Goal: Task Accomplishment & Management: Manage account settings

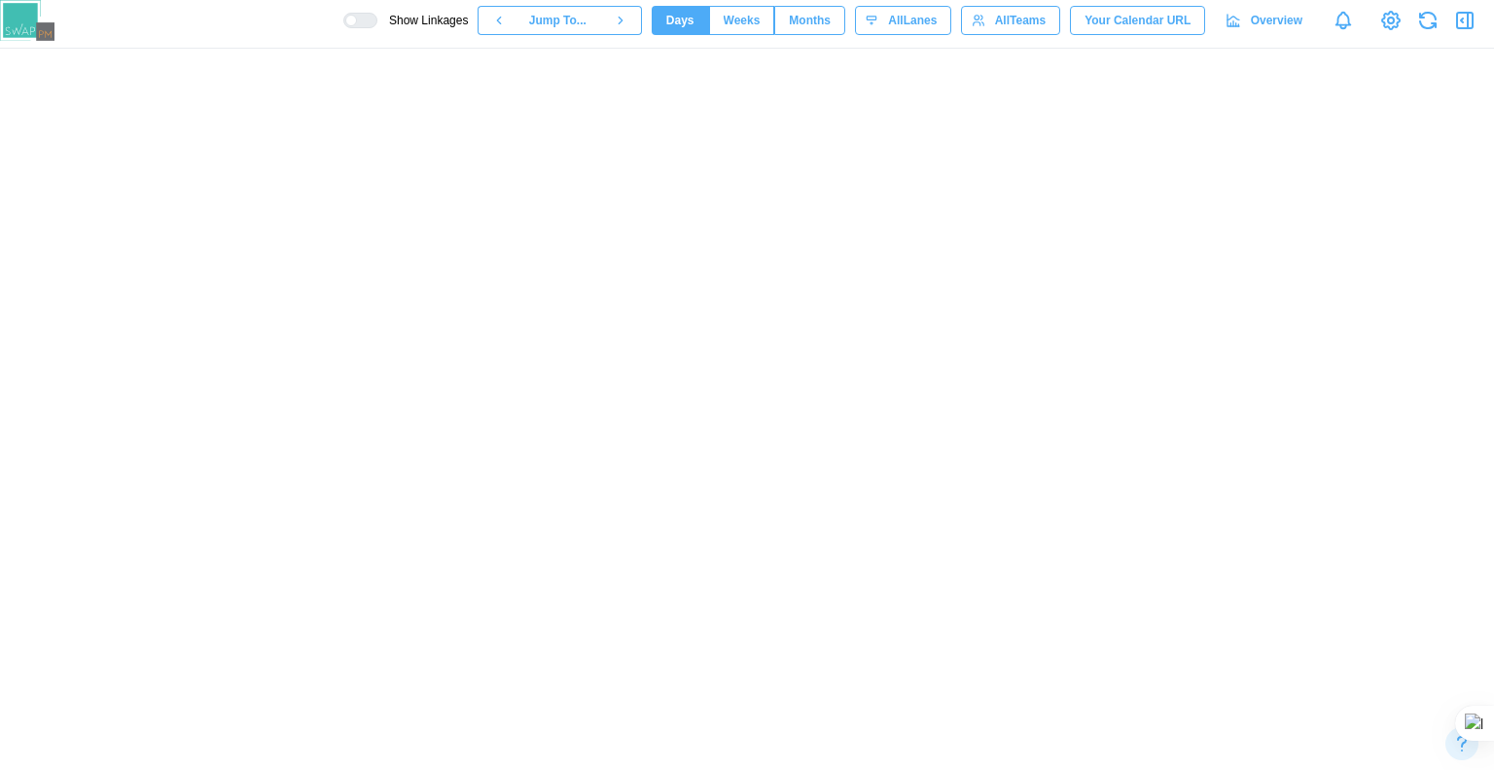
scroll to position [0, 12380]
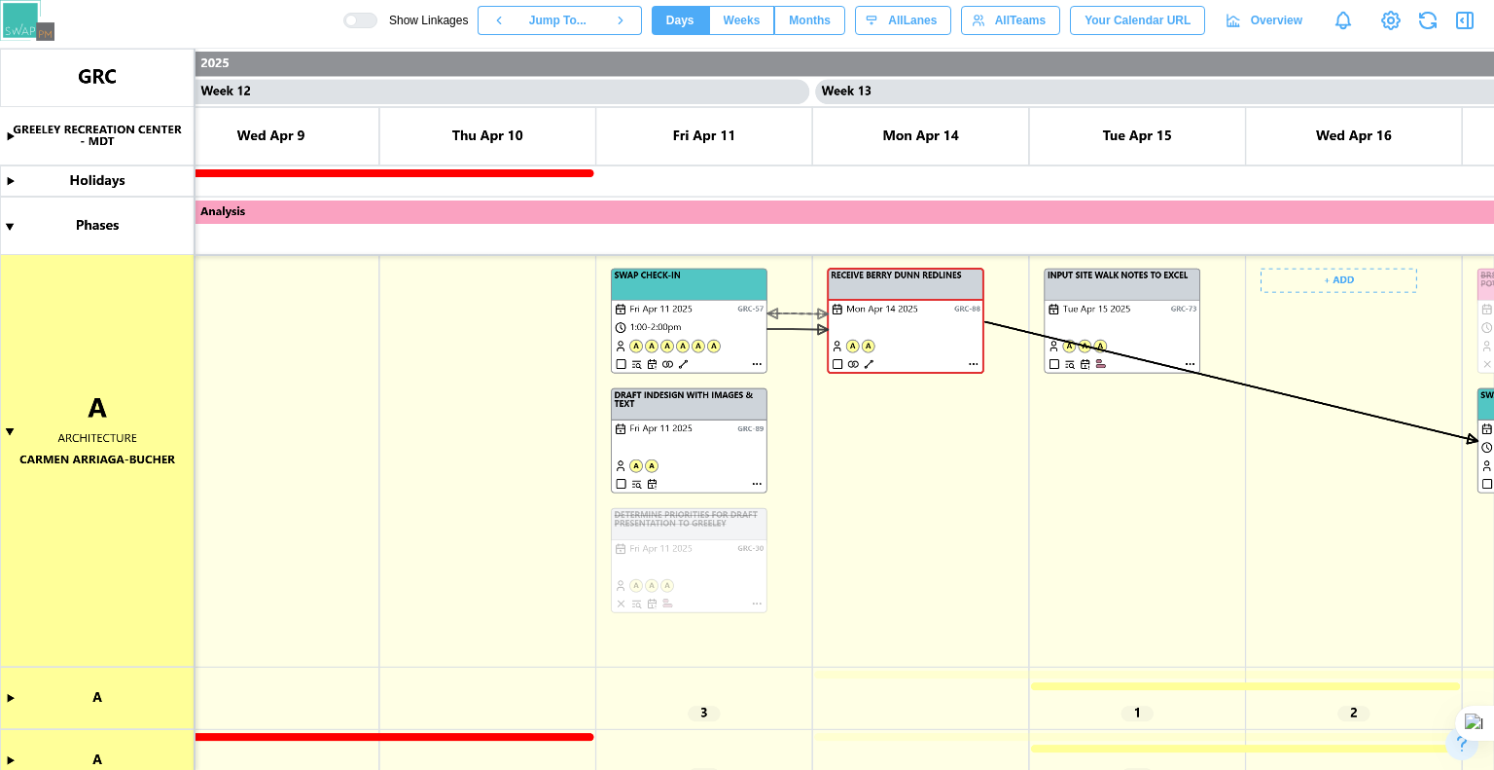
drag, startPoint x: 1308, startPoint y: 546, endPoint x: 1138, endPoint y: 661, distance: 204.6
click at [1309, 550] on canvas at bounding box center [747, 409] width 1494 height 721
click at [716, 317] on canvas at bounding box center [747, 409] width 1494 height 721
click at [714, 336] on canvas at bounding box center [747, 409] width 1494 height 721
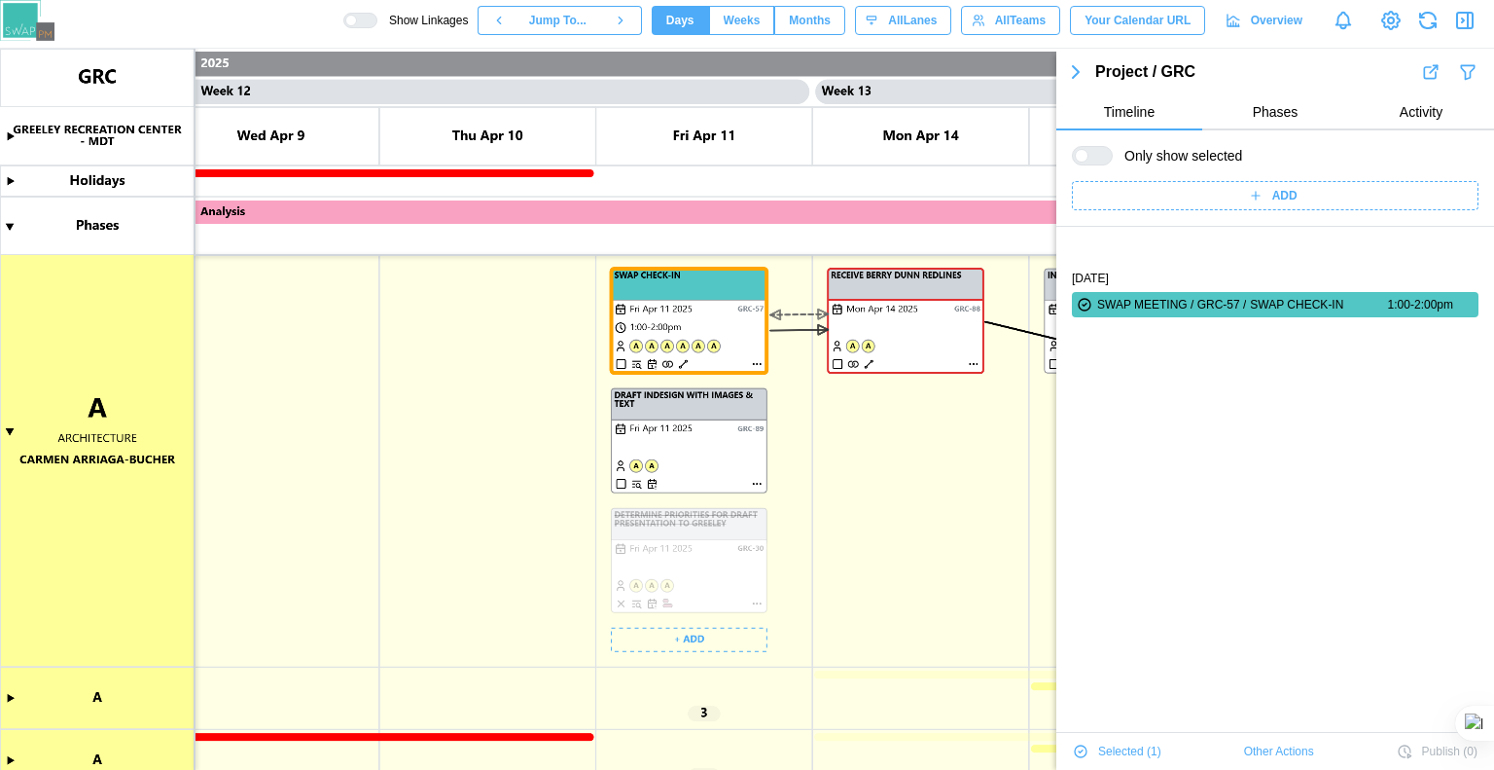
scroll to position [66, 0]
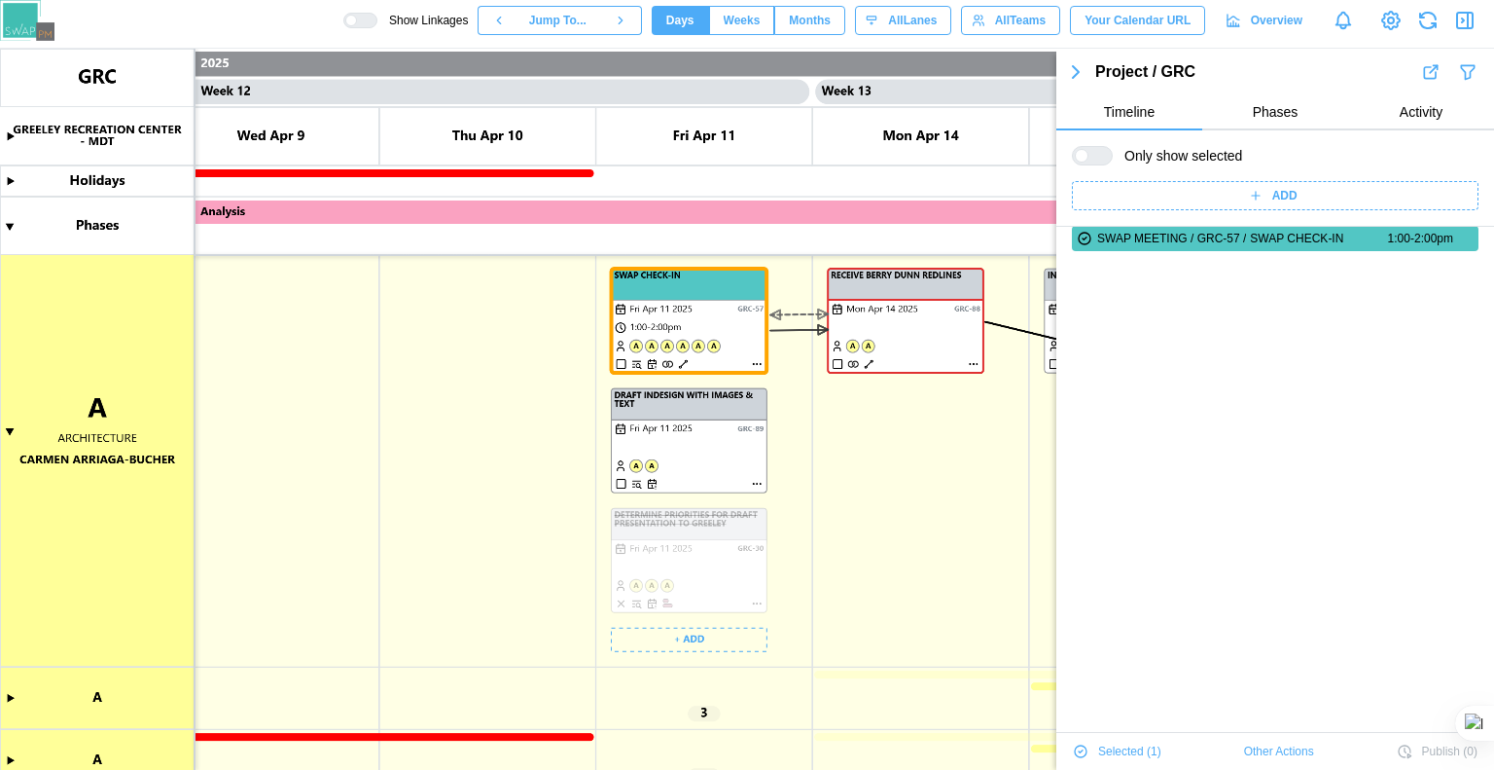
click at [710, 450] on canvas at bounding box center [747, 409] width 1494 height 721
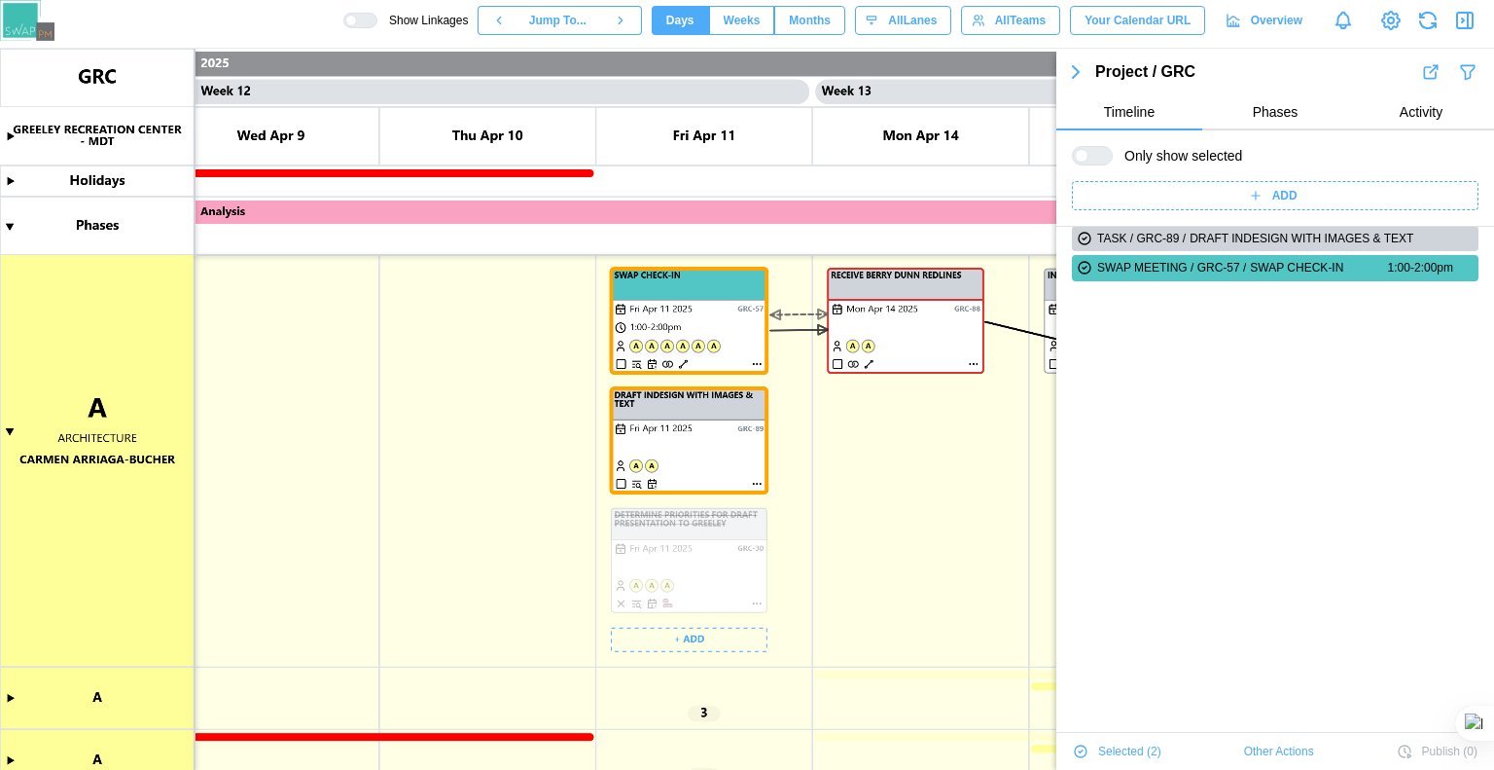
click at [676, 536] on canvas at bounding box center [747, 409] width 1494 height 721
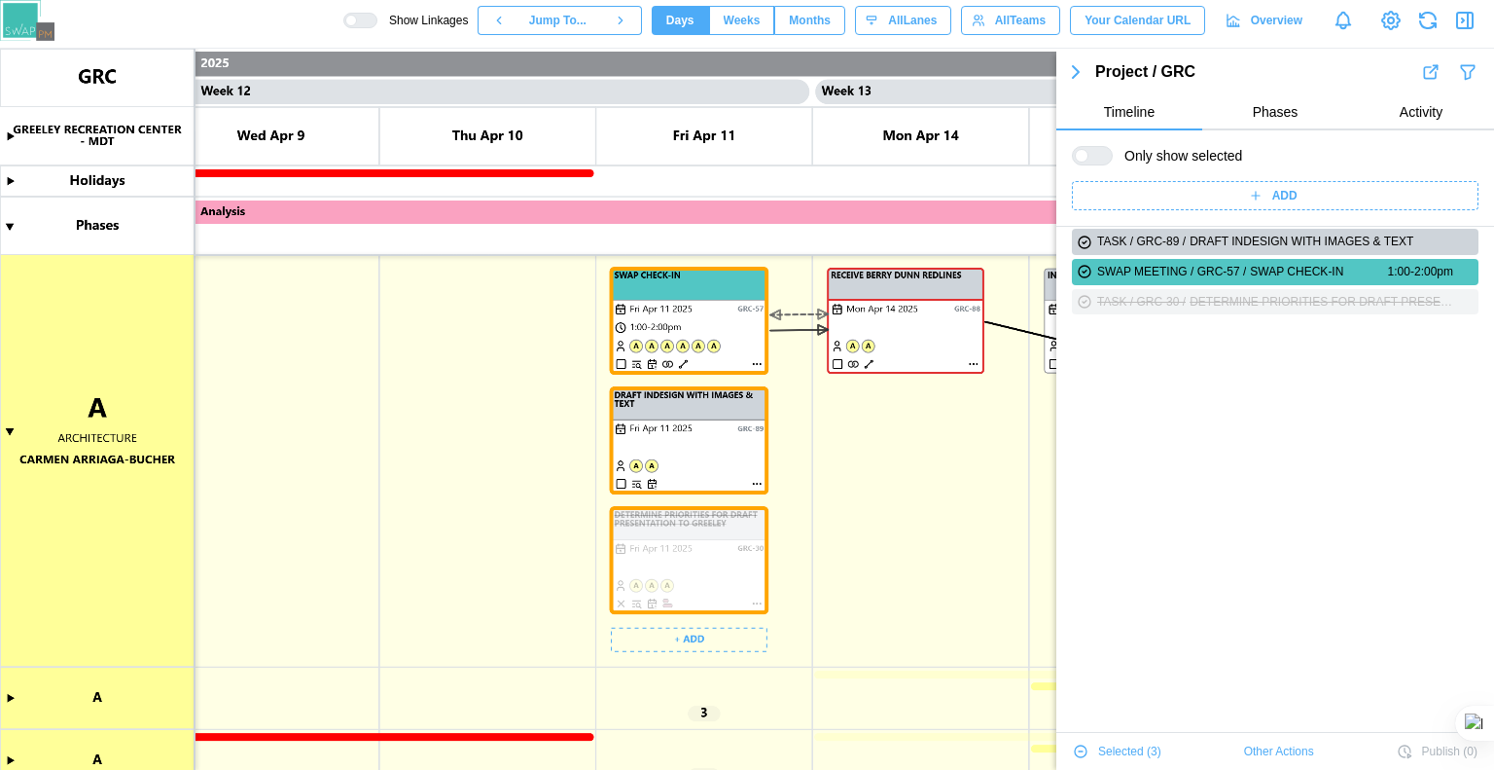
scroll to position [0, 0]
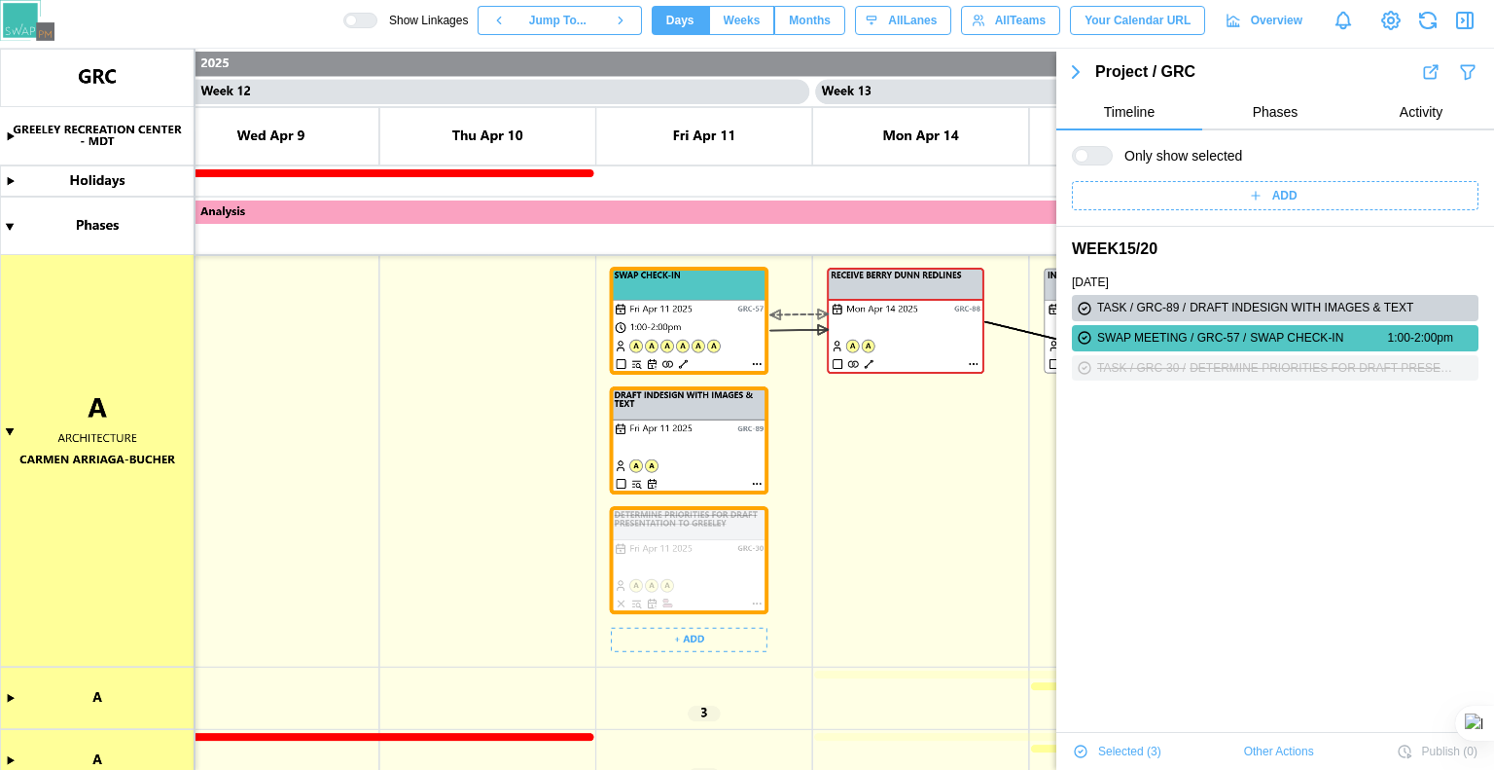
click at [896, 297] on canvas at bounding box center [747, 409] width 1494 height 721
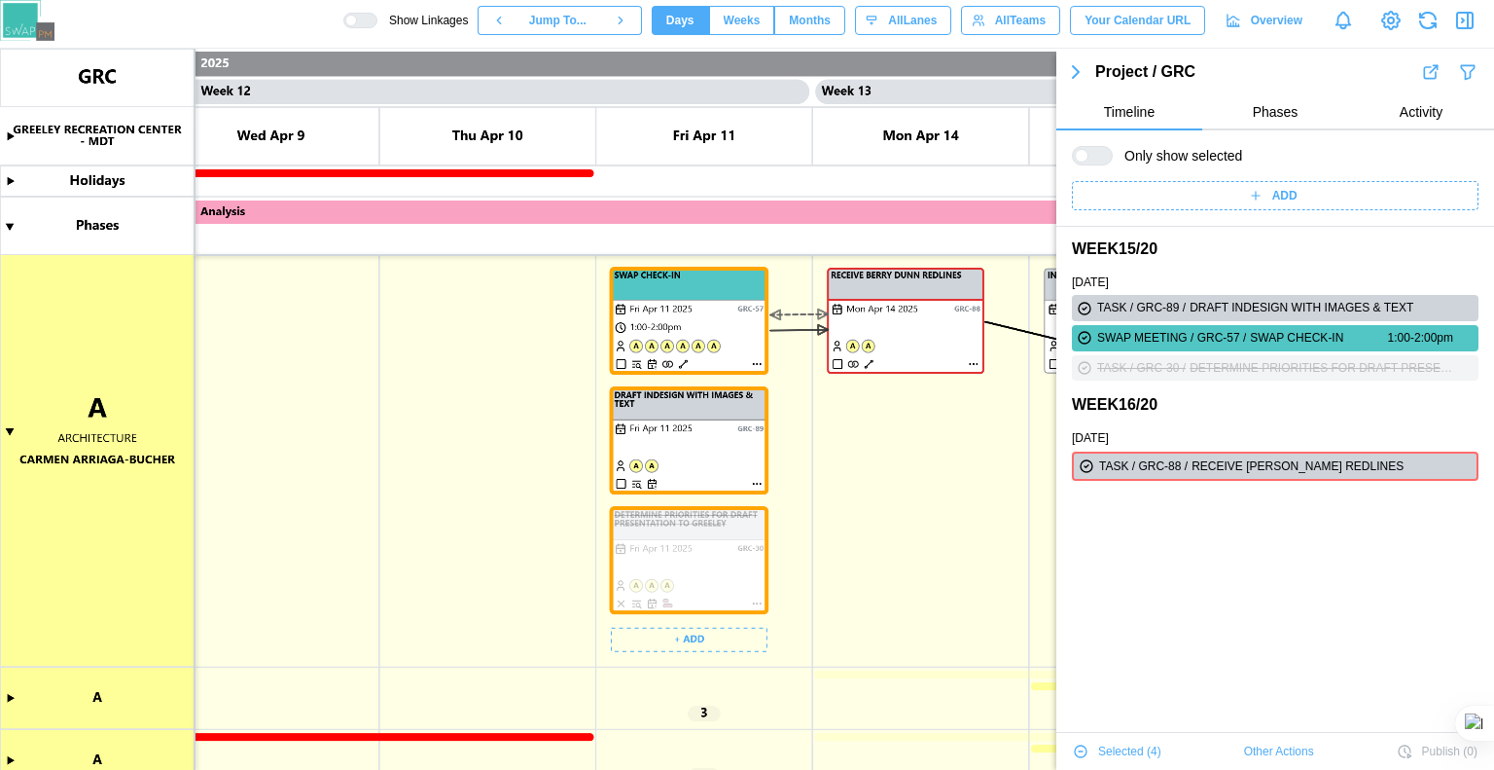
click at [829, 346] on canvas at bounding box center [747, 409] width 1494 height 721
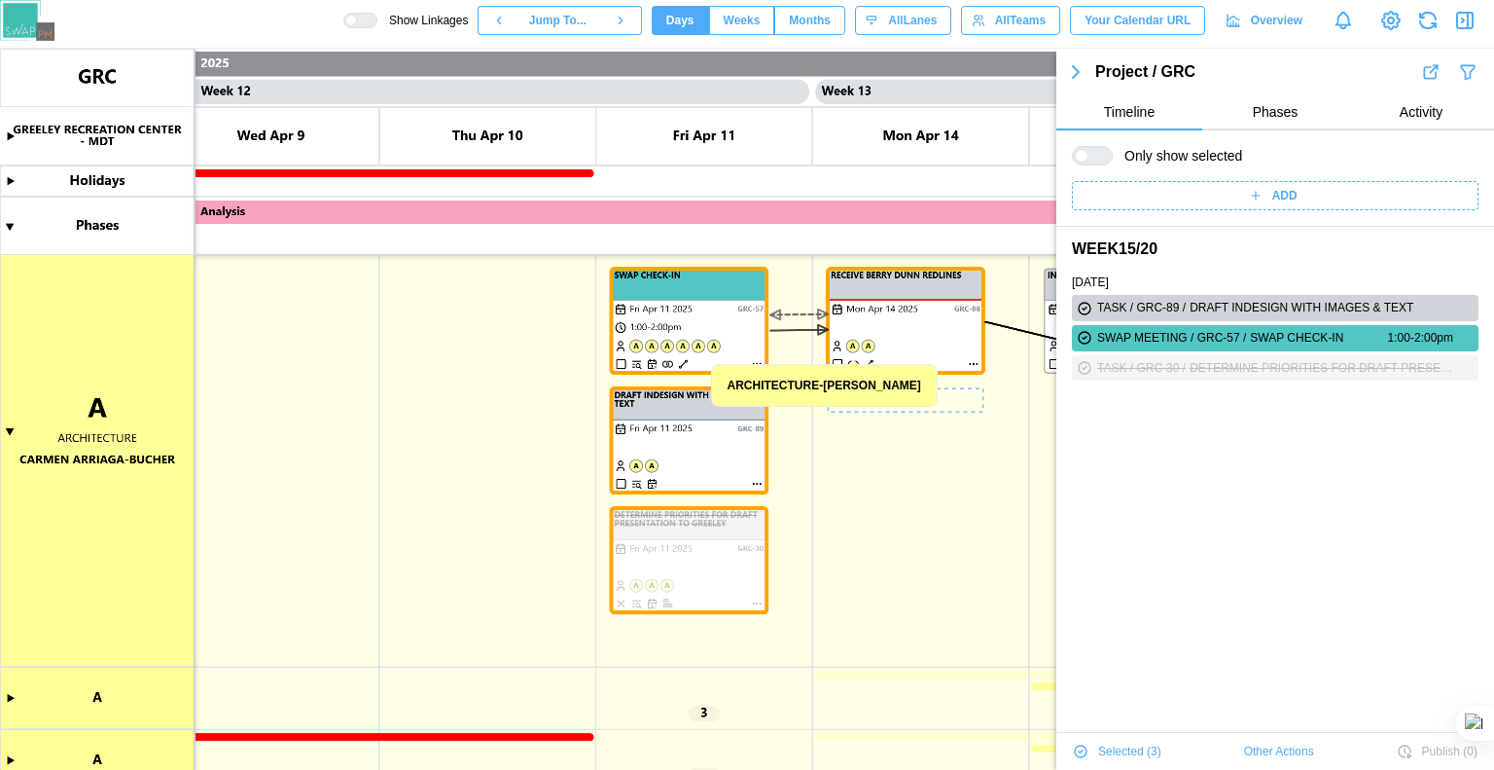
click at [736, 447] on canvas at bounding box center [747, 409] width 1494 height 721
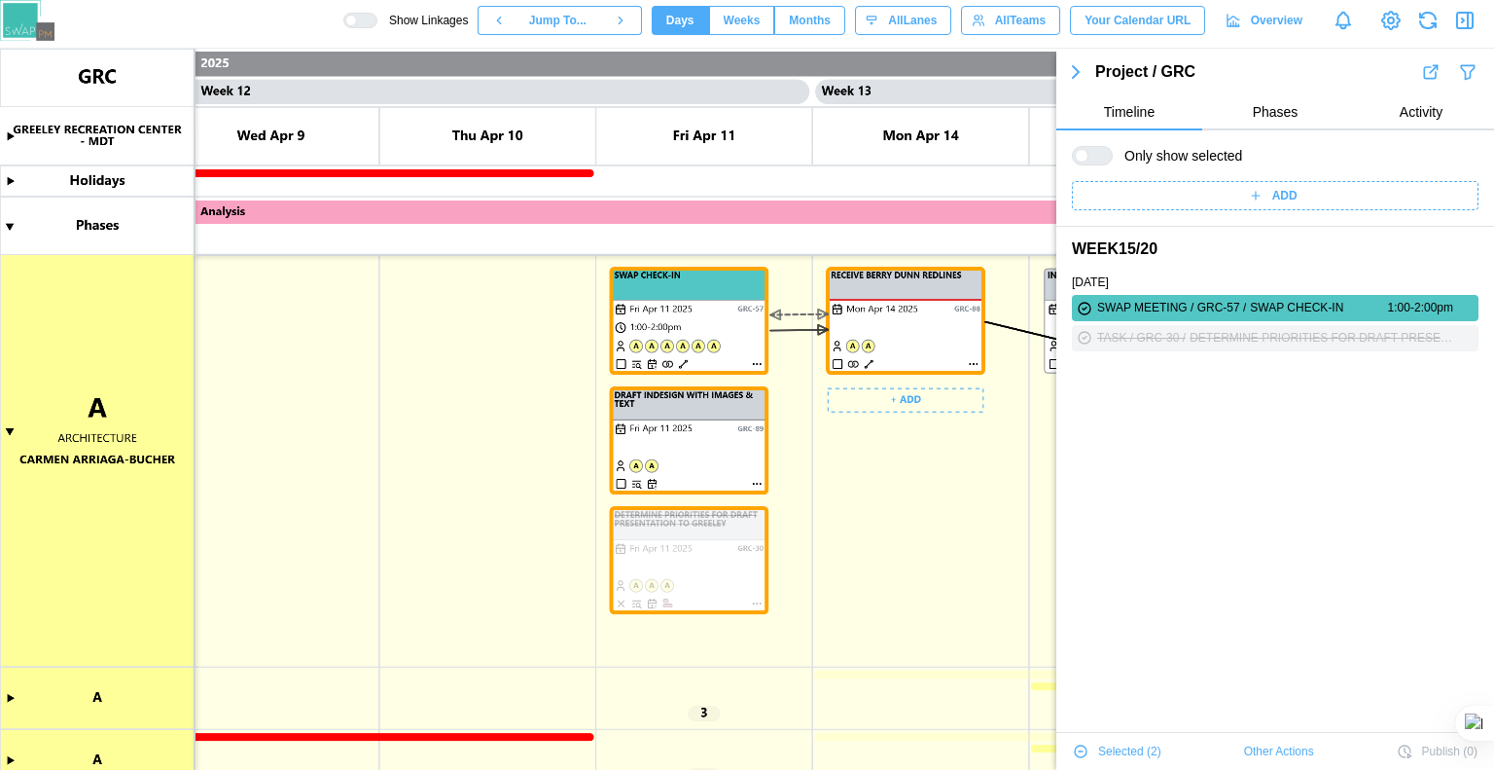
click at [693, 313] on canvas at bounding box center [747, 409] width 1494 height 721
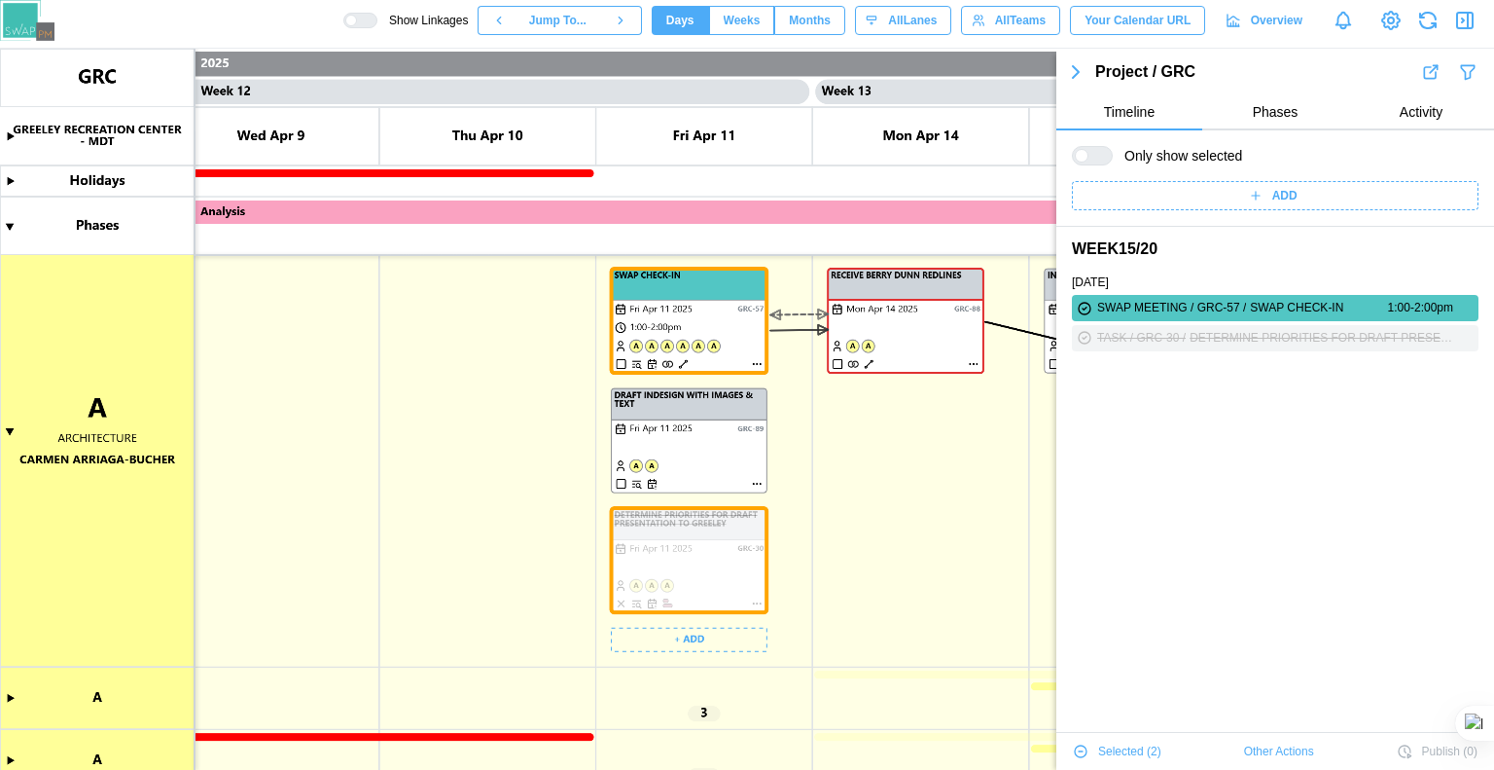
click at [689, 596] on canvas at bounding box center [747, 409] width 1494 height 721
click at [673, 244] on canvas at bounding box center [747, 409] width 1494 height 721
click at [686, 316] on canvas at bounding box center [747, 409] width 1494 height 721
click at [699, 315] on canvas at bounding box center [747, 409] width 1494 height 721
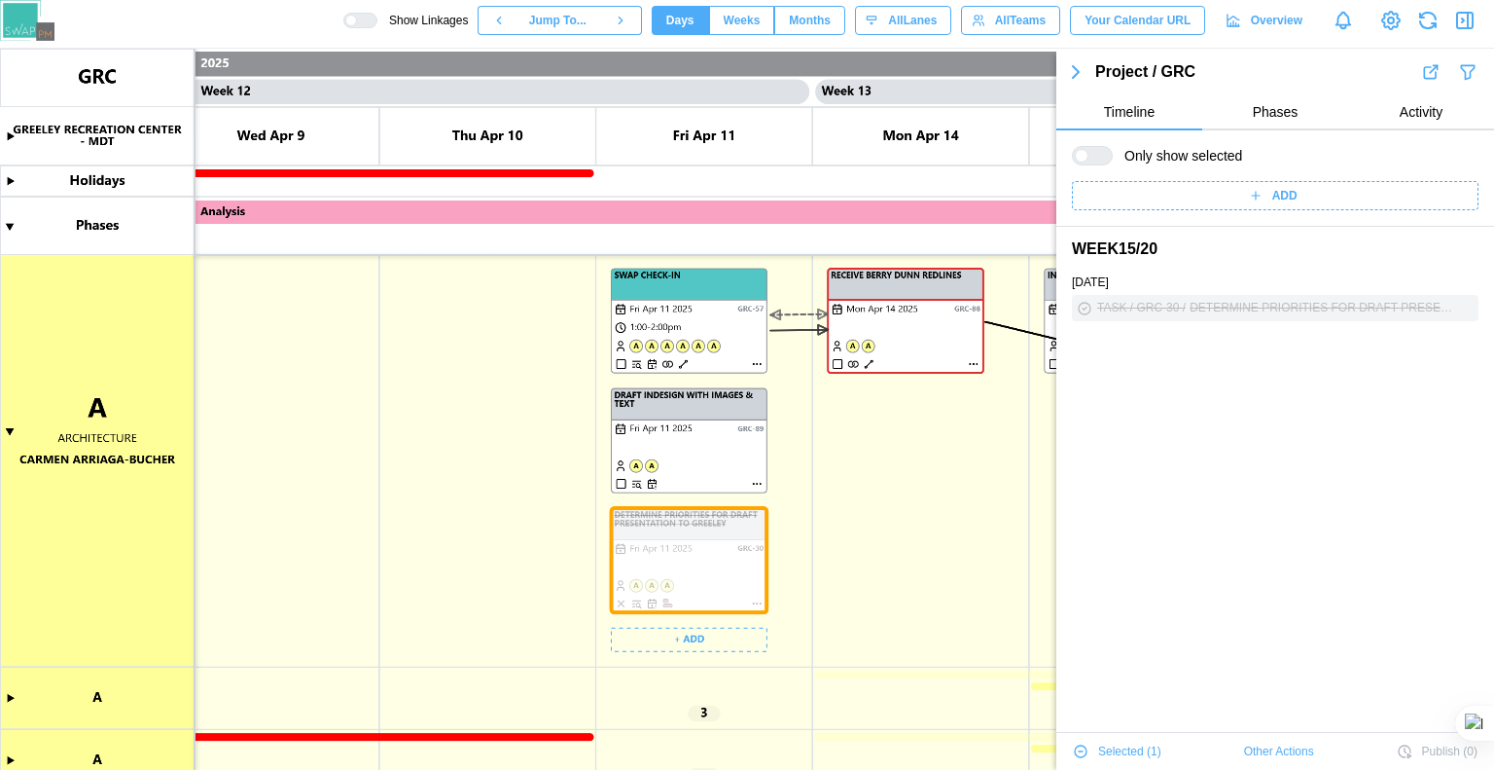
click at [690, 553] on canvas at bounding box center [747, 409] width 1494 height 721
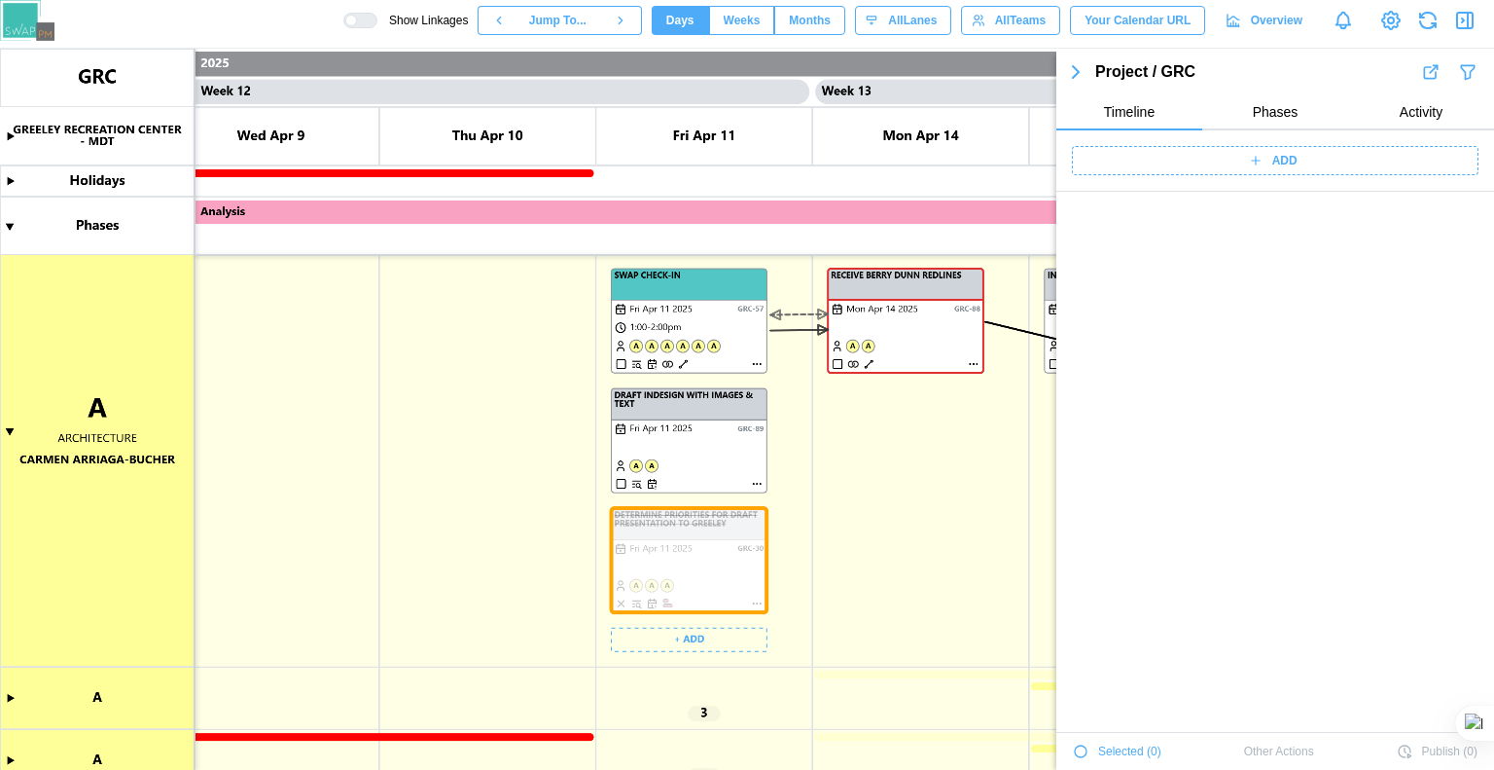
scroll to position [7256, 0]
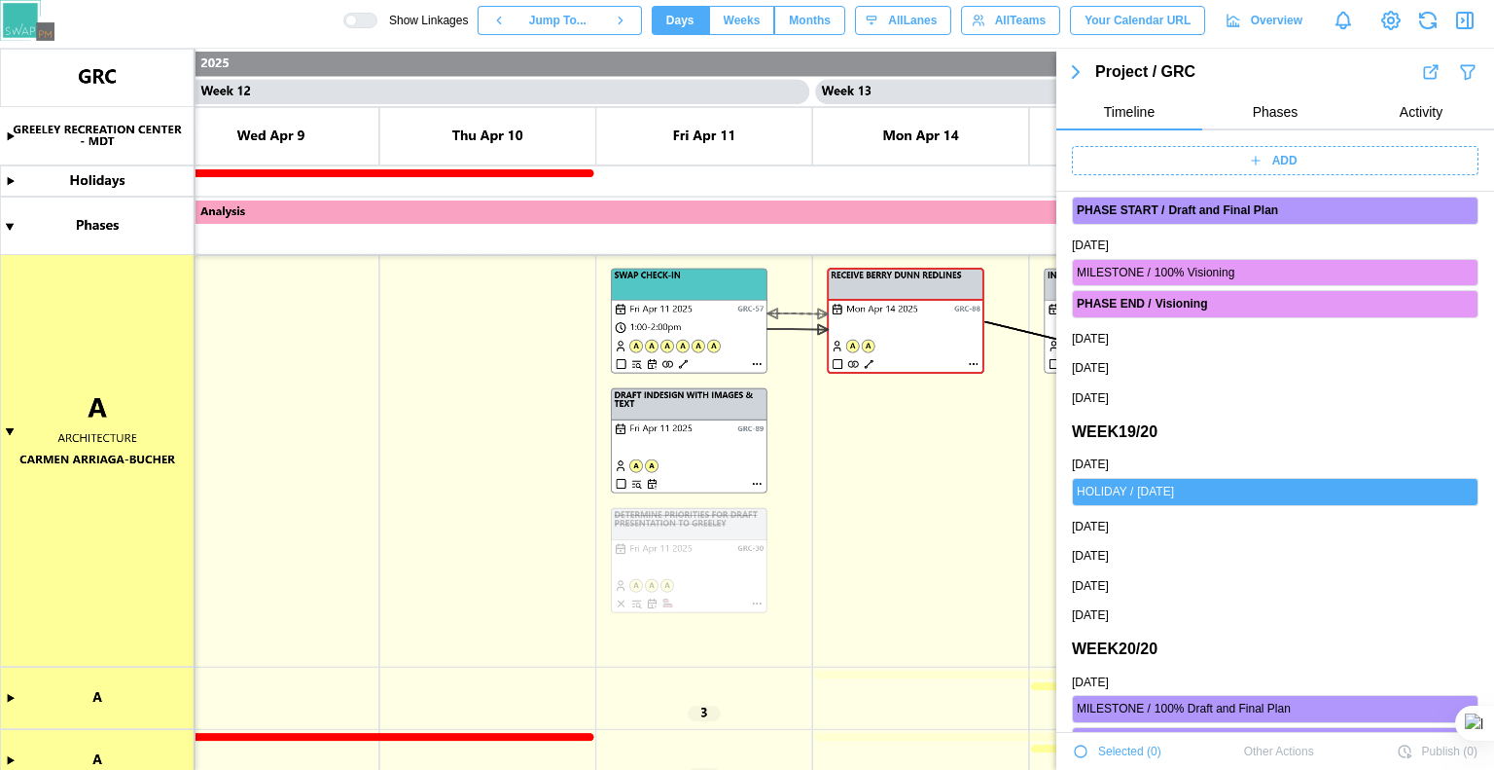
click at [1078, 75] on icon "button" at bounding box center [1075, 71] width 23 height 23
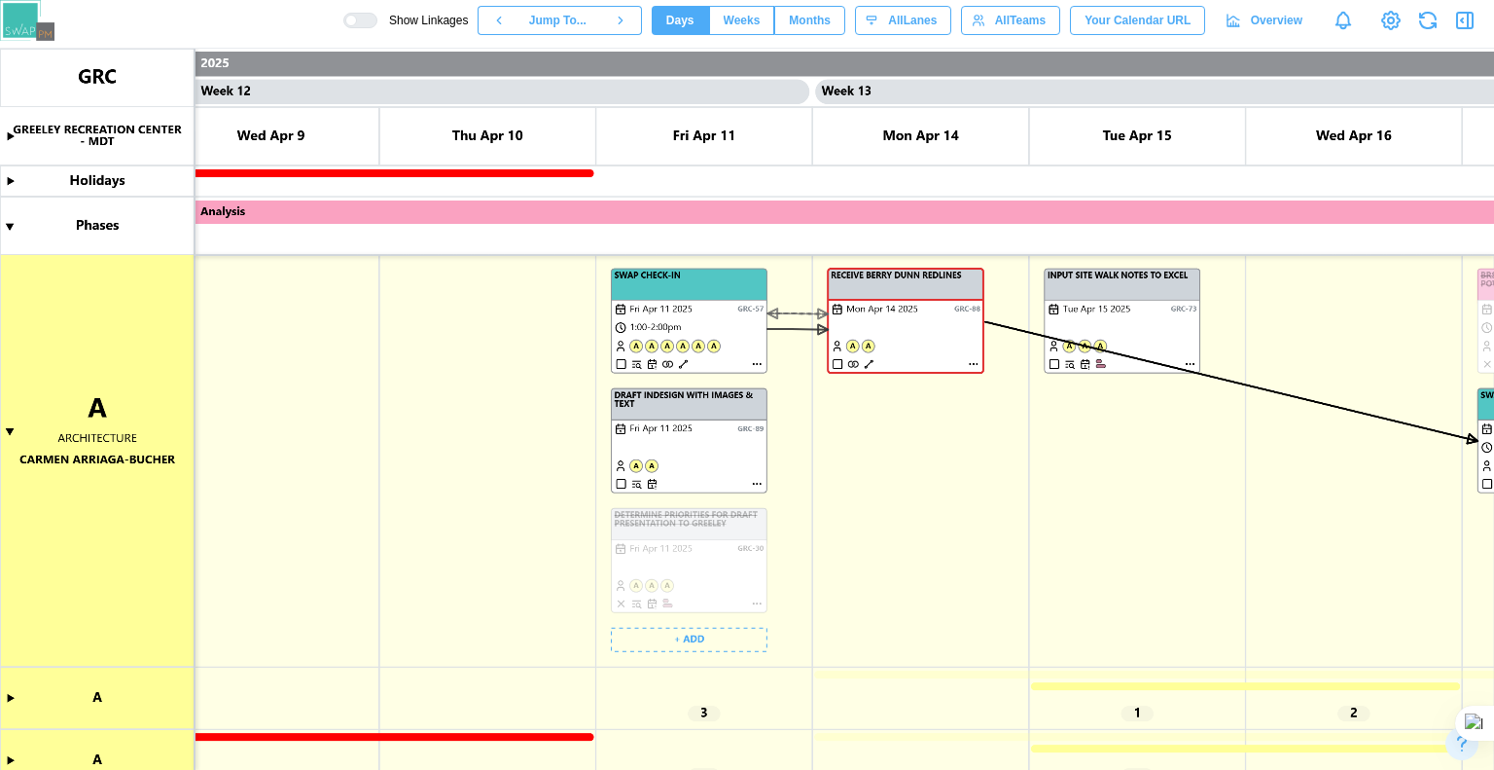
click at [664, 348] on canvas at bounding box center [747, 409] width 1494 height 721
click at [741, 336] on canvas at bounding box center [747, 409] width 1494 height 721
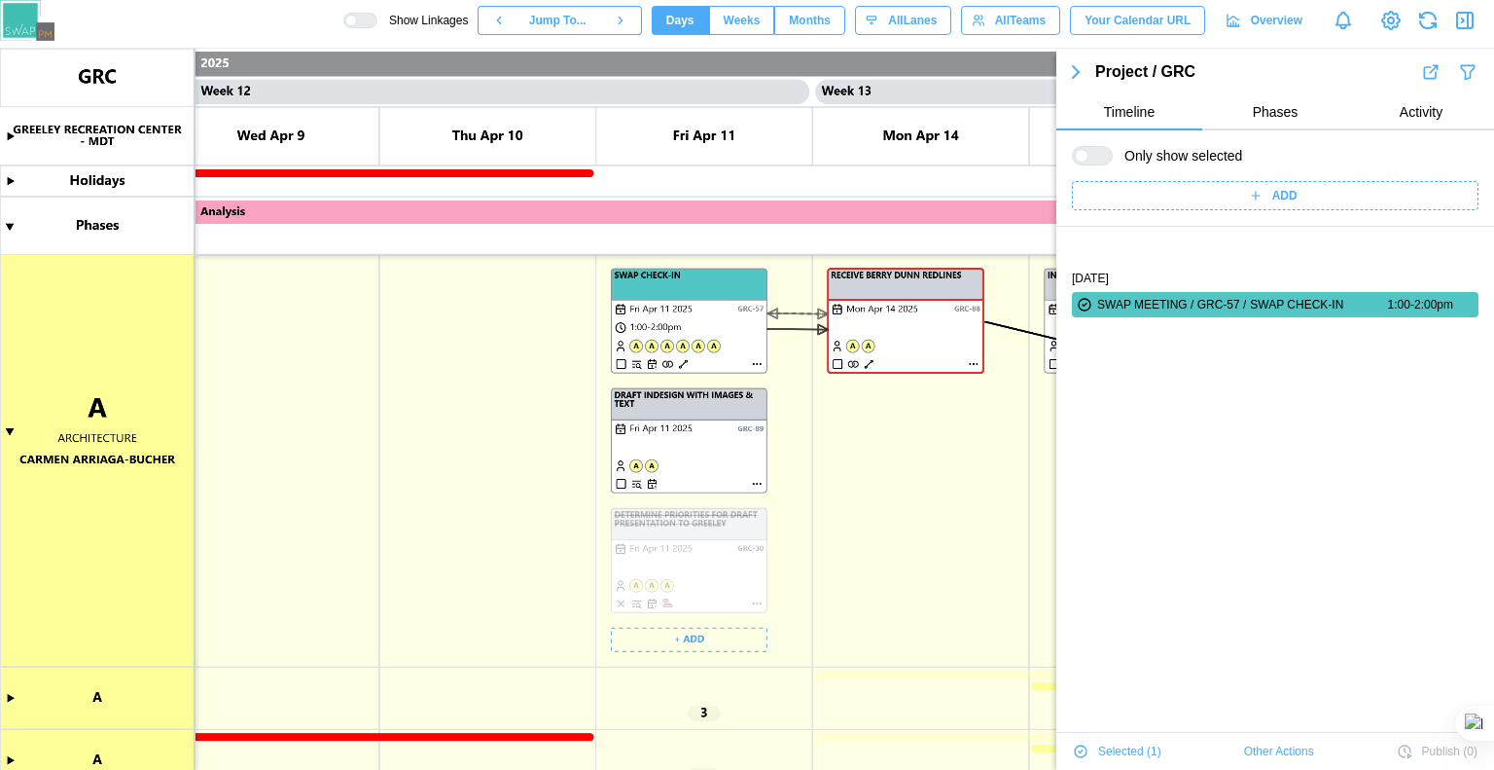
scroll to position [66, 0]
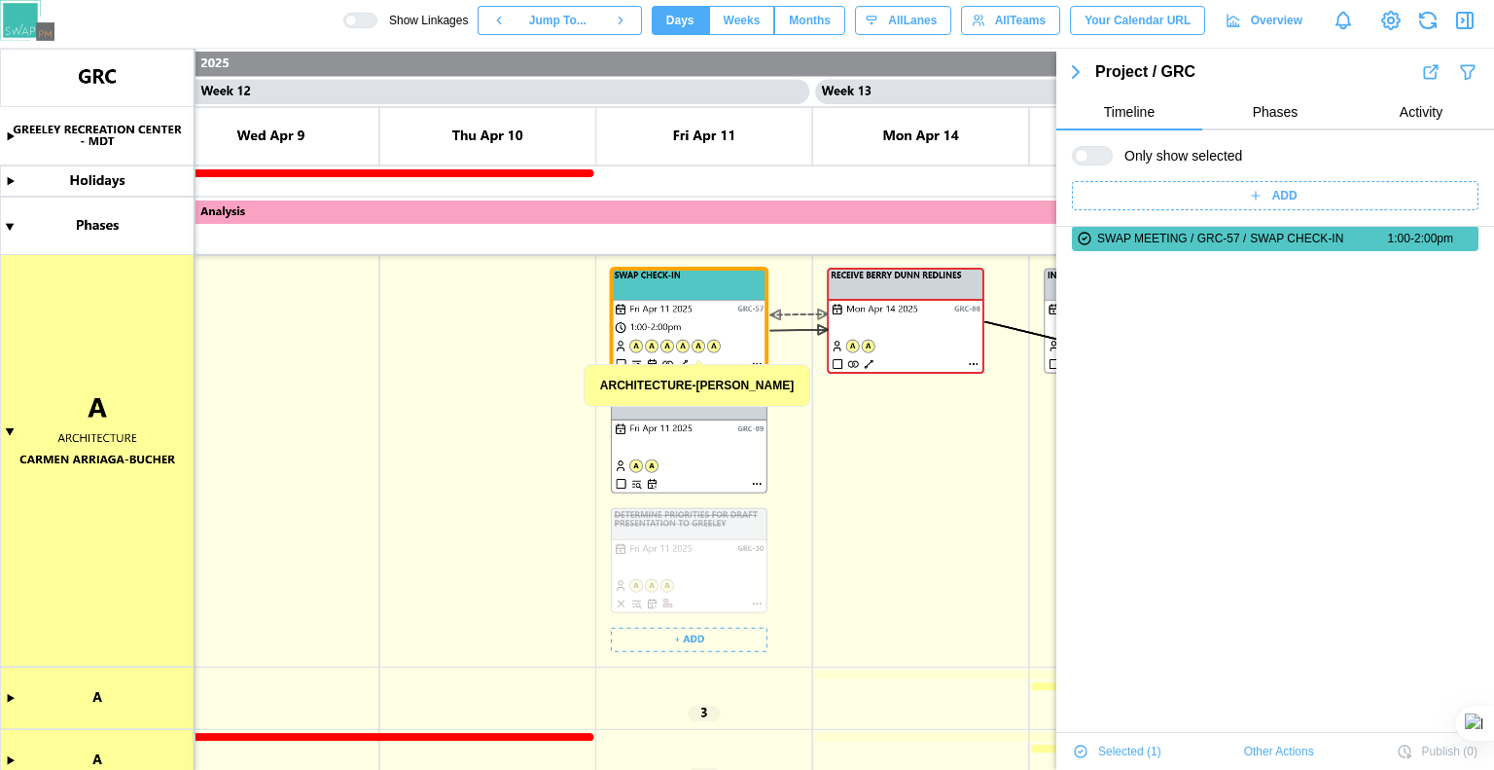
click at [950, 331] on canvas at bounding box center [747, 409] width 1494 height 721
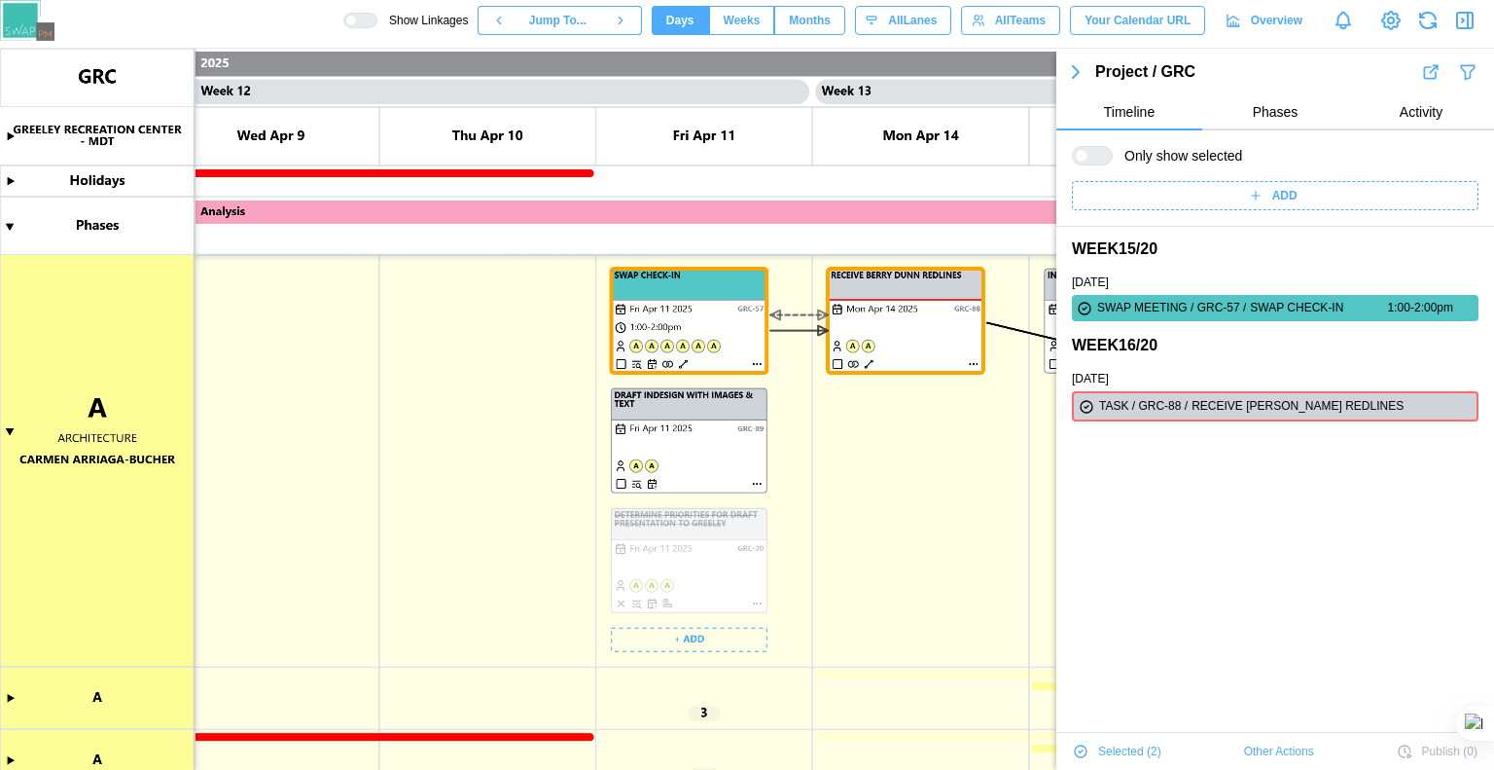
scroll to position [0, 12676]
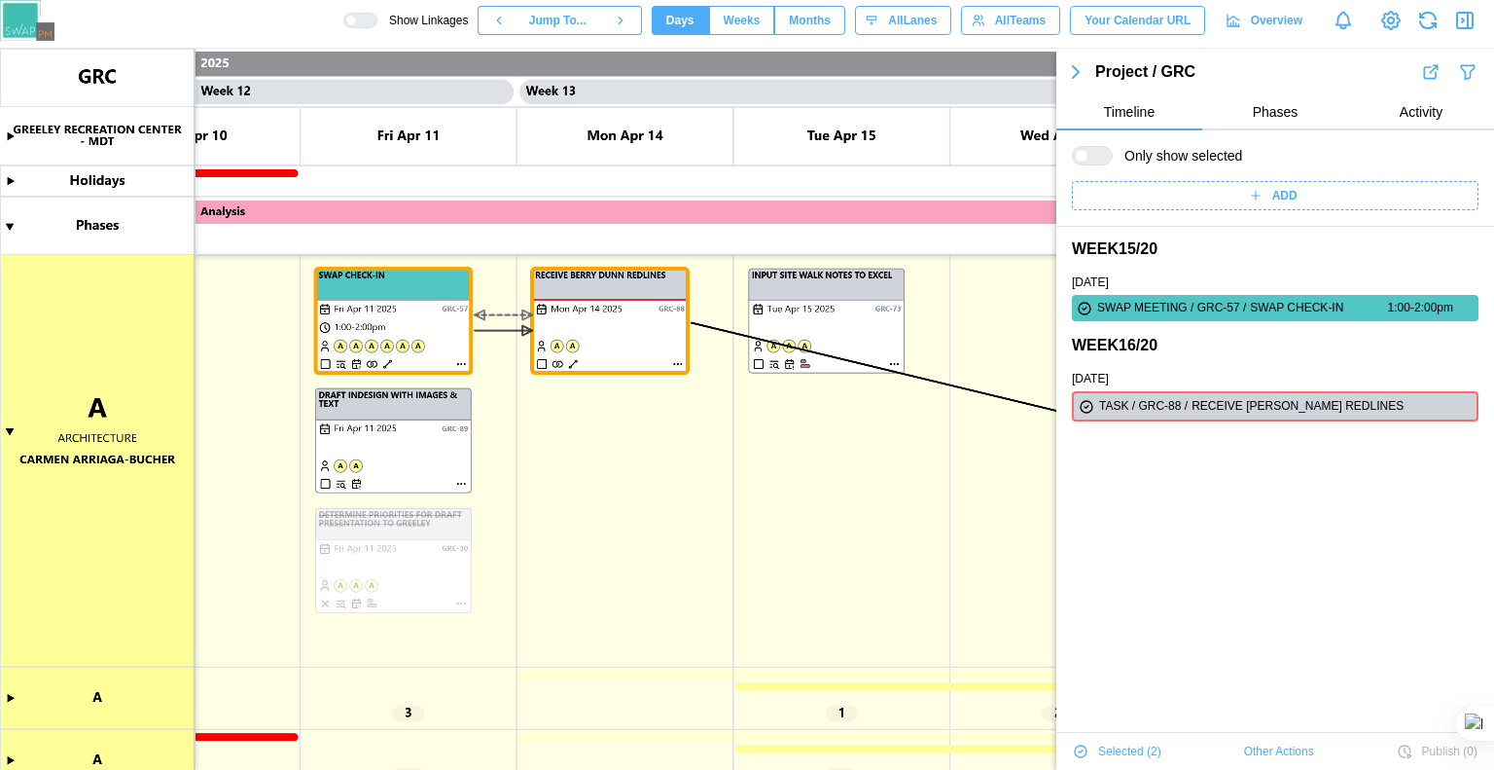
click at [605, 278] on canvas at bounding box center [747, 409] width 1494 height 721
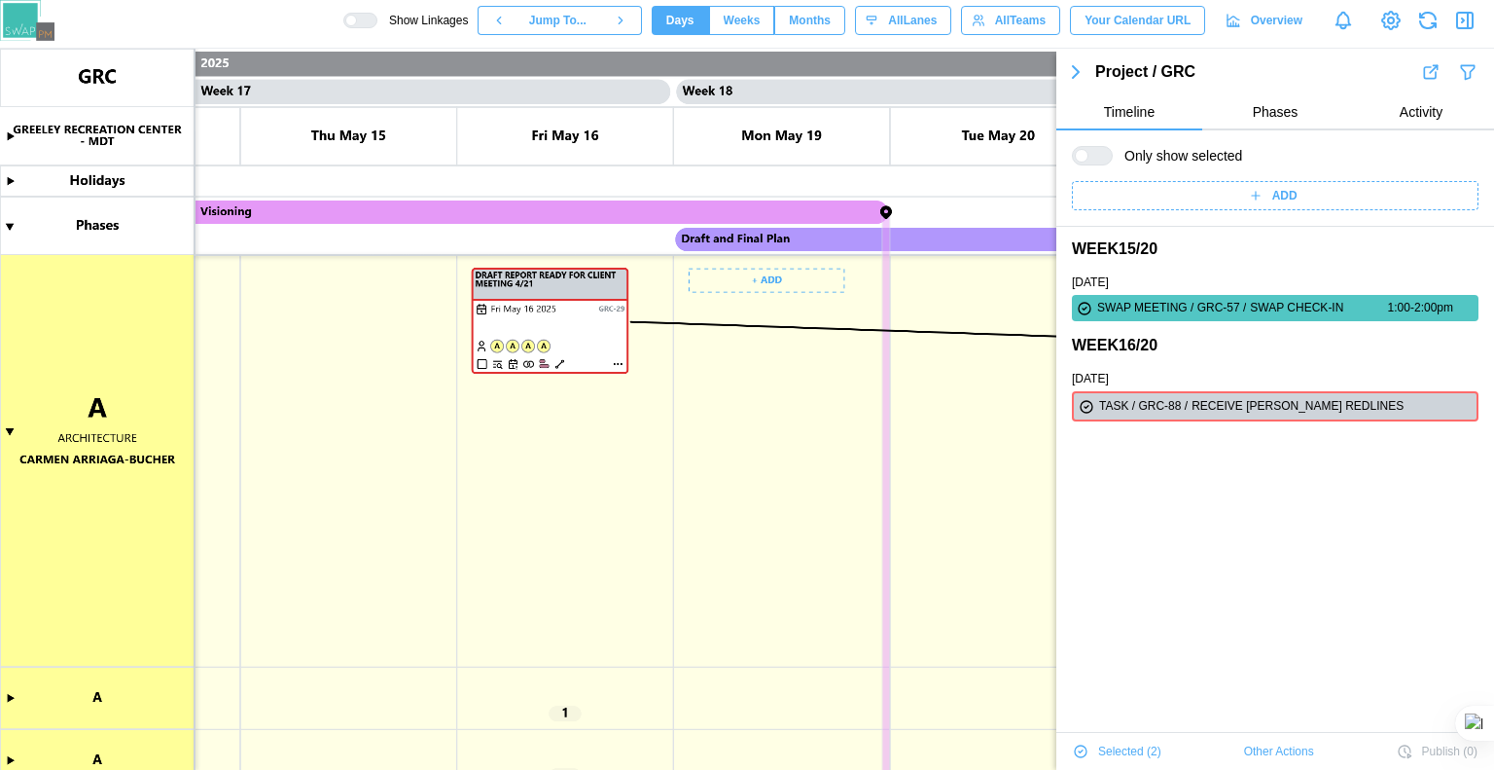
scroll to position [0, 17941]
click at [526, 322] on canvas at bounding box center [747, 409] width 1494 height 721
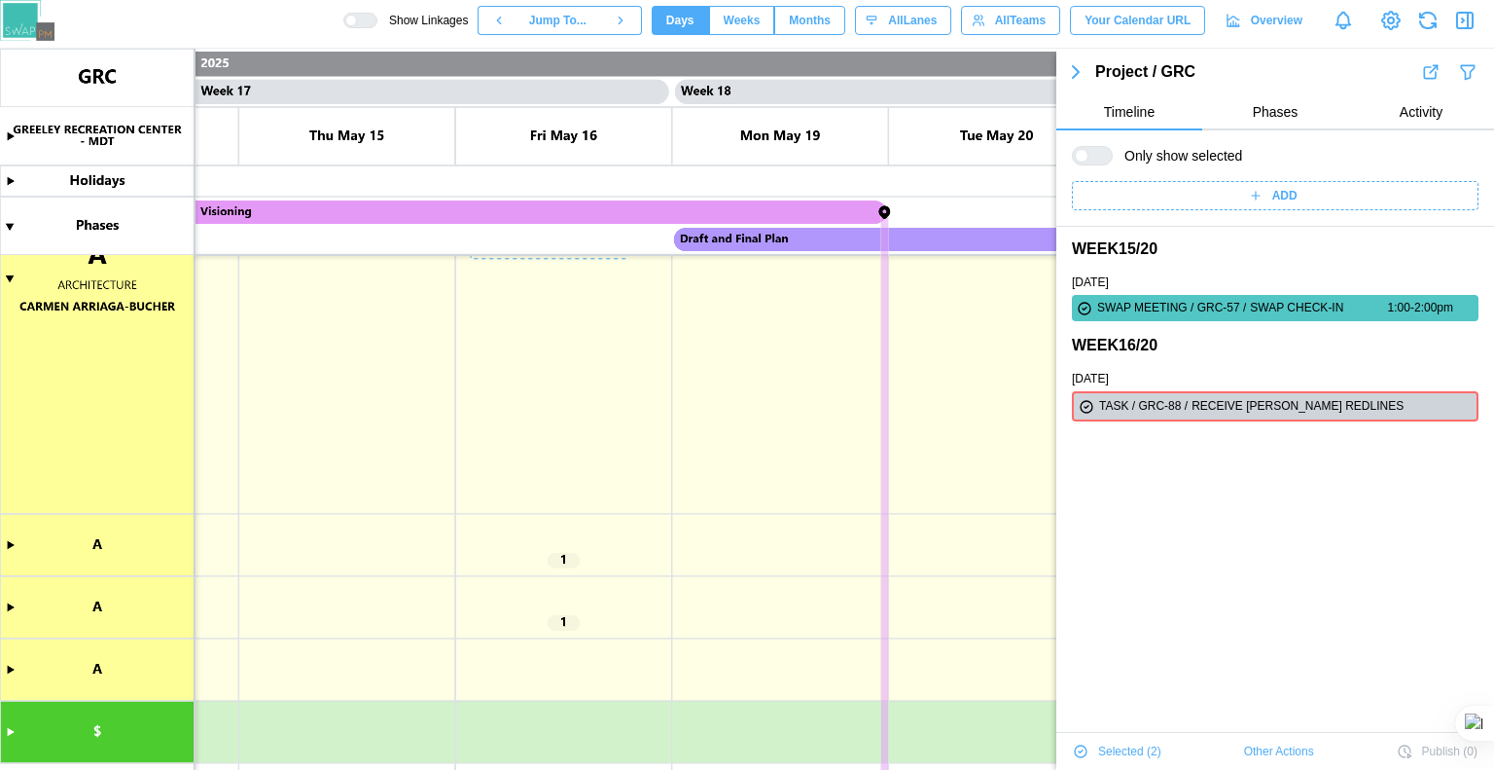
scroll to position [814, 0]
click at [0, 546] on canvas at bounding box center [747, 409] width 1494 height 721
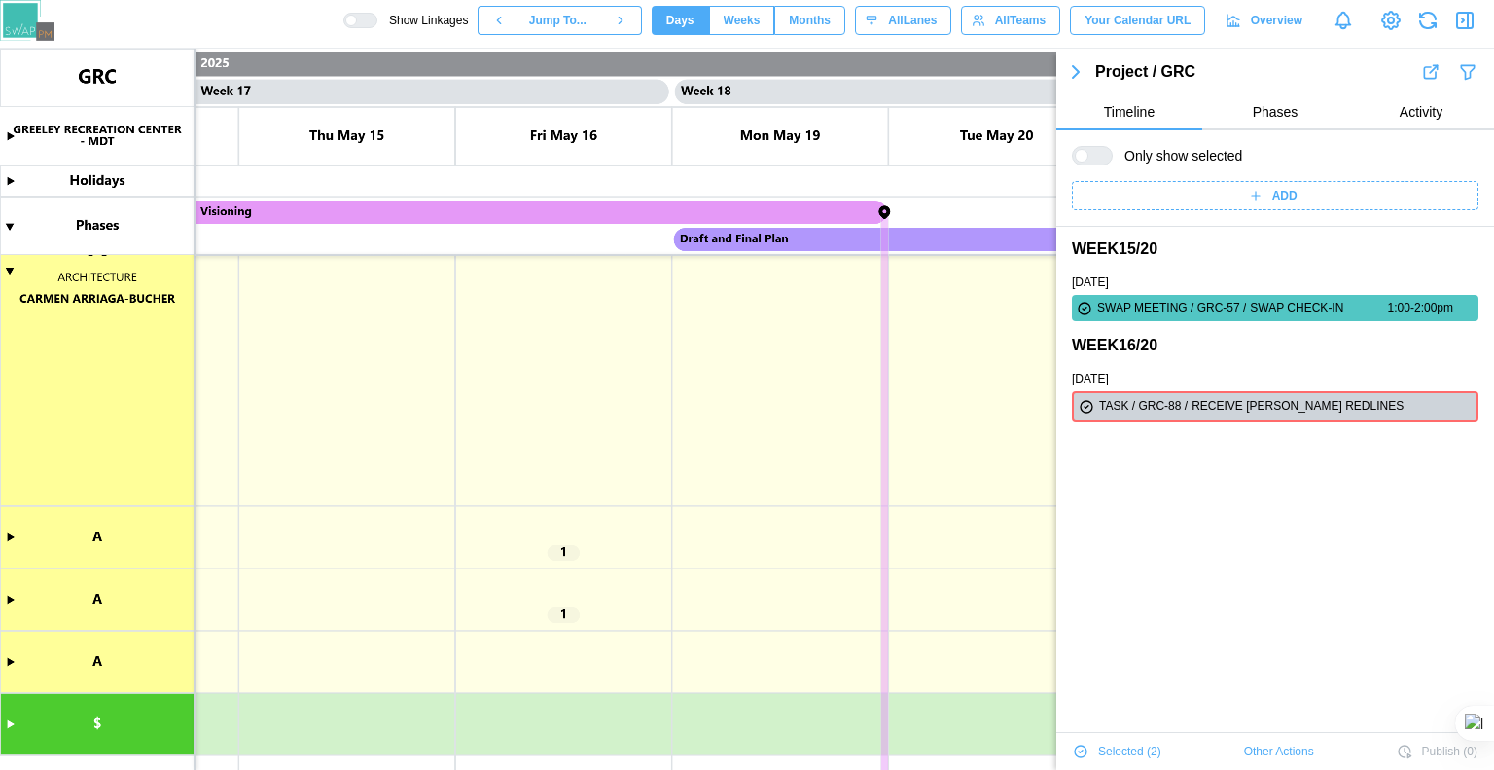
click at [11, 532] on canvas at bounding box center [747, 409] width 1494 height 721
click at [16, 594] on canvas at bounding box center [747, 409] width 1494 height 721
click at [11, 604] on canvas at bounding box center [747, 409] width 1494 height 721
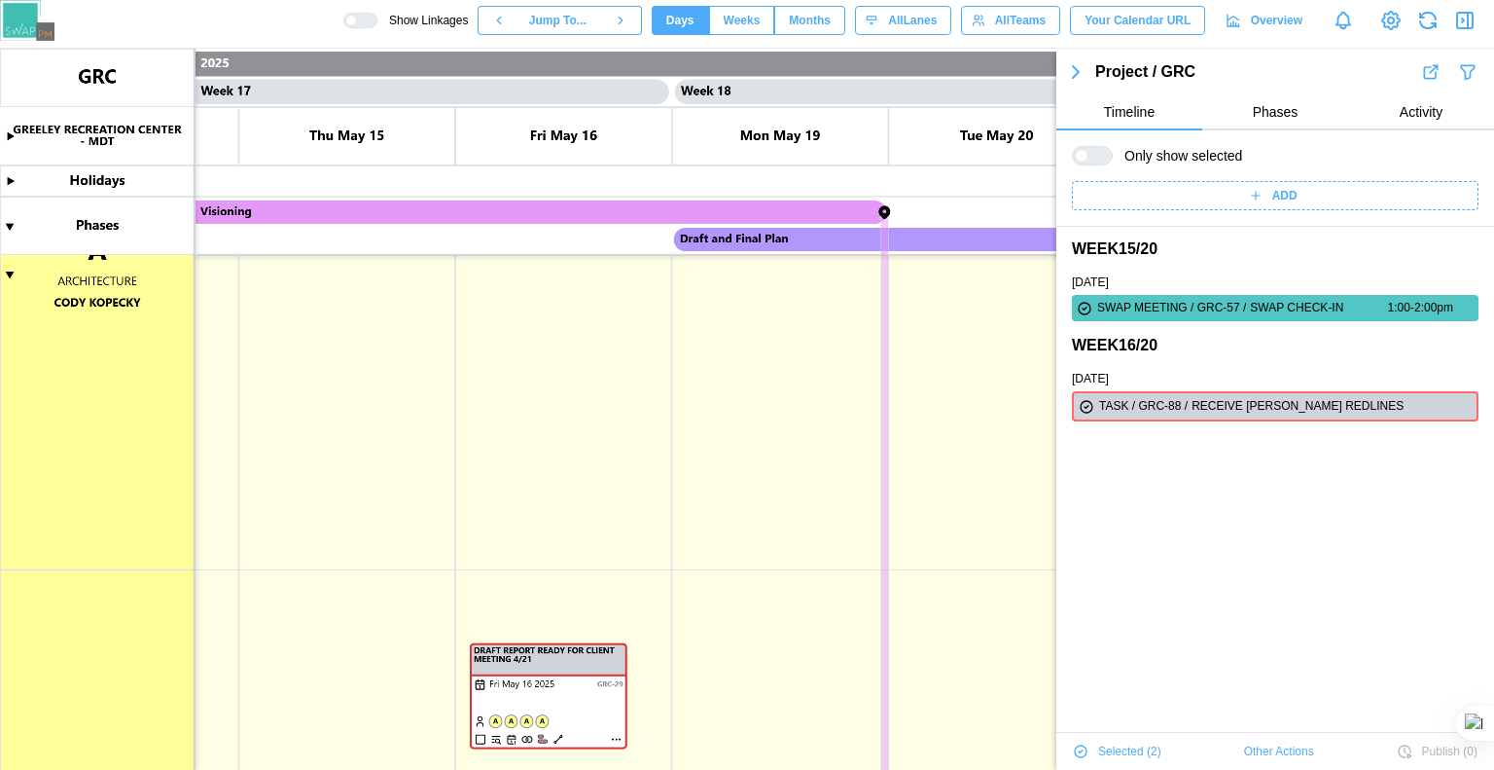
scroll to position [1004, 0]
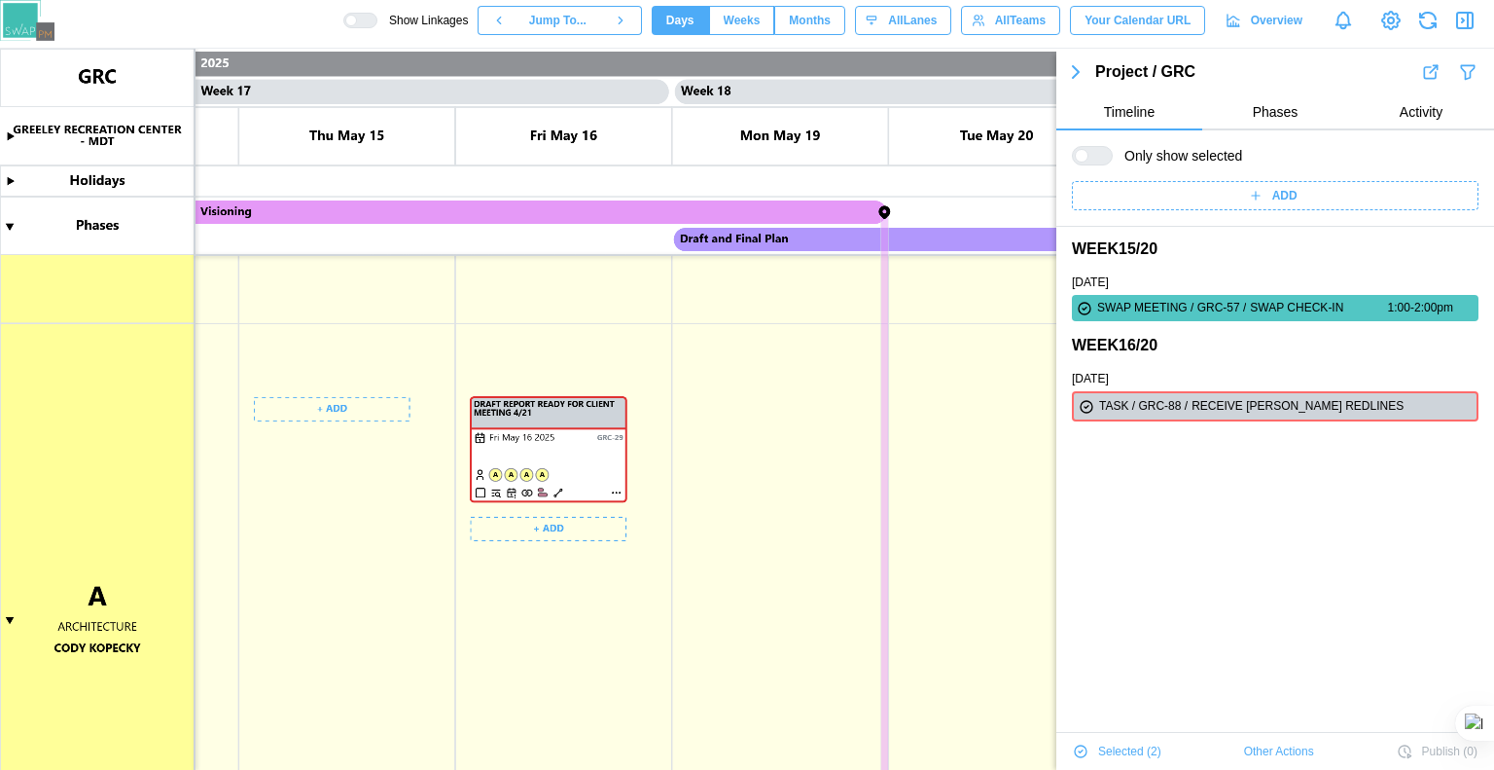
click at [564, 448] on canvas at bounding box center [747, 409] width 1494 height 721
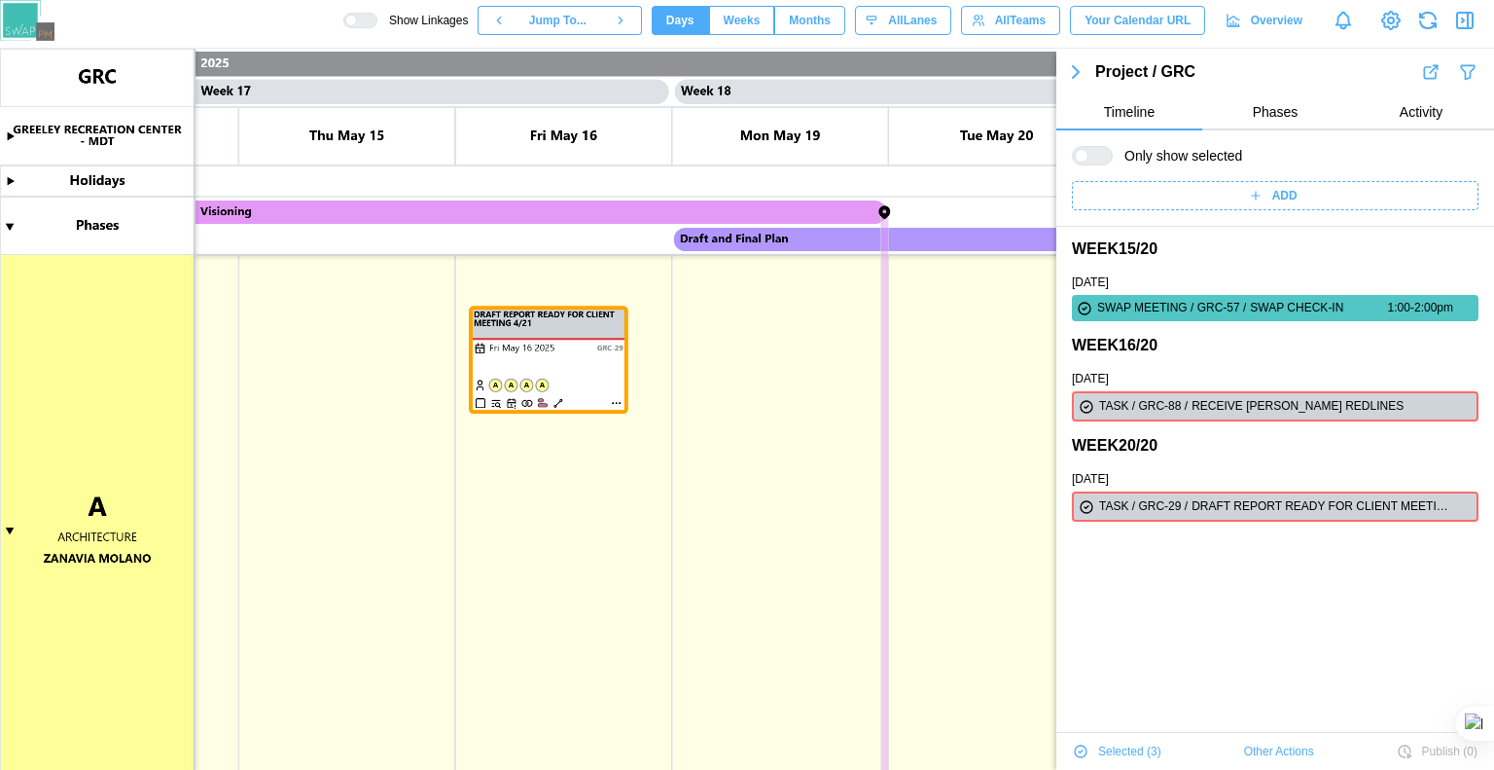
scroll to position [1199, 0]
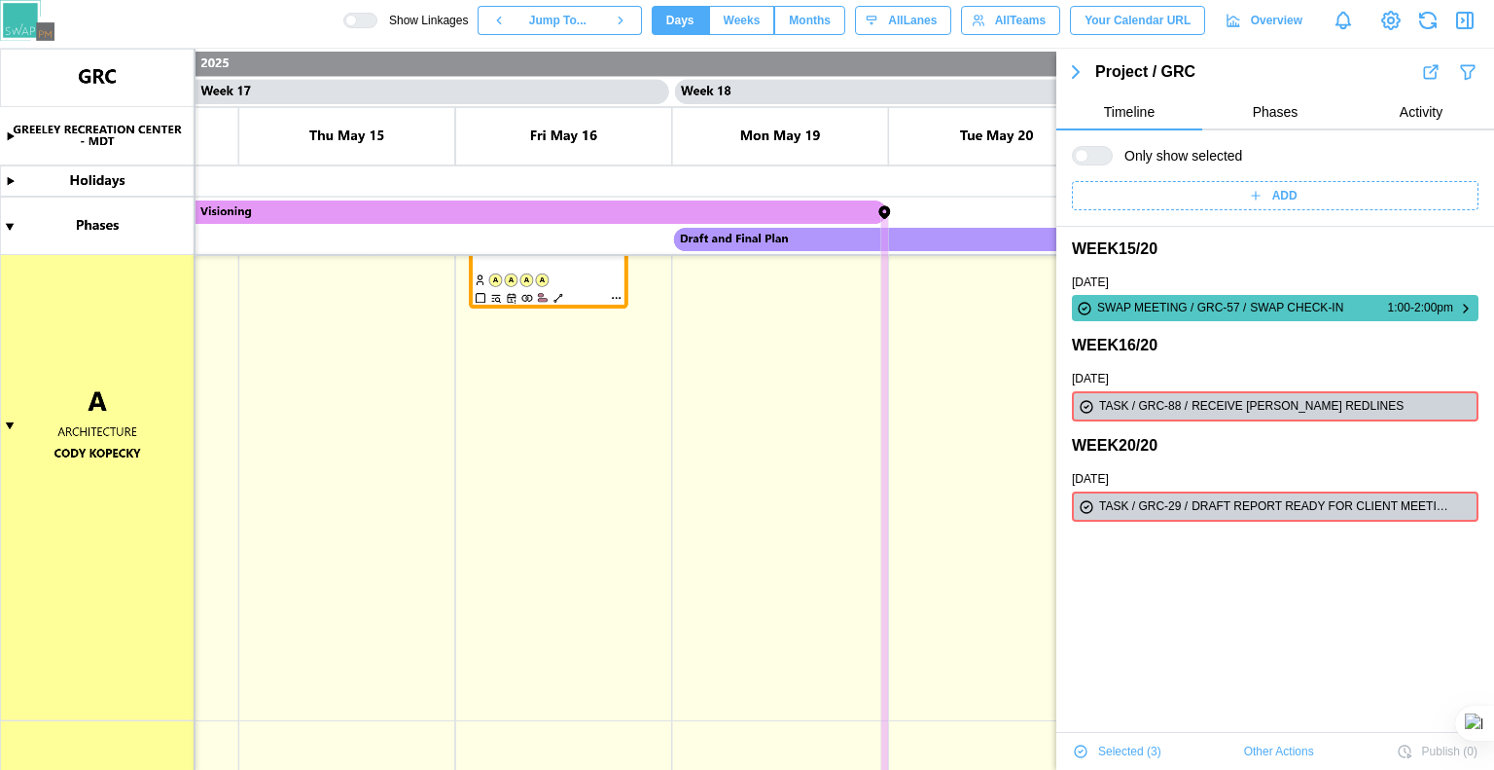
click at [1078, 313] on icon "button" at bounding box center [1085, 308] width 16 height 23
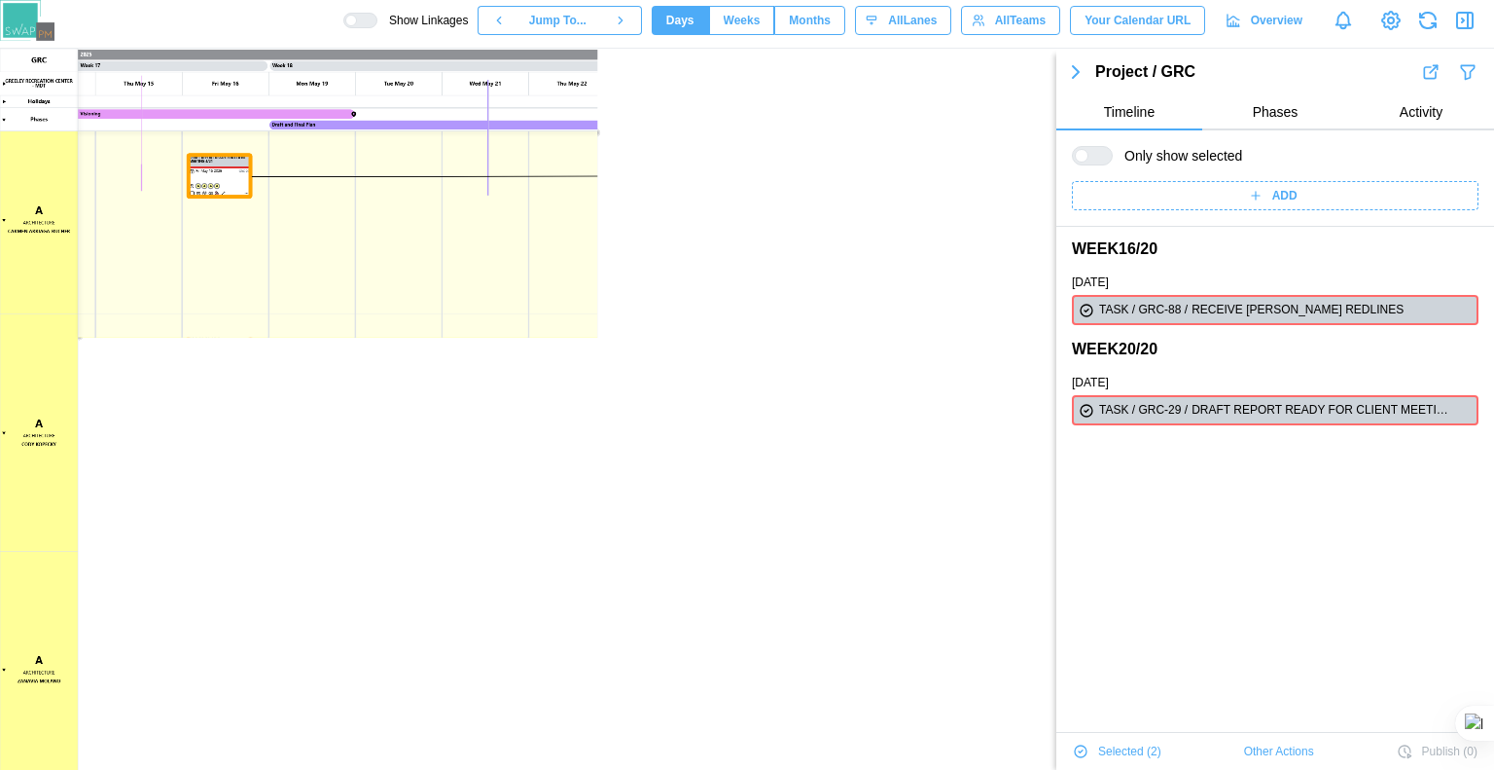
scroll to position [0, 0]
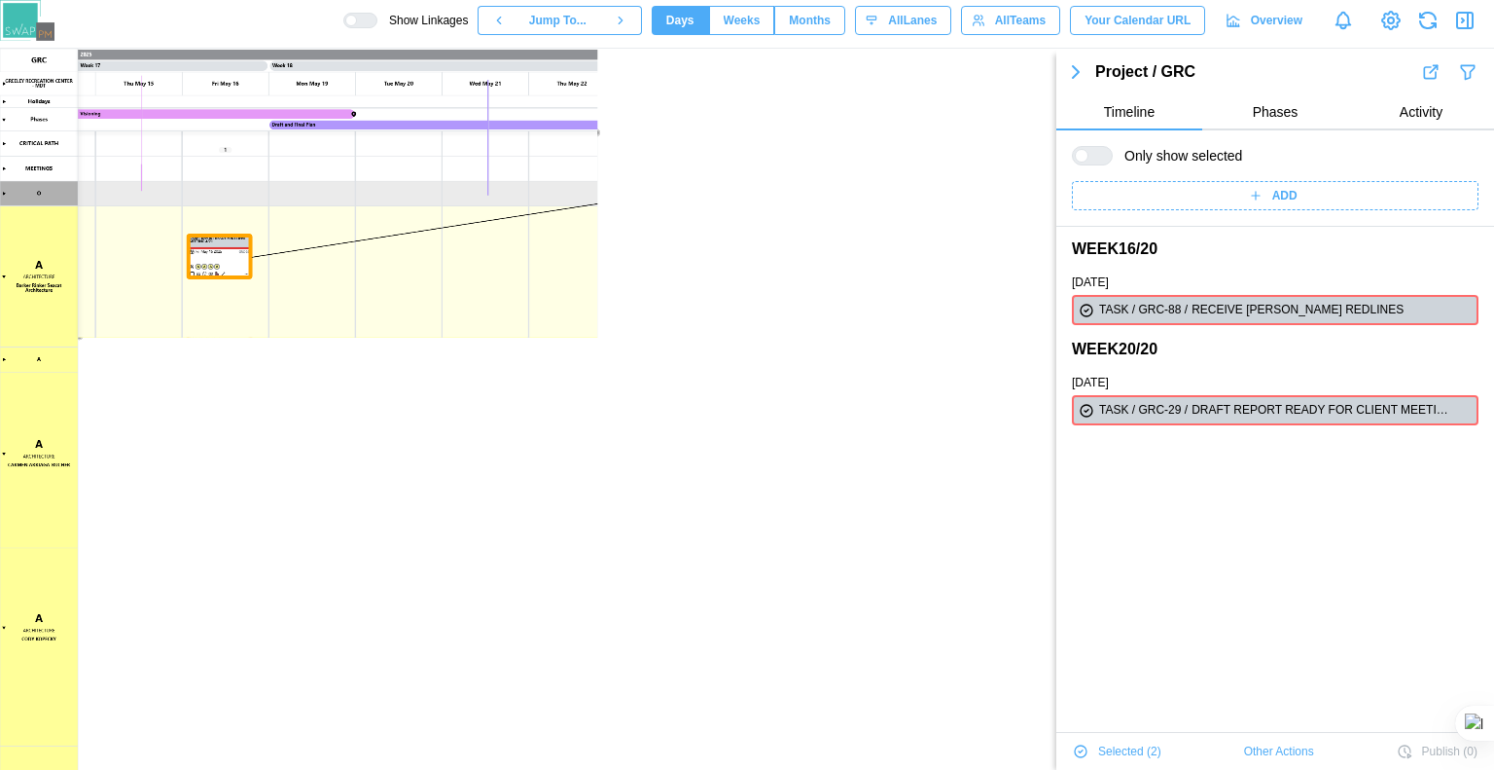
drag, startPoint x: 708, startPoint y: 22, endPoint x: 740, endPoint y: 18, distance: 32.3
click at [695, 22] on span "Days" at bounding box center [680, 20] width 28 height 27
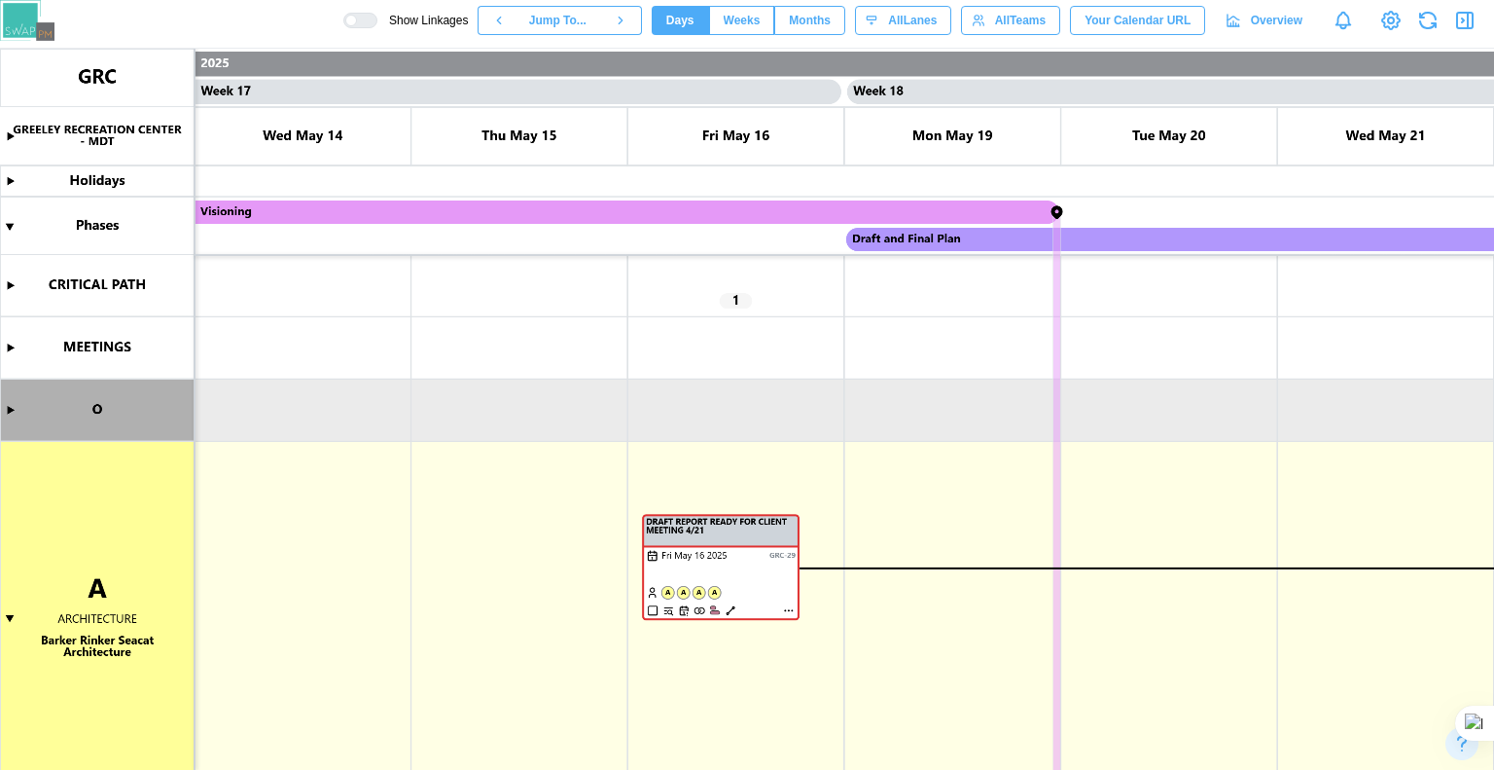
scroll to position [0, 17764]
click at [749, 554] on canvas at bounding box center [747, 409] width 1494 height 721
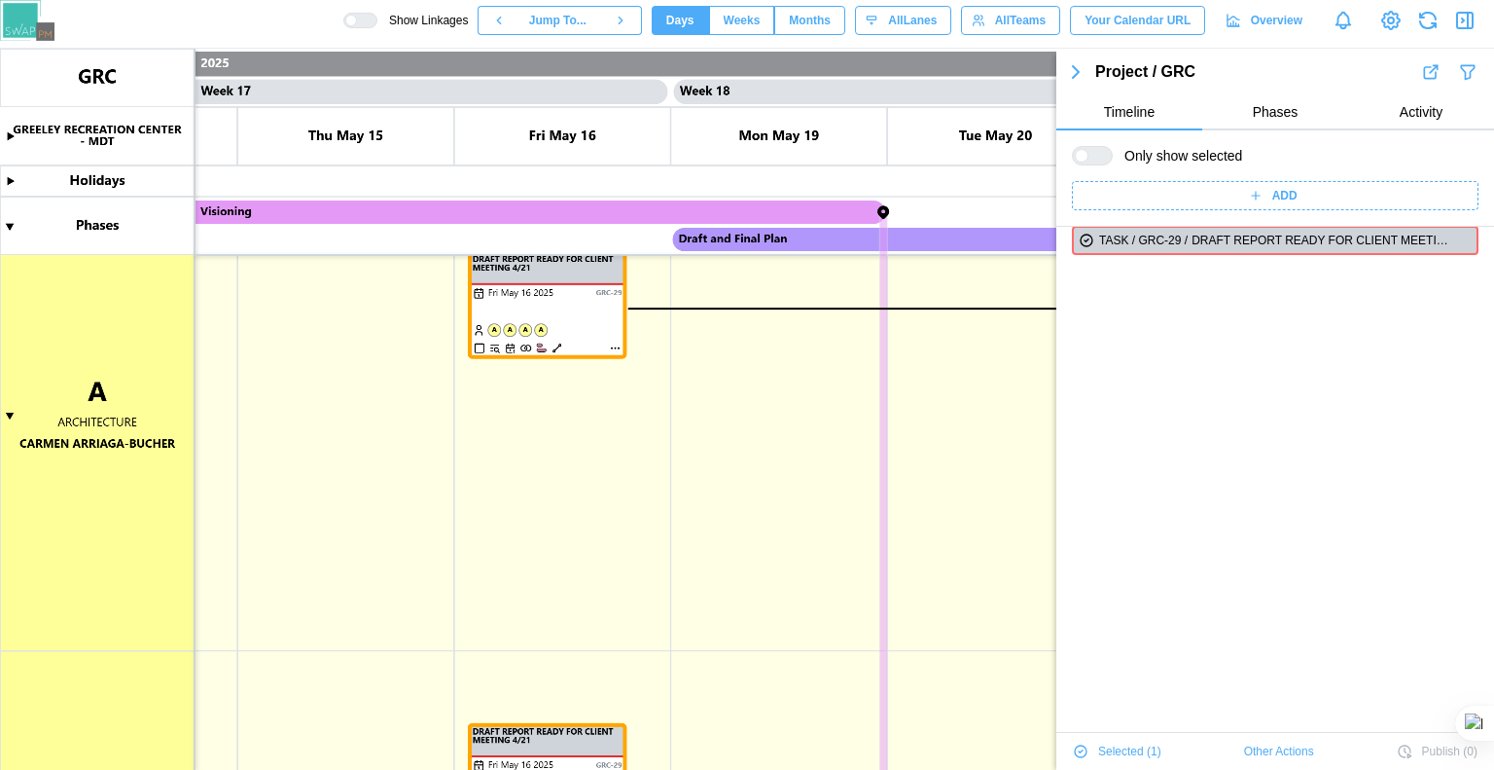
scroll to position [829, 0]
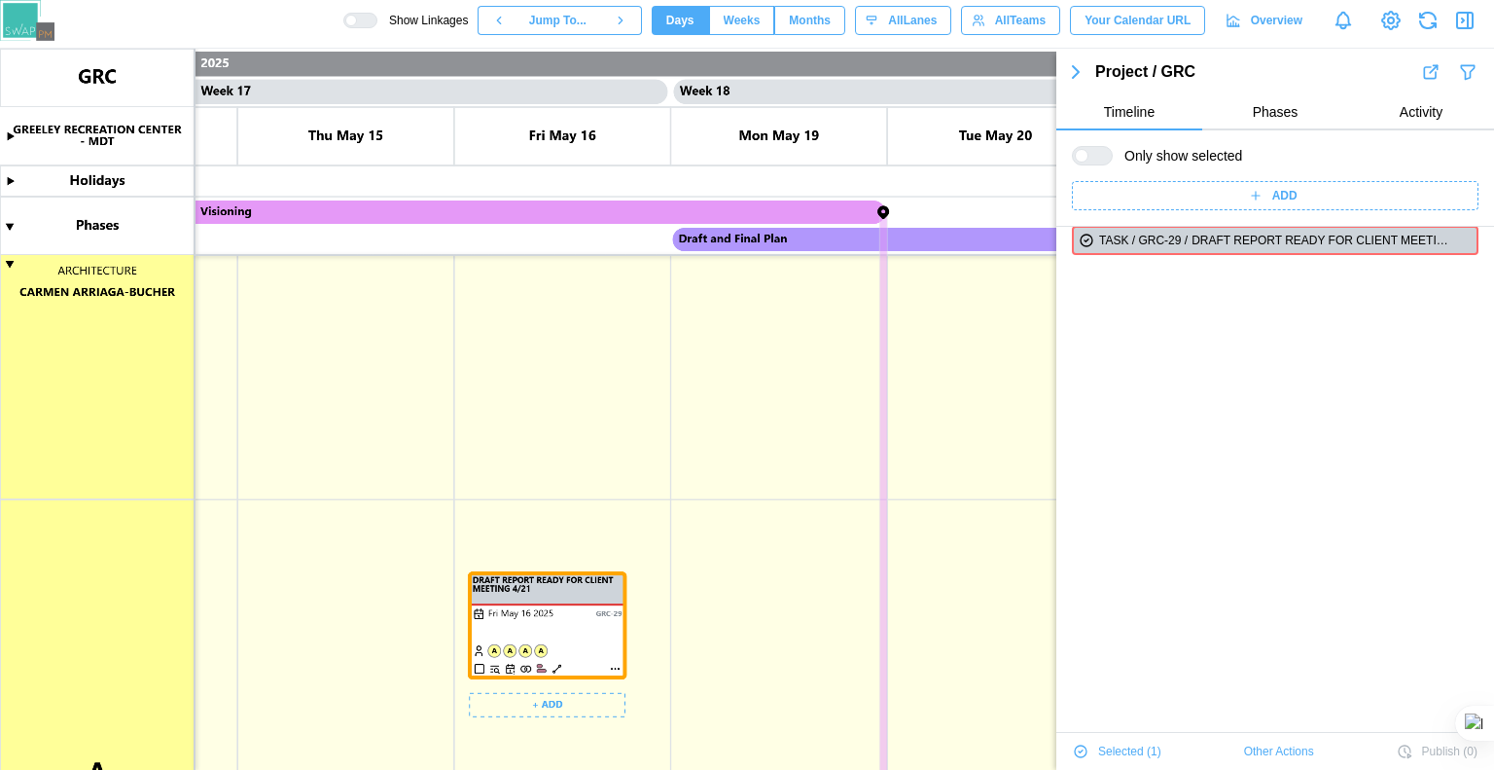
click at [548, 575] on canvas at bounding box center [747, 409] width 1494 height 721
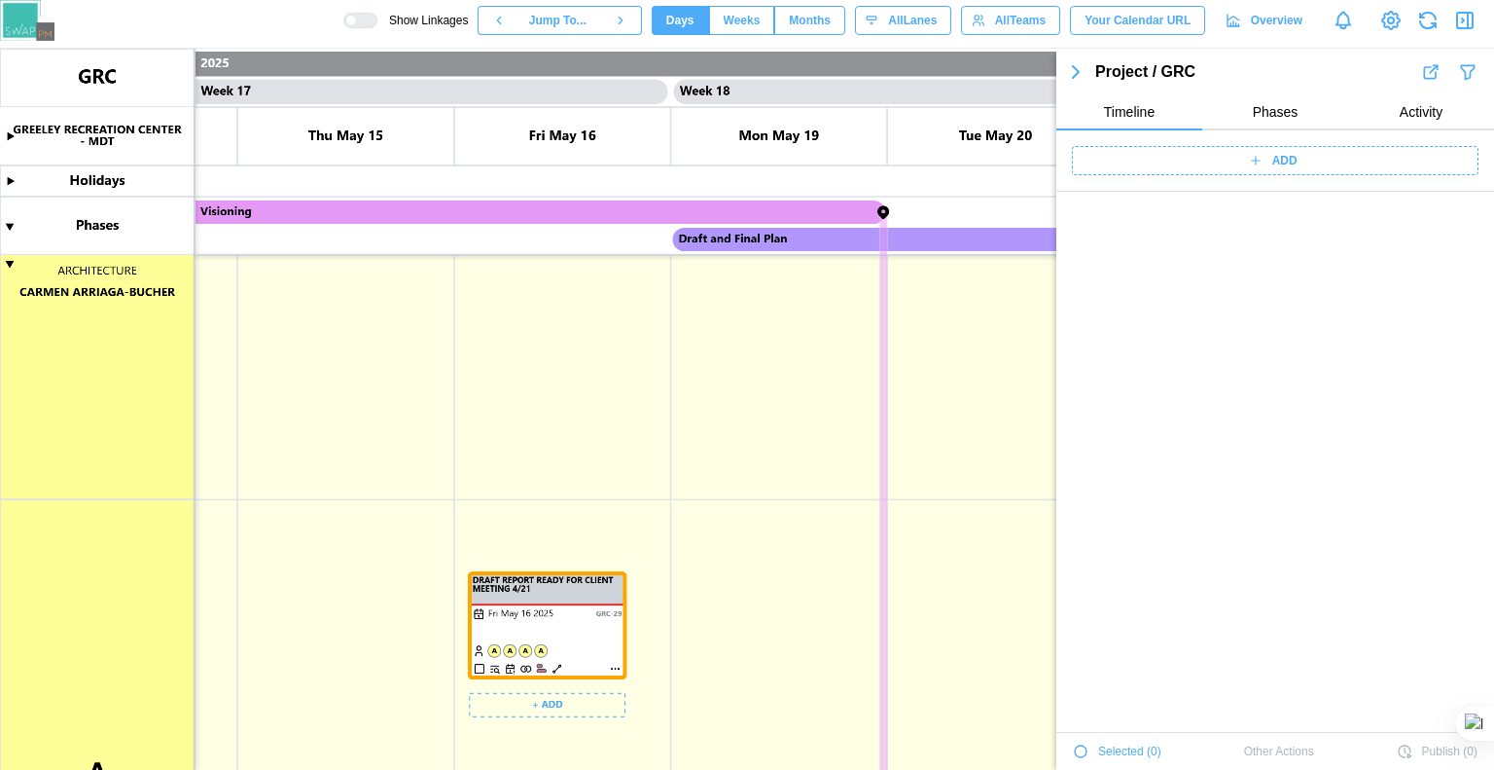
scroll to position [7257, 0]
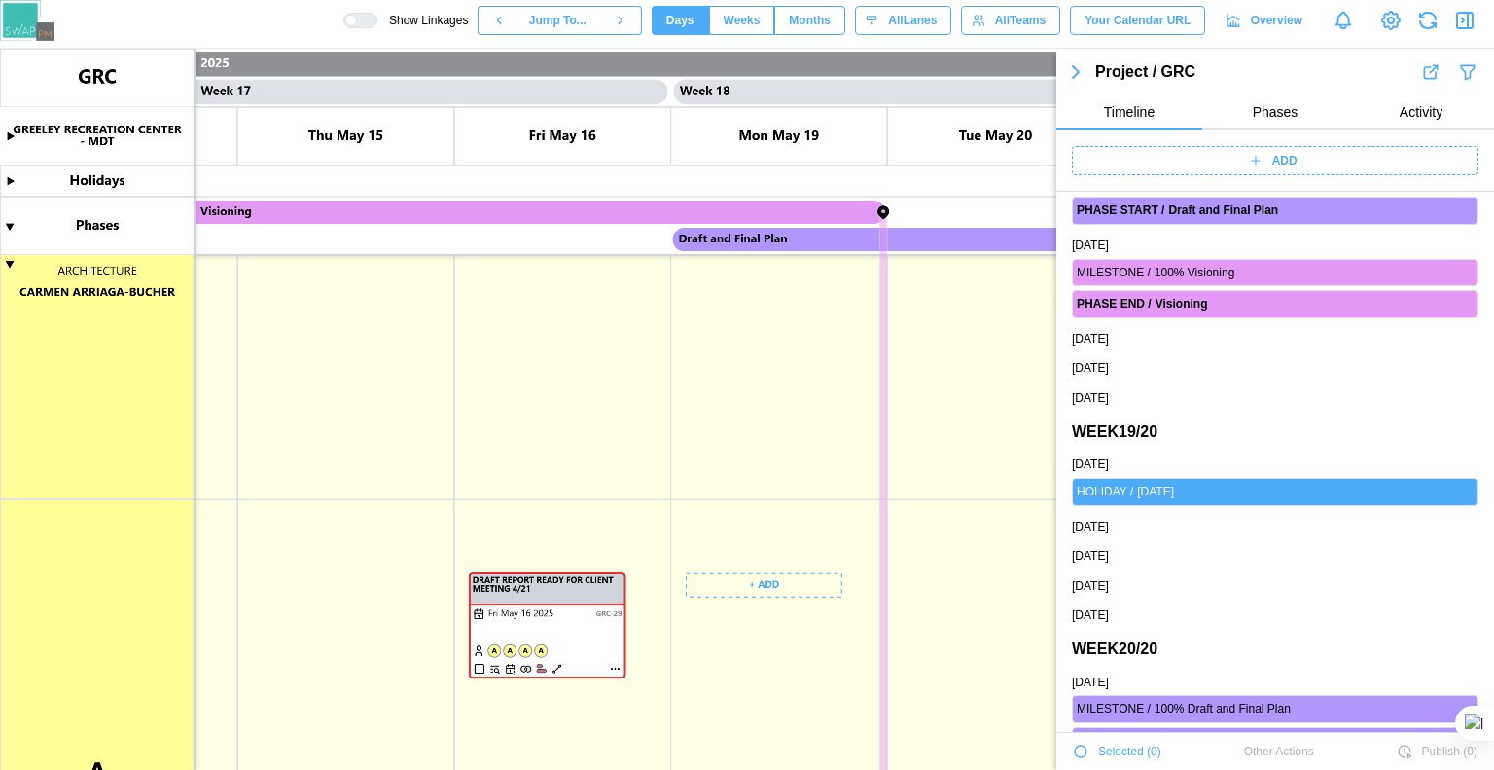
click at [570, 632] on canvas at bounding box center [747, 409] width 1494 height 721
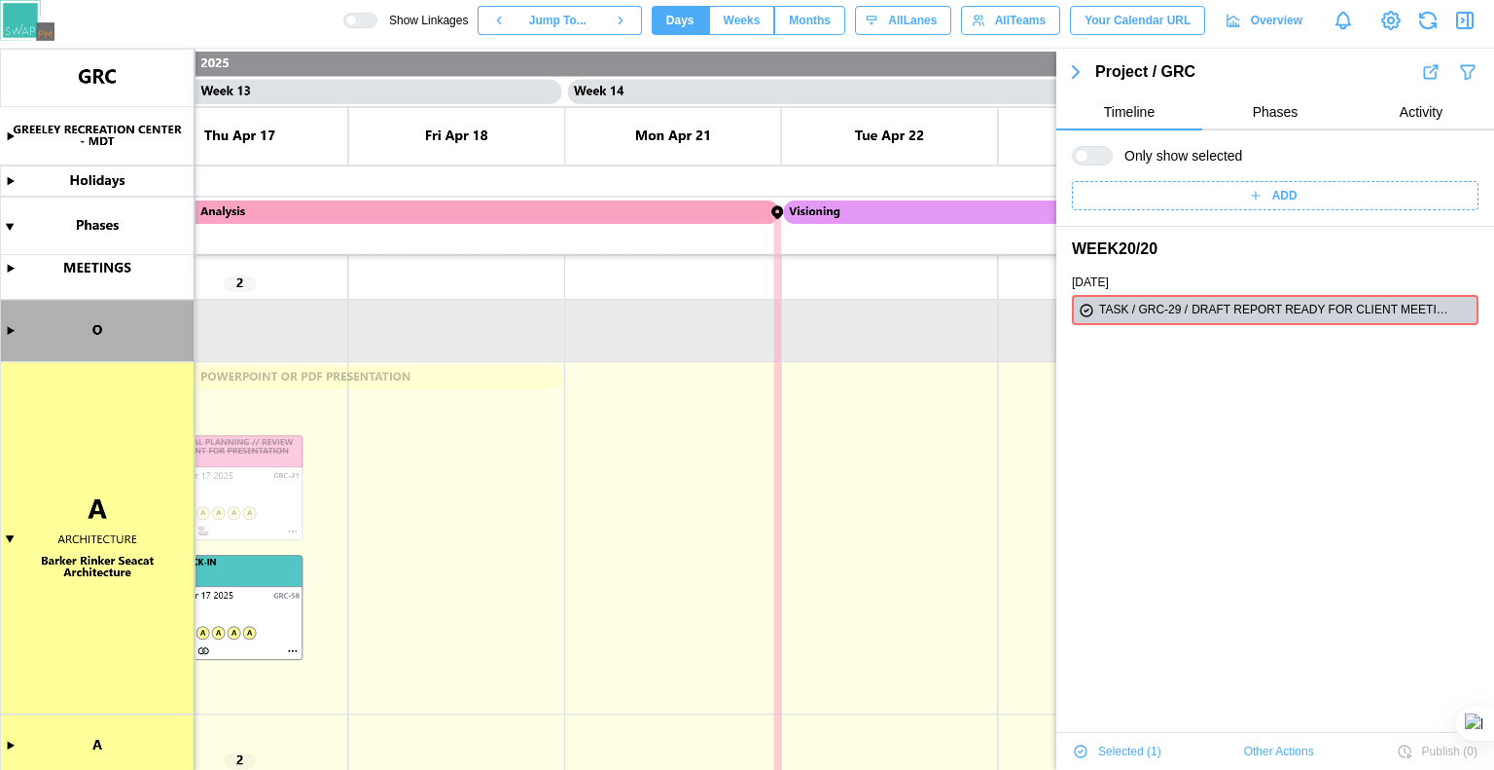
scroll to position [0, 13319]
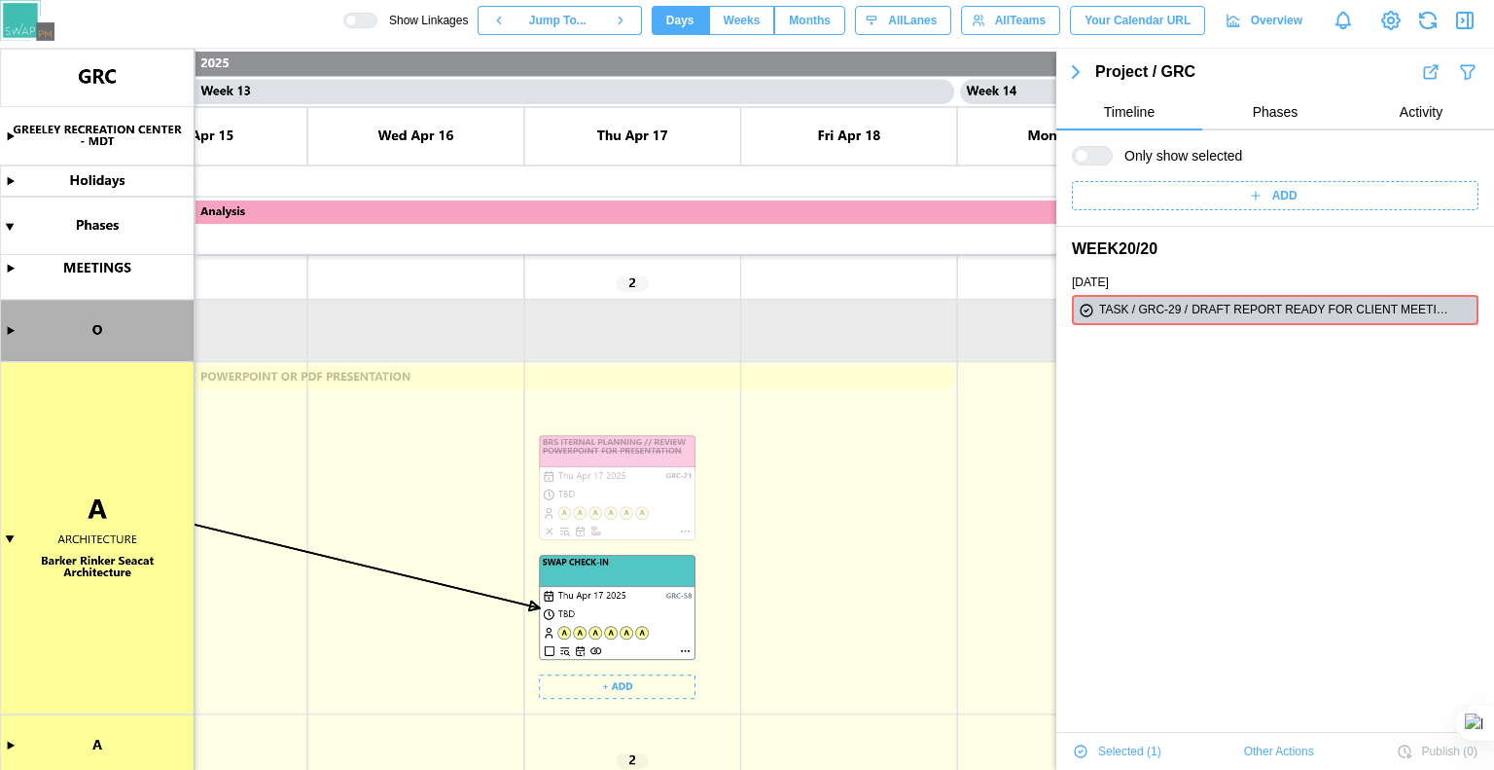
click at [612, 564] on canvas at bounding box center [747, 409] width 1494 height 721
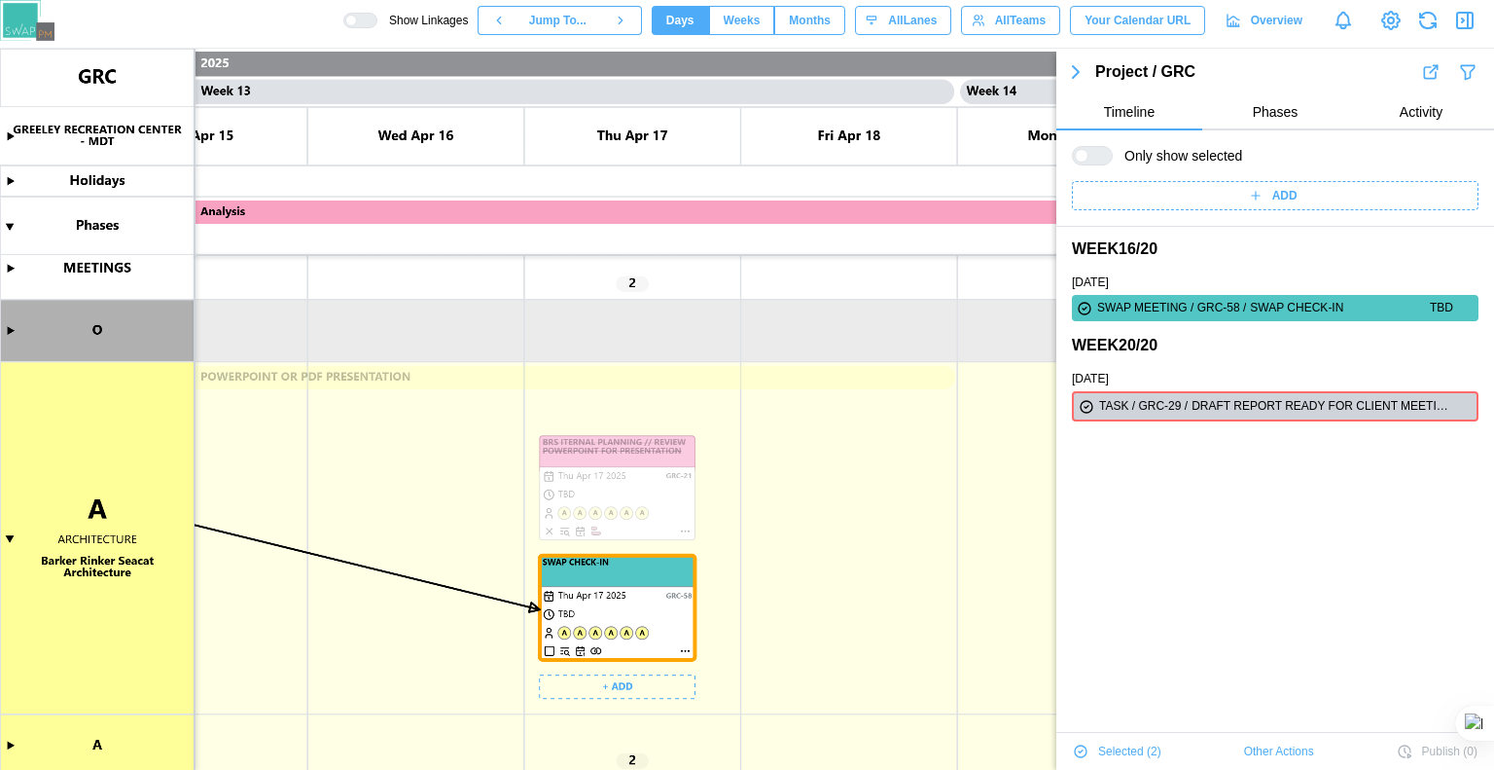
click at [596, 501] on canvas at bounding box center [747, 409] width 1494 height 721
click at [1229, 404] on div "DRAFT REPORT READY FOR CLIENT MEETING 4/21" at bounding box center [1322, 406] width 260 height 18
click at [652, 464] on canvas at bounding box center [747, 409] width 1494 height 721
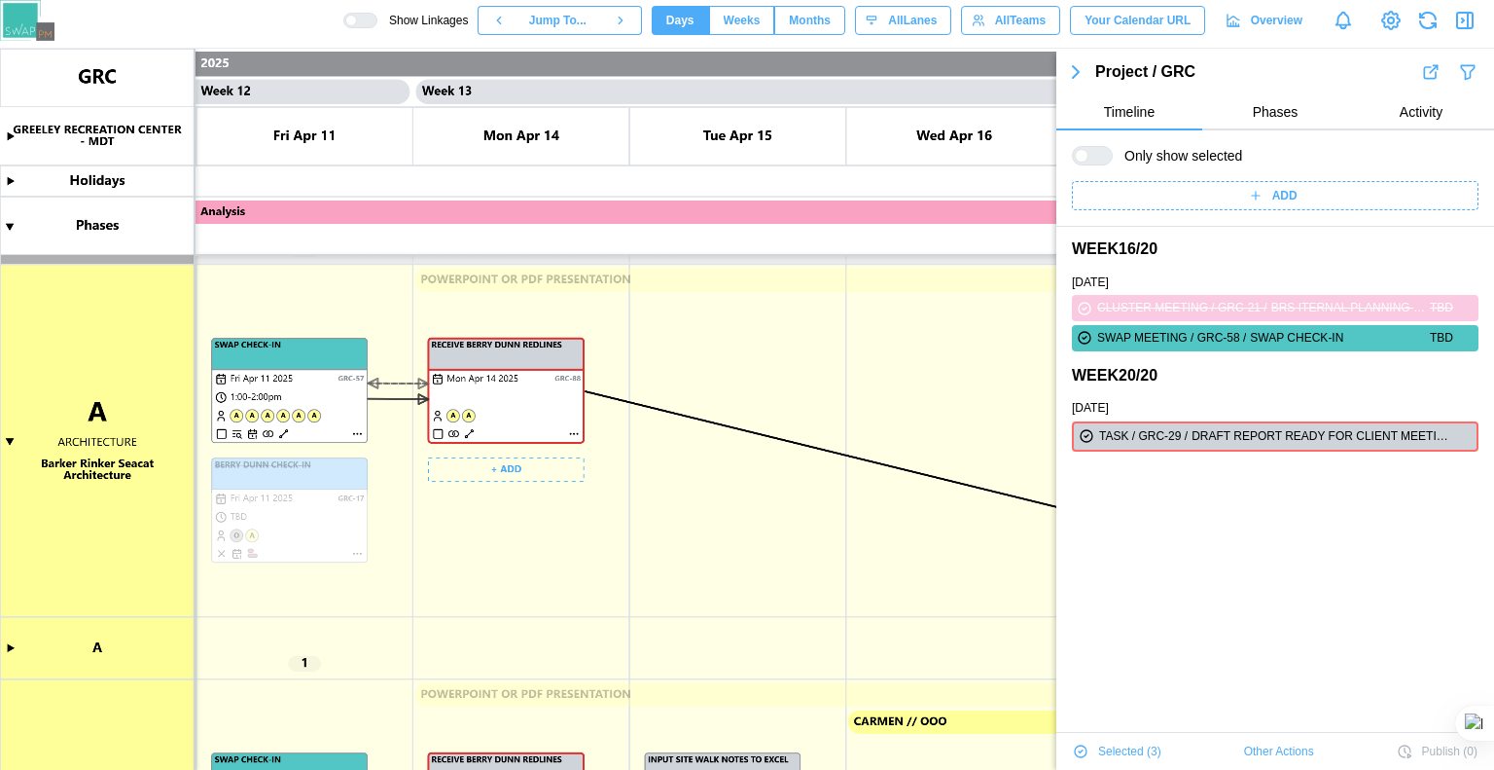
scroll to position [566, 0]
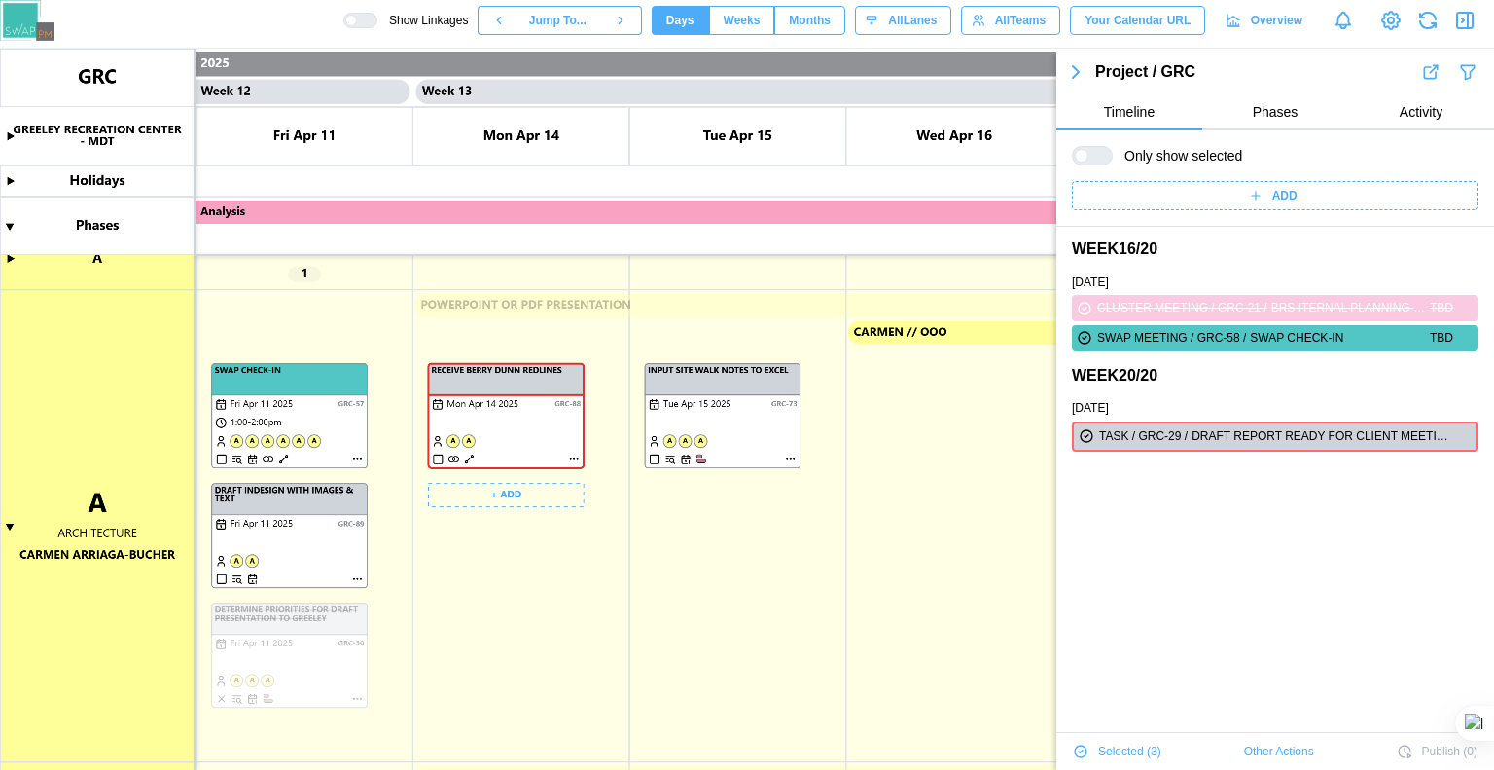
click at [297, 431] on canvas at bounding box center [747, 409] width 1494 height 721
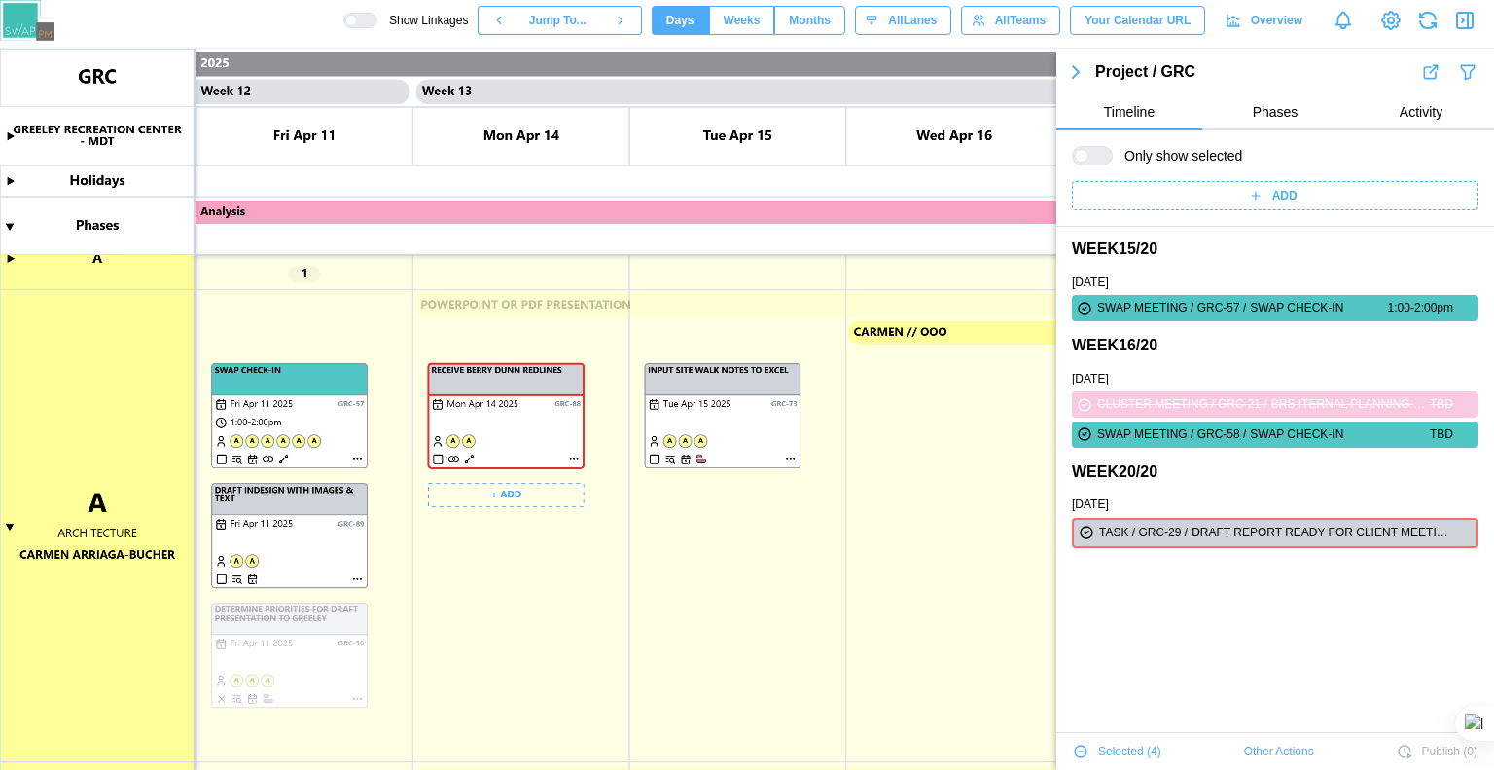
click at [316, 540] on canvas at bounding box center [747, 409] width 1494 height 721
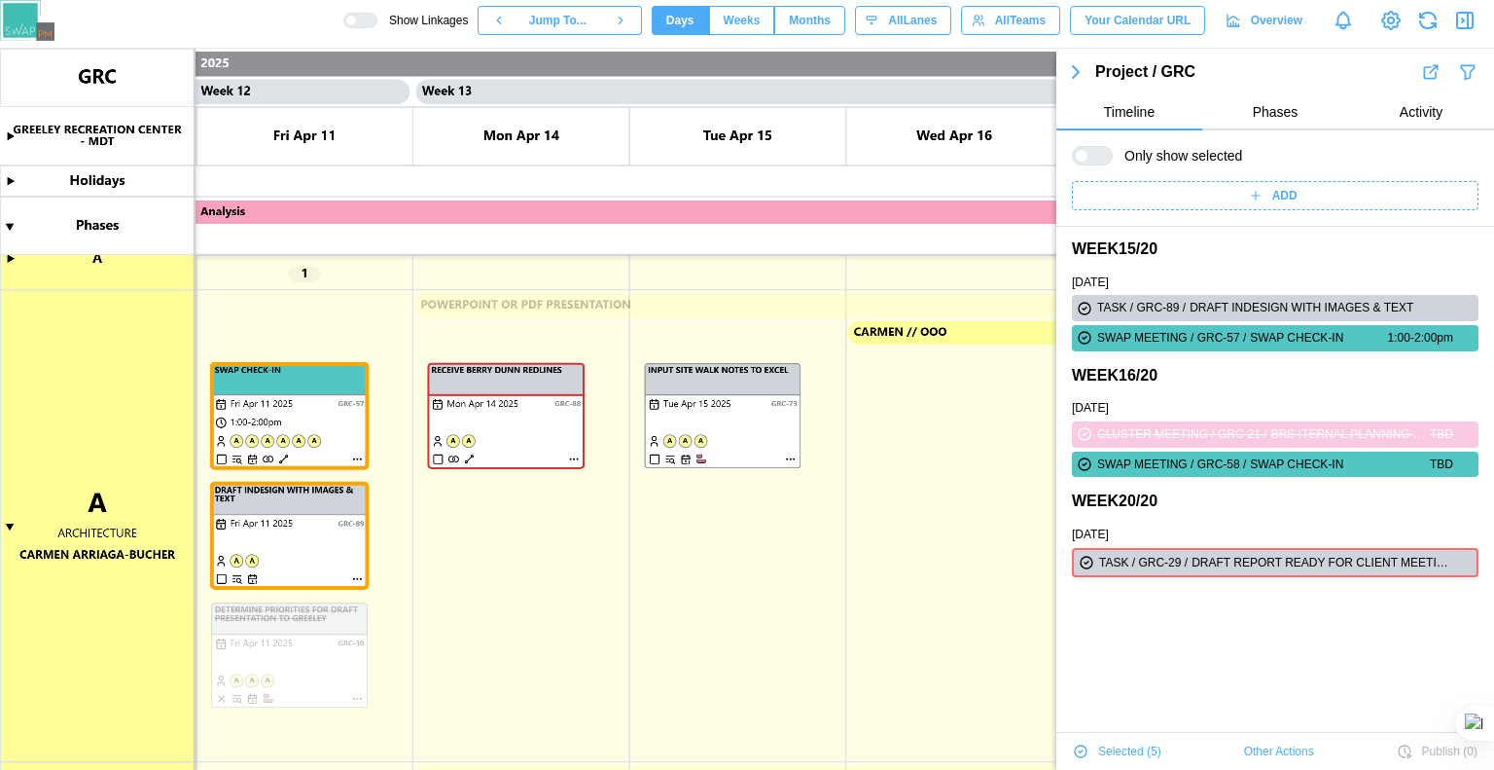
click at [1459, 16] on icon "button" at bounding box center [1465, 20] width 23 height 23
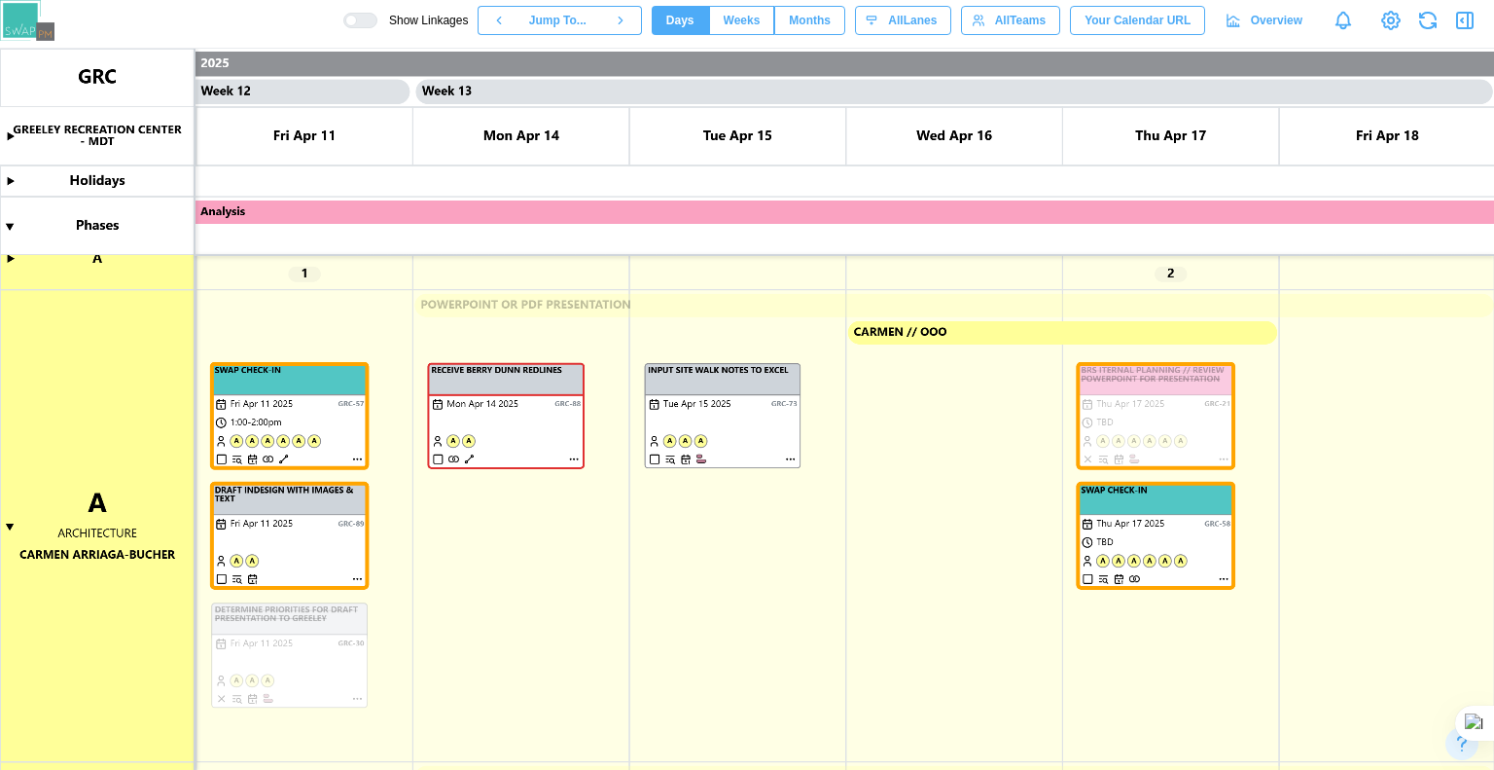
scroll to position [7267, 0]
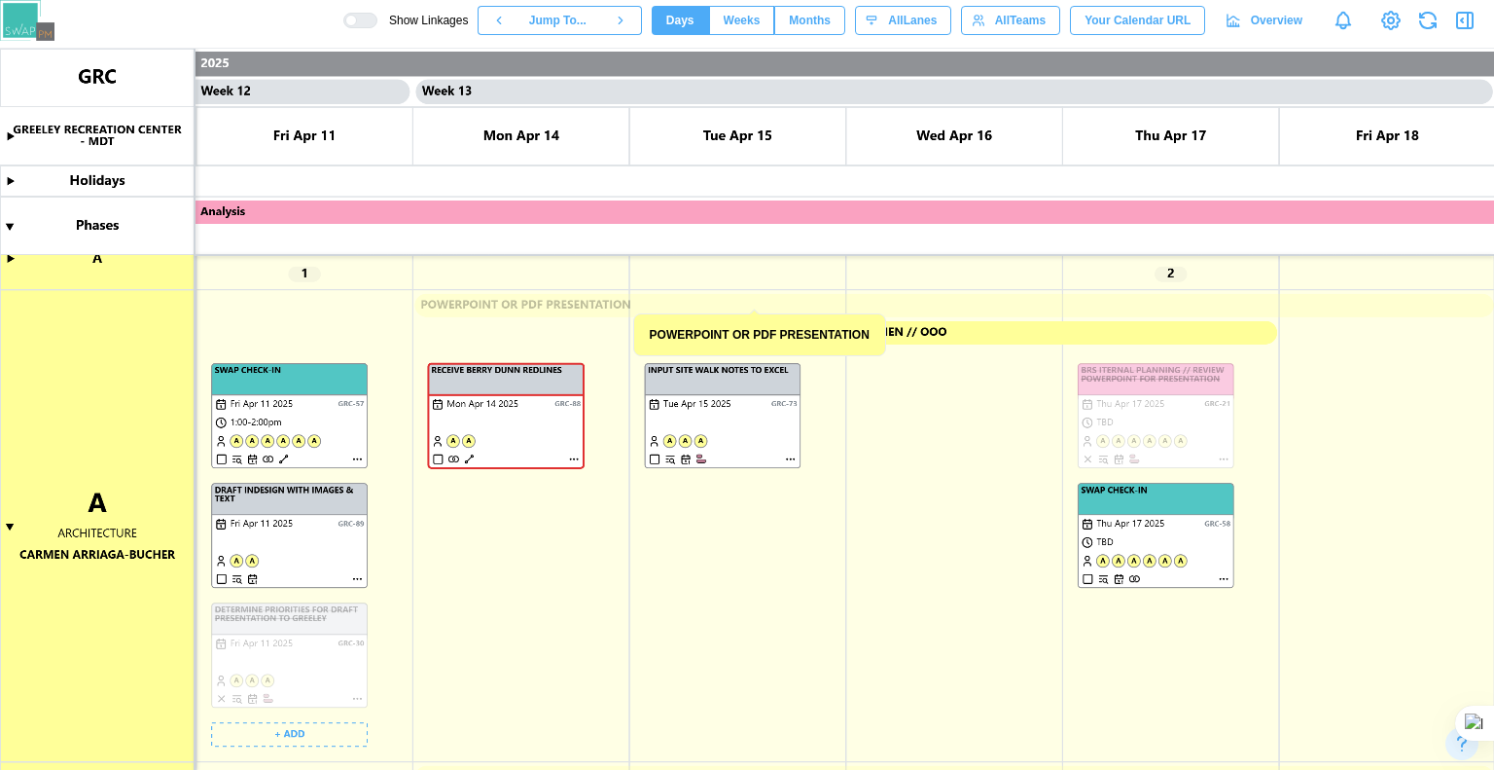
click at [323, 433] on canvas at bounding box center [747, 409] width 1494 height 721
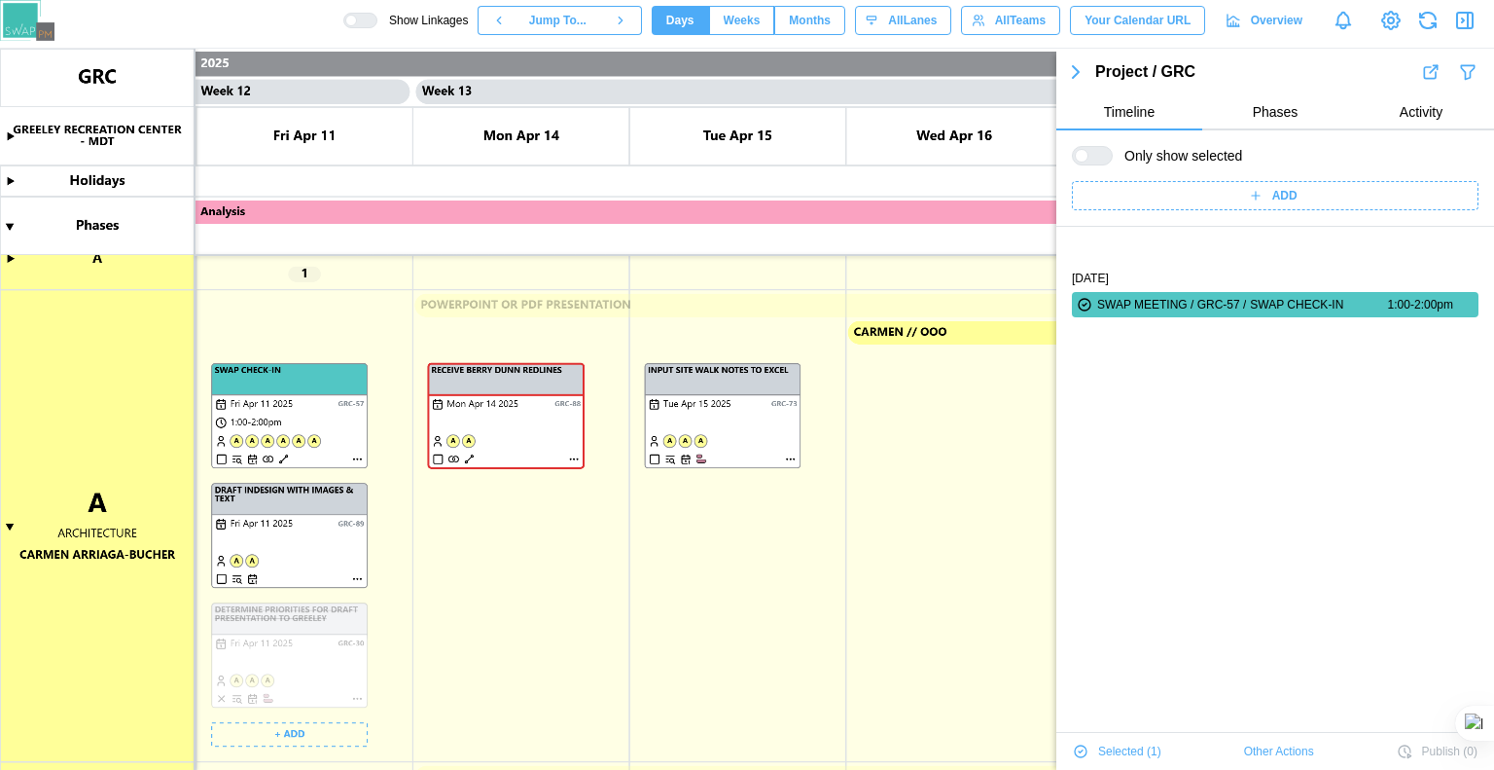
scroll to position [66, 0]
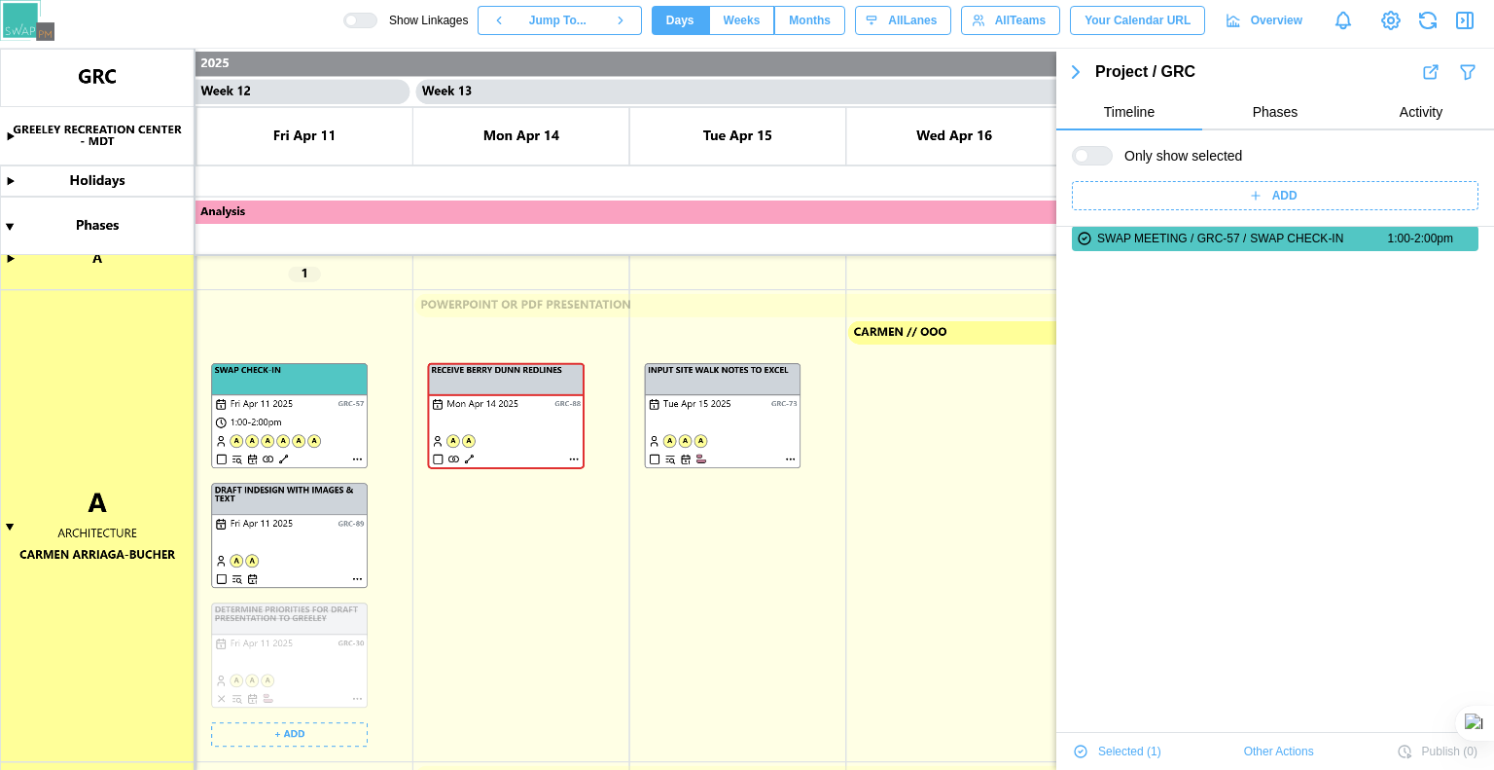
click at [543, 419] on canvas at bounding box center [747, 409] width 1494 height 721
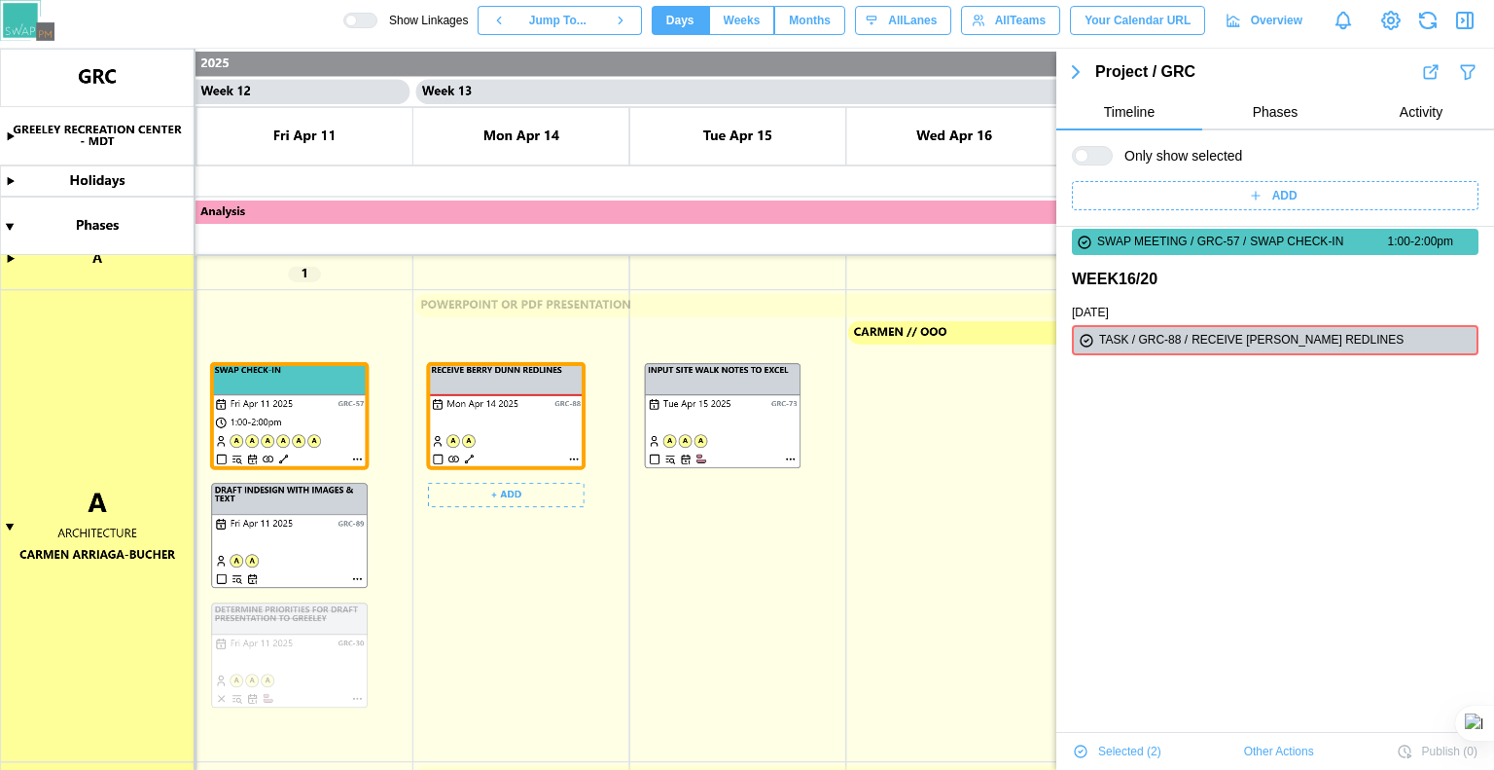
scroll to position [0, 0]
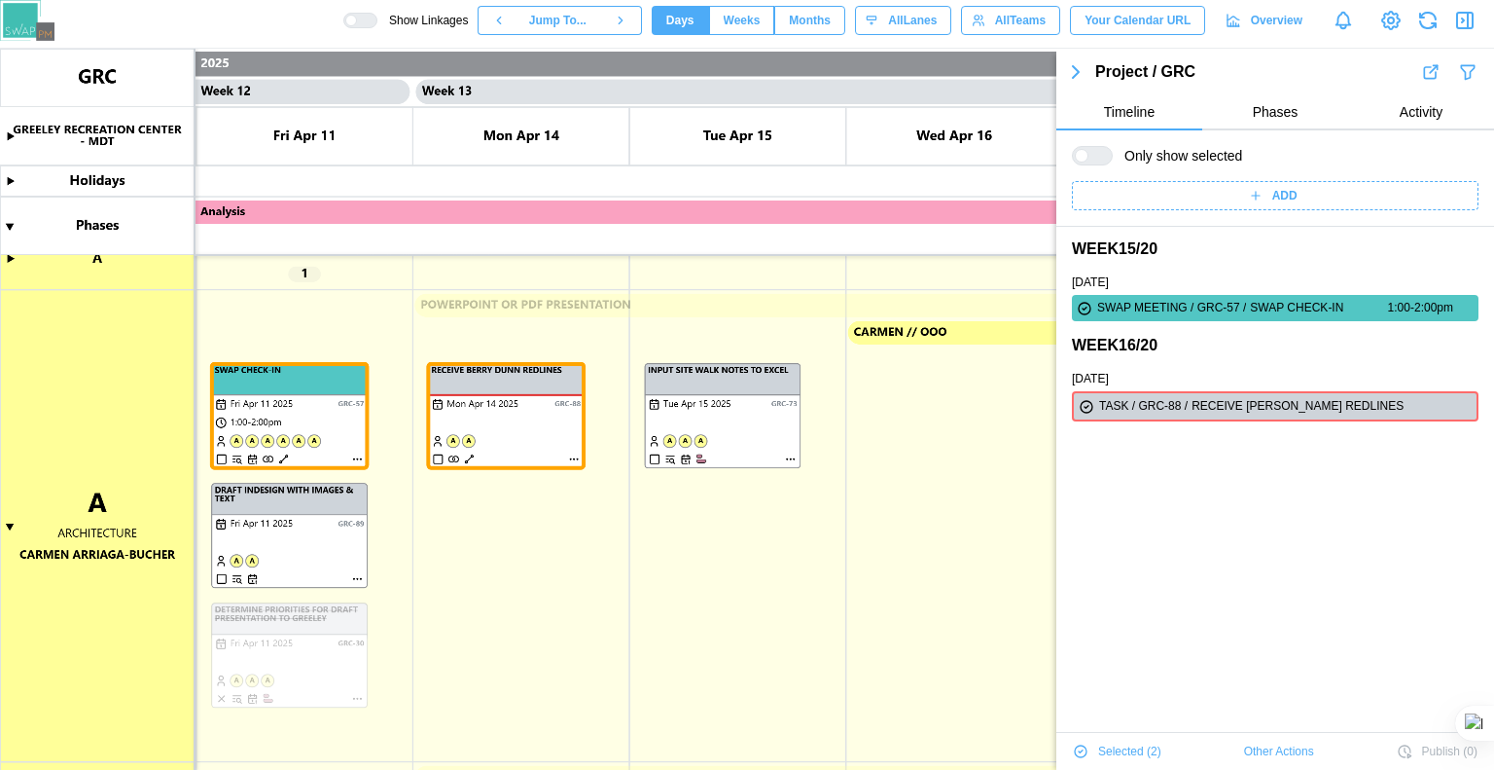
click at [1465, 23] on icon "button" at bounding box center [1465, 20] width 23 height 23
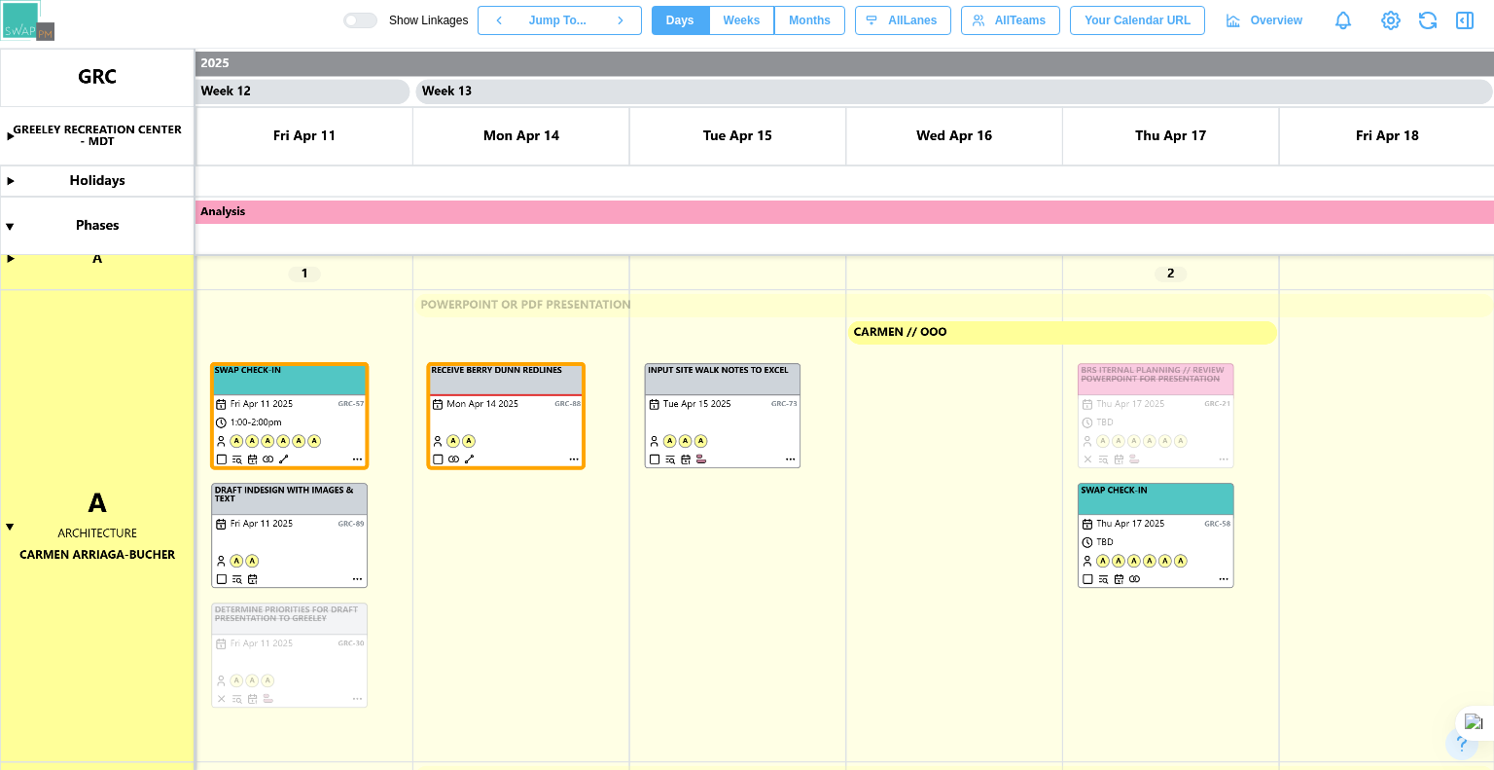
scroll to position [7269, 0]
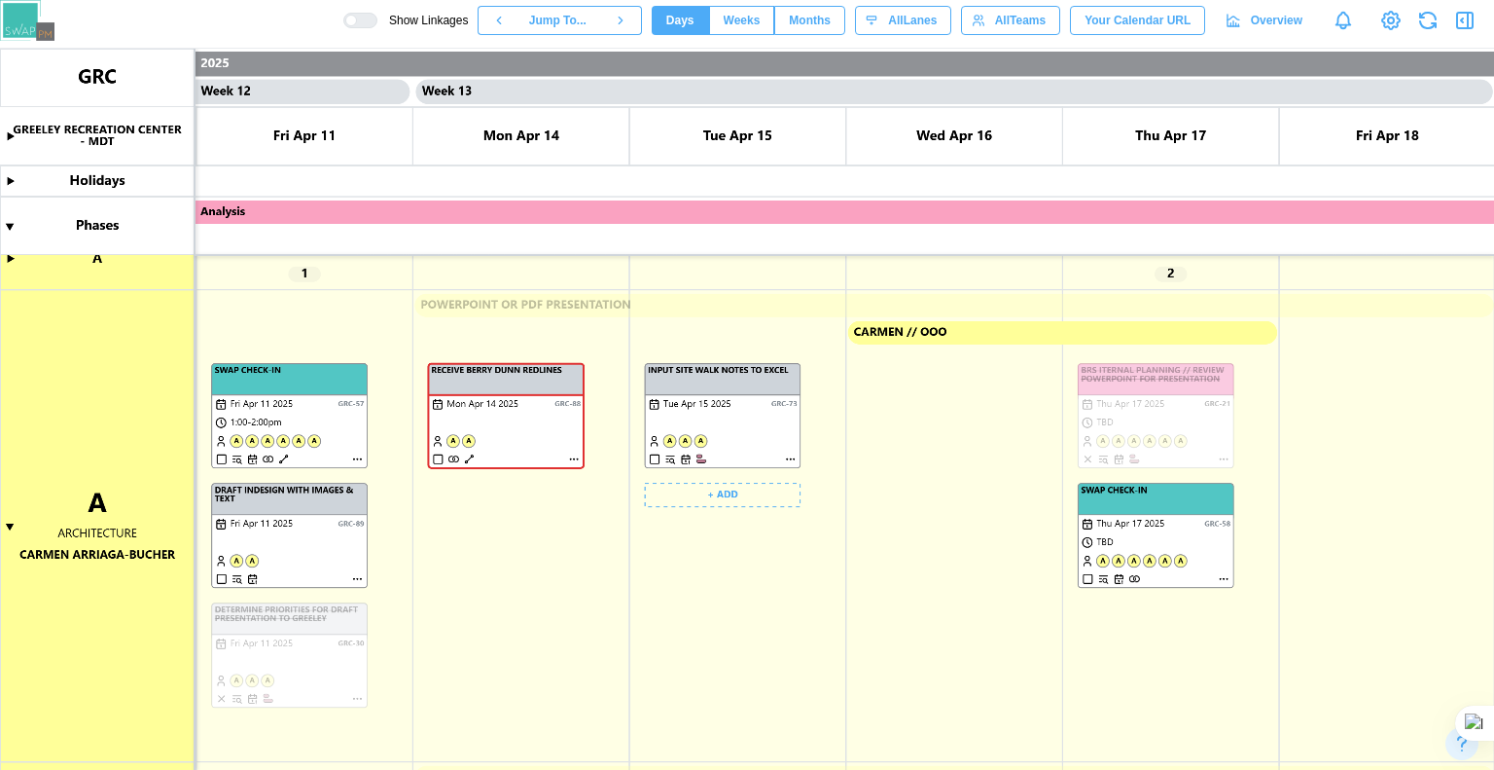
click at [678, 394] on canvas at bounding box center [747, 409] width 1494 height 721
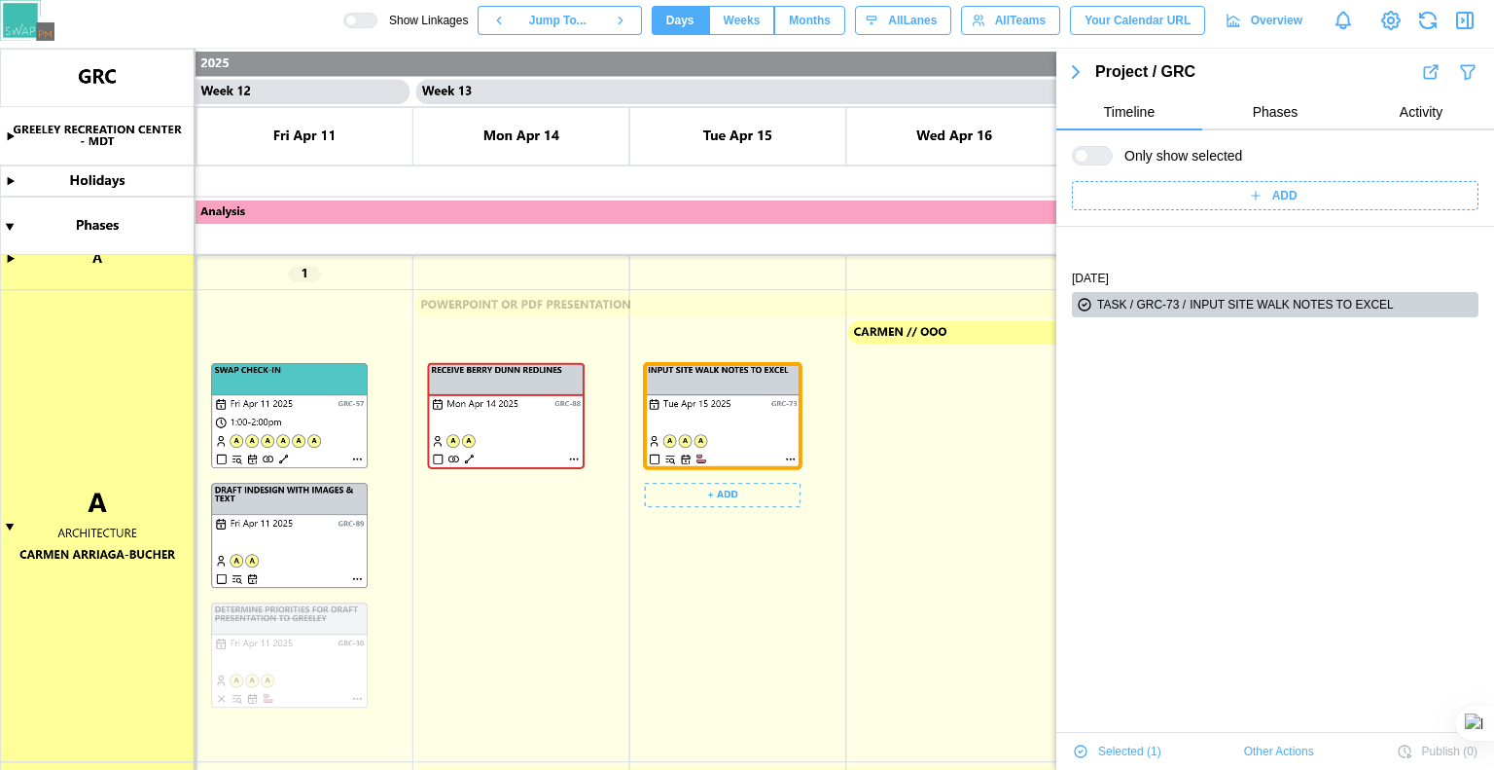
scroll to position [66, 0]
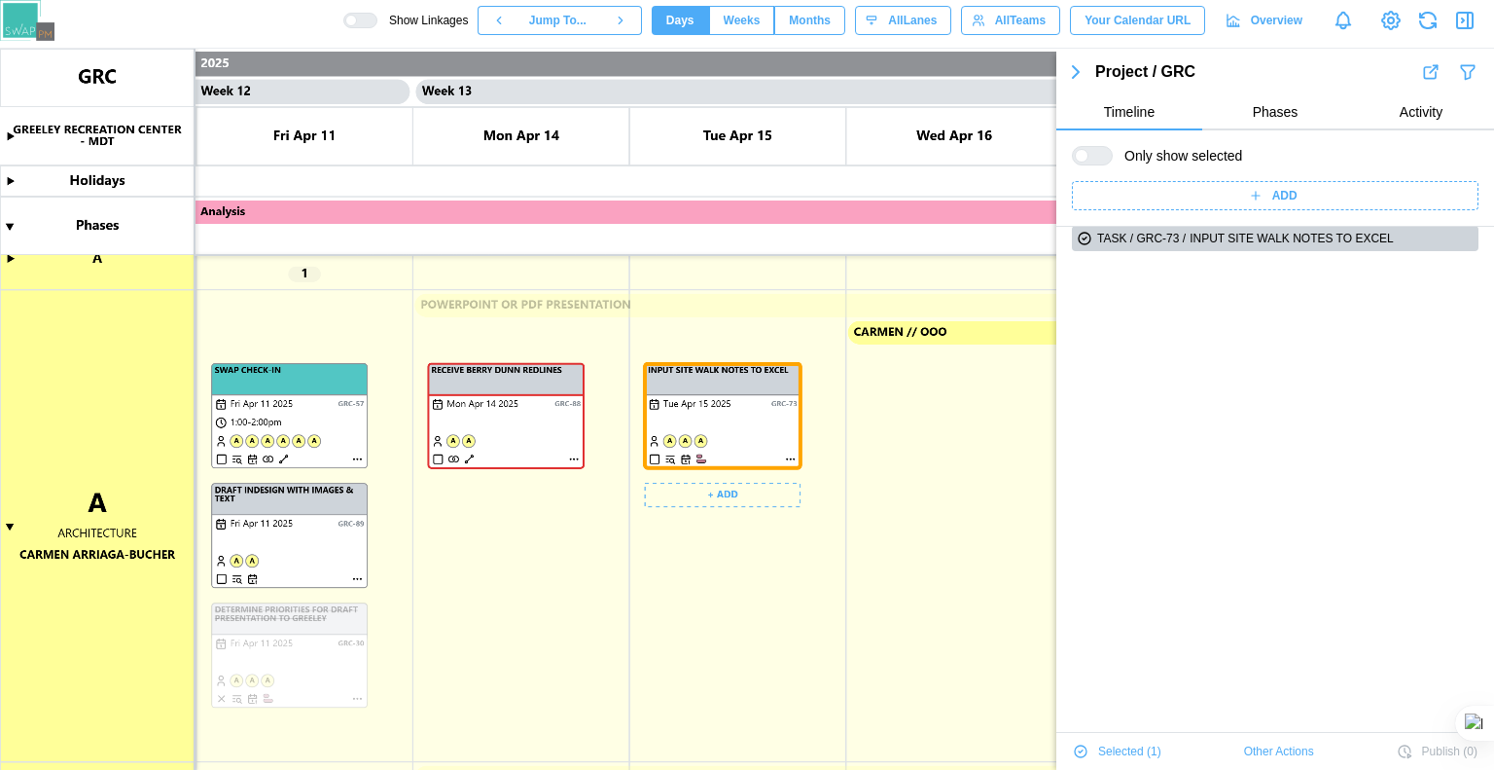
click at [1112, 519] on div "[DATE] TASK / GRC-73 / INPUT SITE WALK NOTES TO EXCEL" at bounding box center [1276, 546] width 438 height 770
click at [1461, 33] on button "button" at bounding box center [1465, 20] width 27 height 27
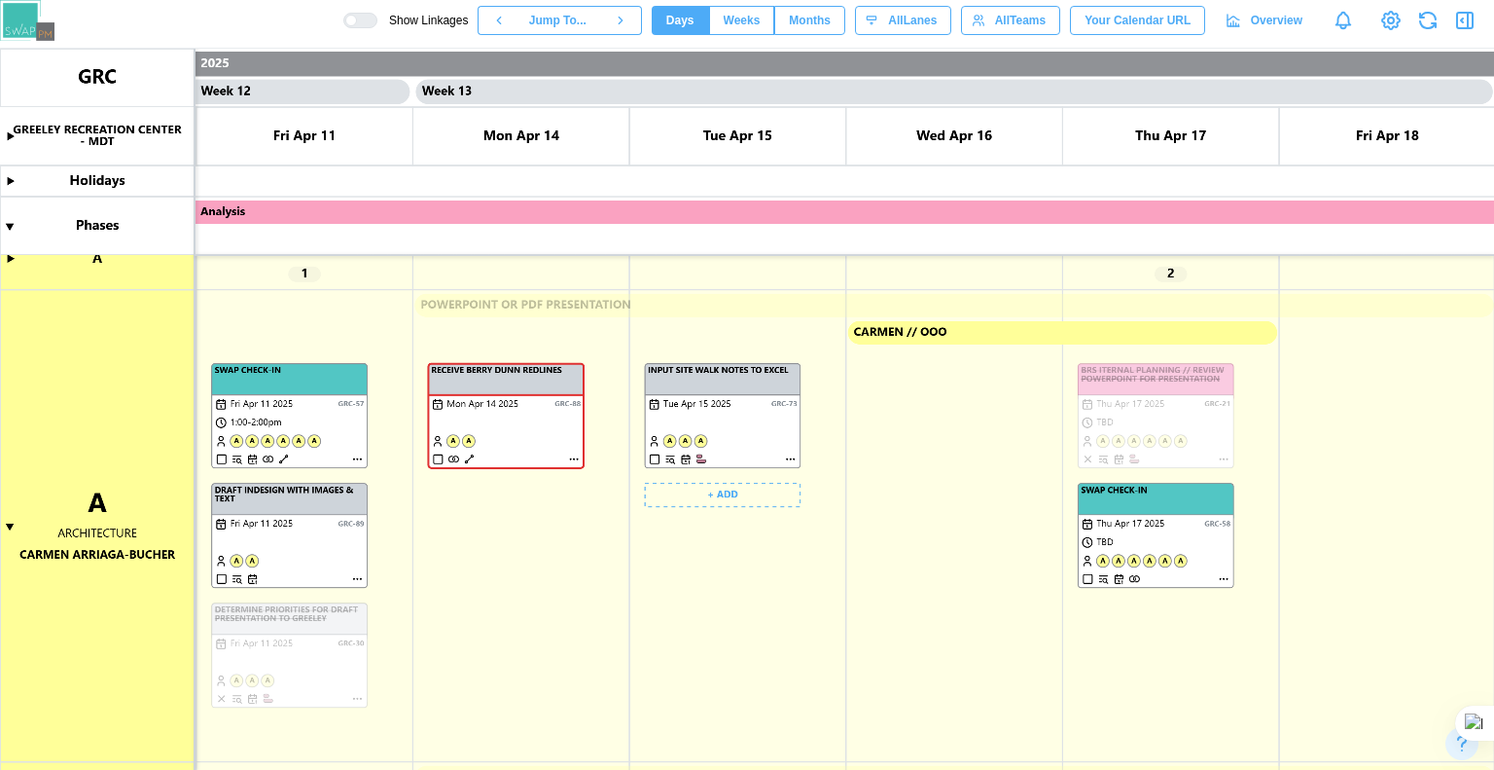
click at [759, 410] on canvas at bounding box center [747, 409] width 1494 height 721
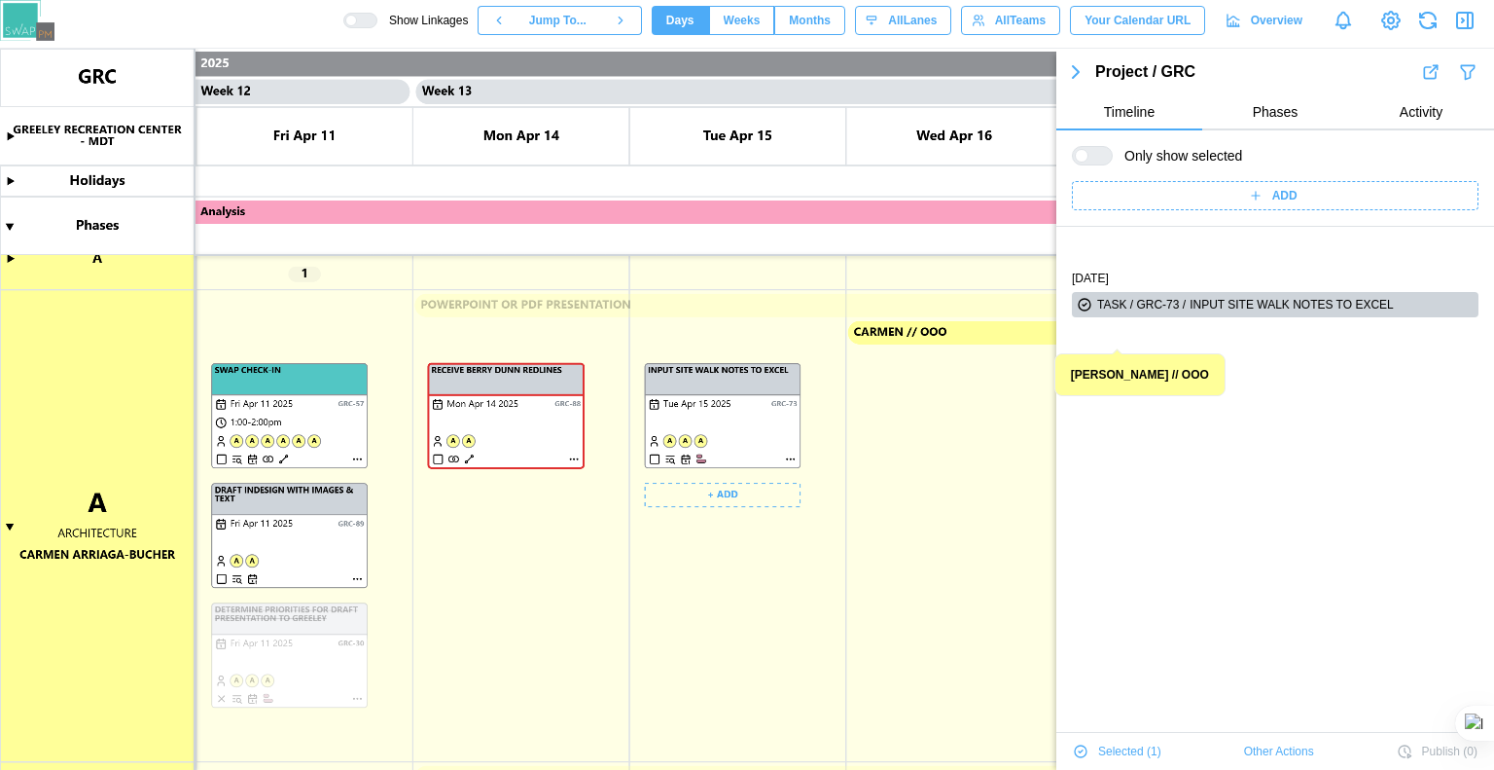
scroll to position [66, 0]
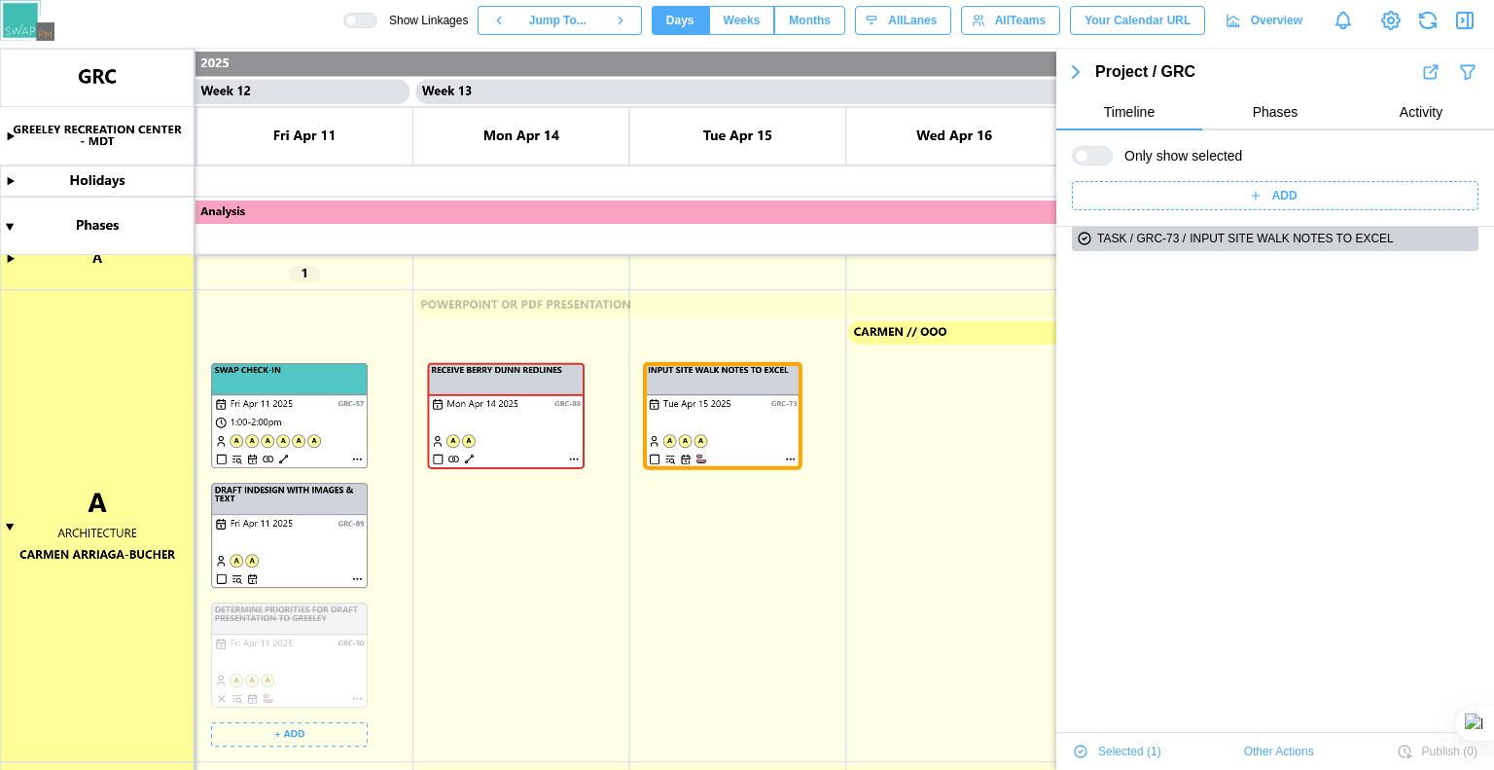
click at [308, 533] on canvas at bounding box center [747, 409] width 1494 height 721
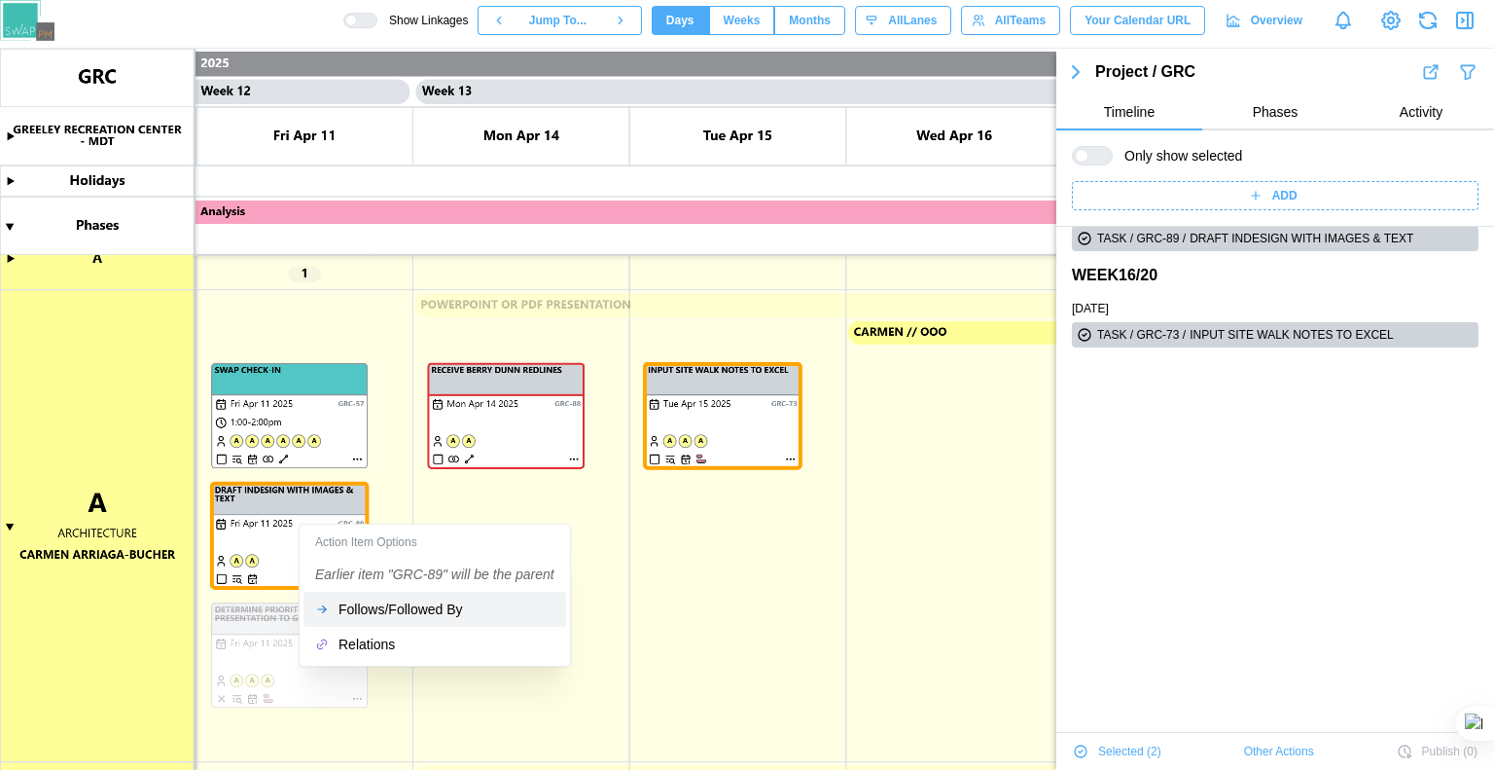
click at [436, 606] on div "Follows/Followed By" at bounding box center [447, 609] width 216 height 16
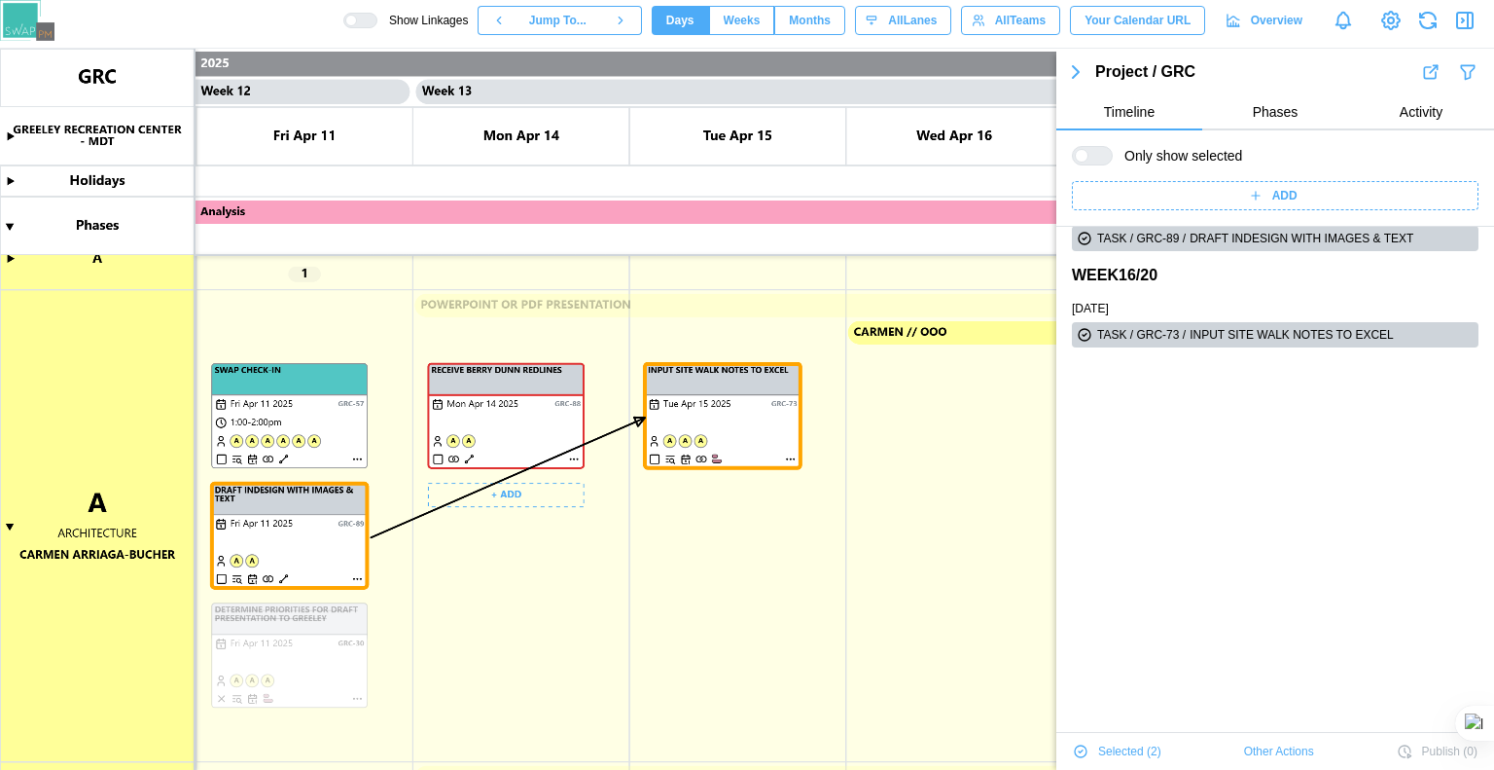
click at [453, 458] on canvas at bounding box center [747, 409] width 1494 height 721
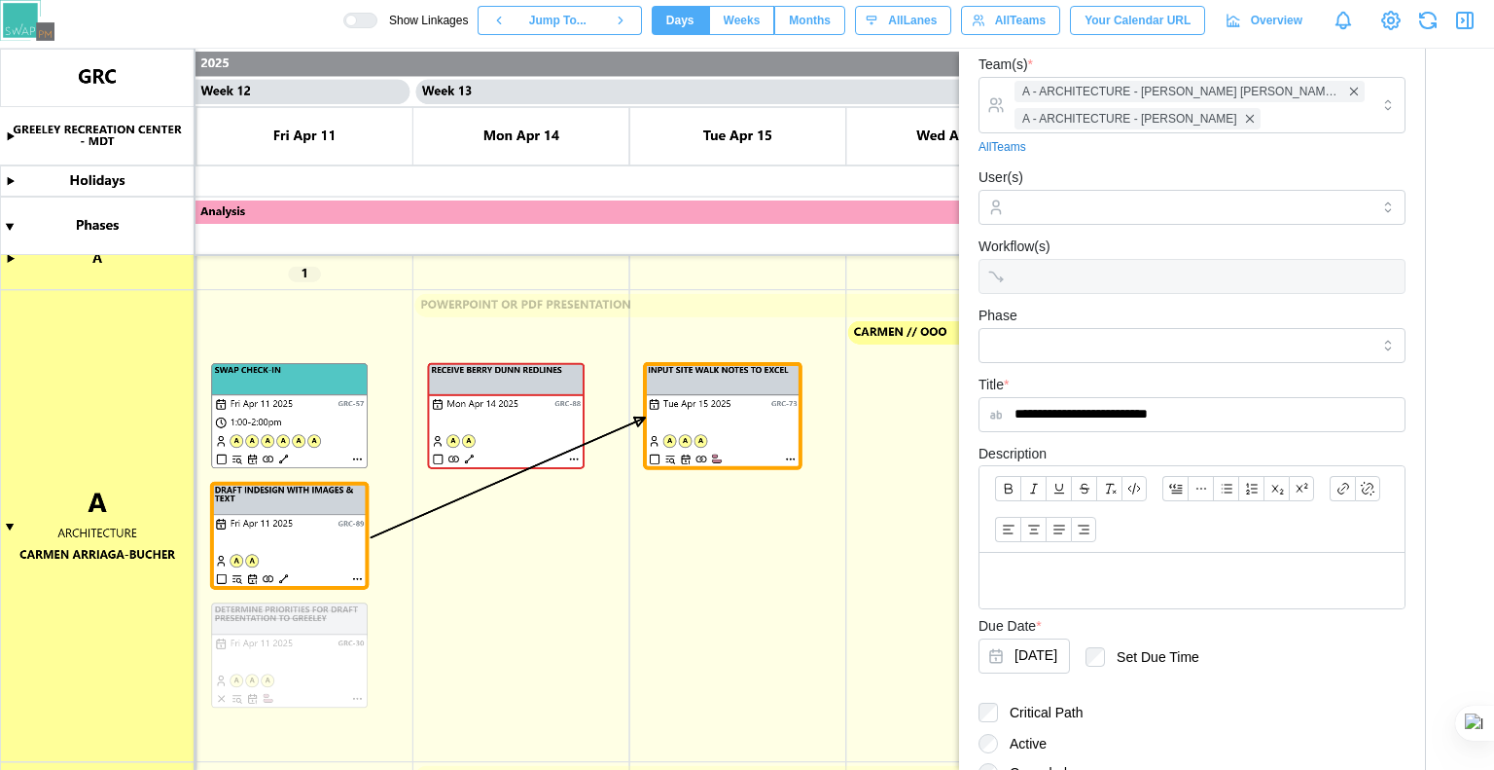
scroll to position [311, 0]
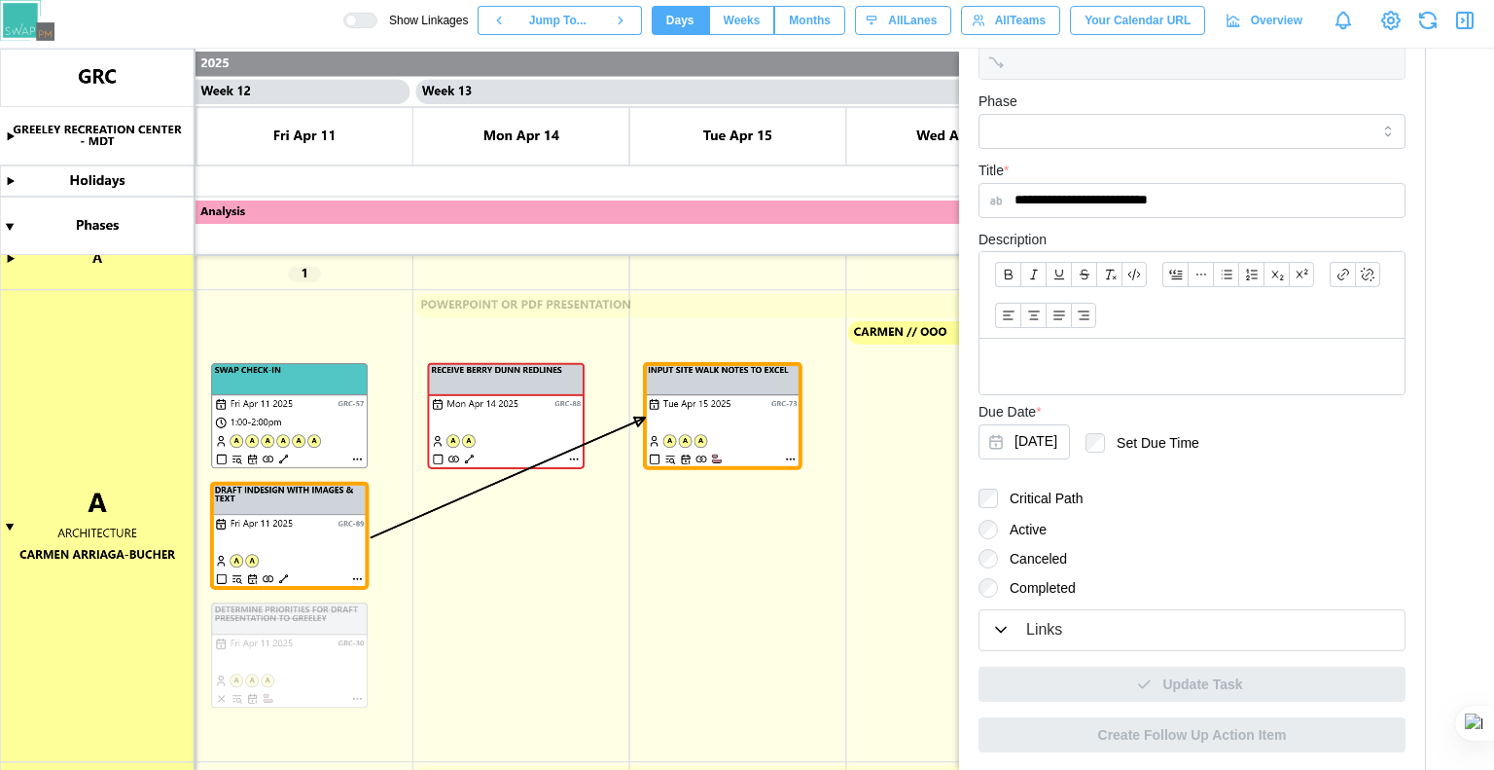
click at [1133, 638] on div "Links" at bounding box center [1192, 630] width 402 height 24
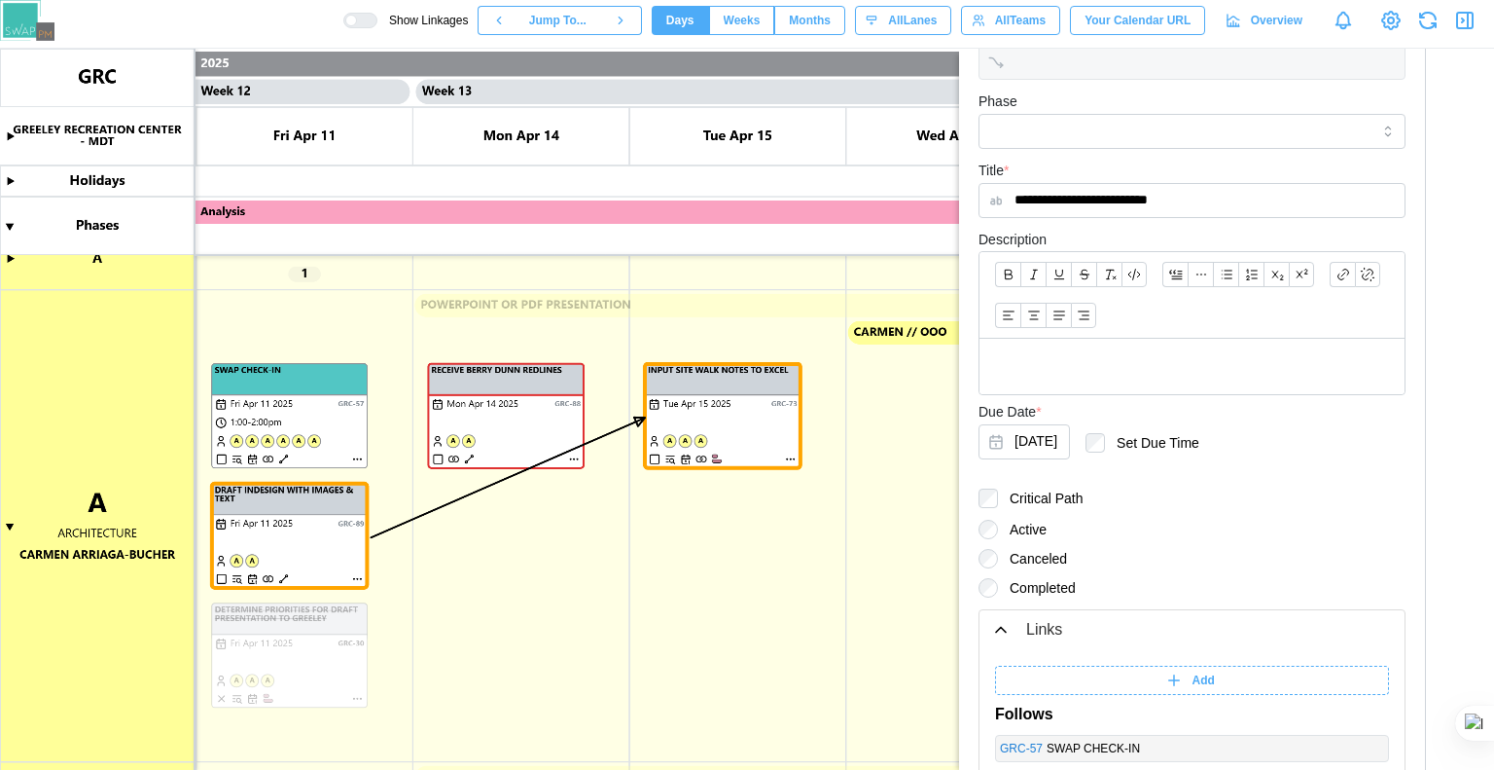
scroll to position [557, 0]
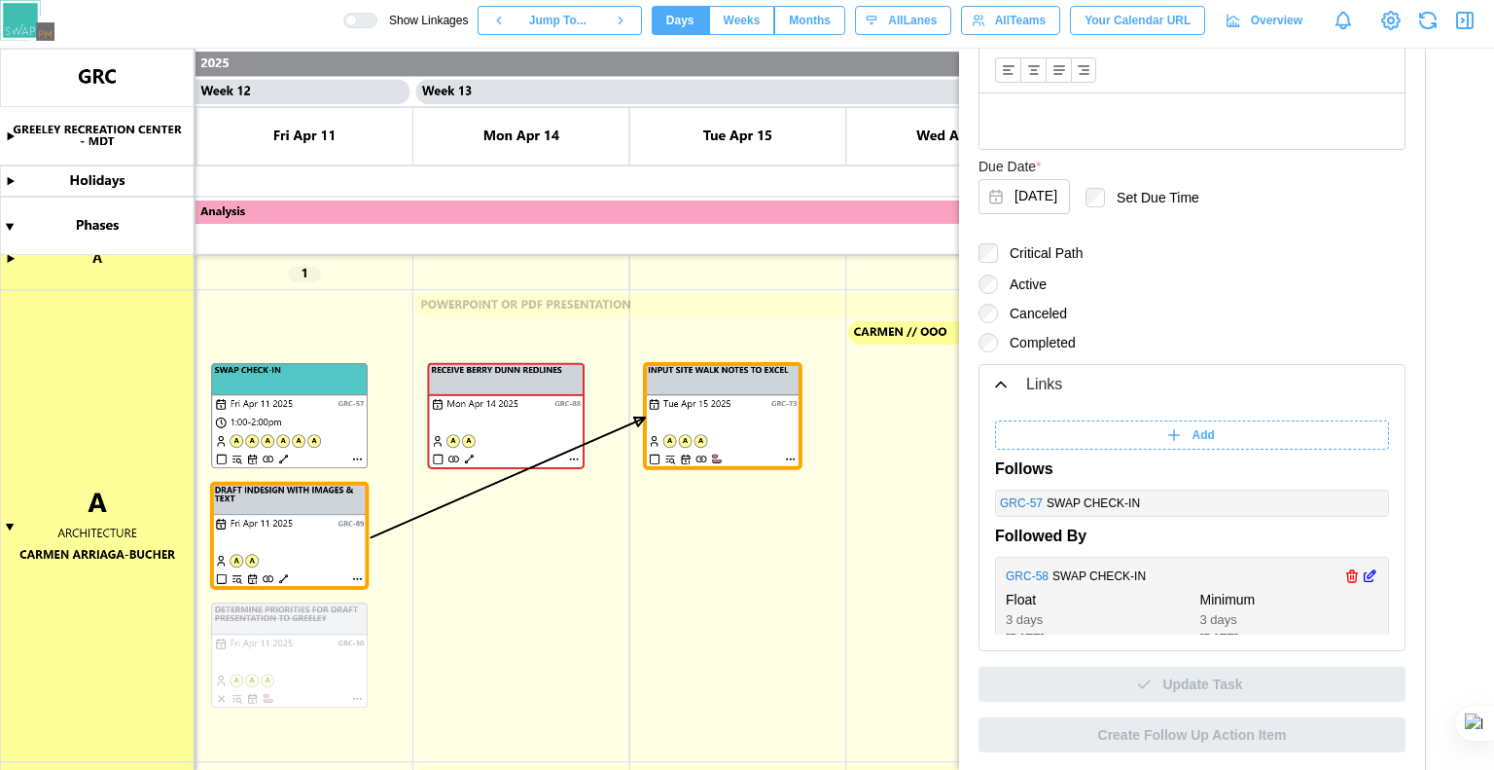
click at [1368, 570] on icon "button" at bounding box center [1372, 574] width 8 height 8
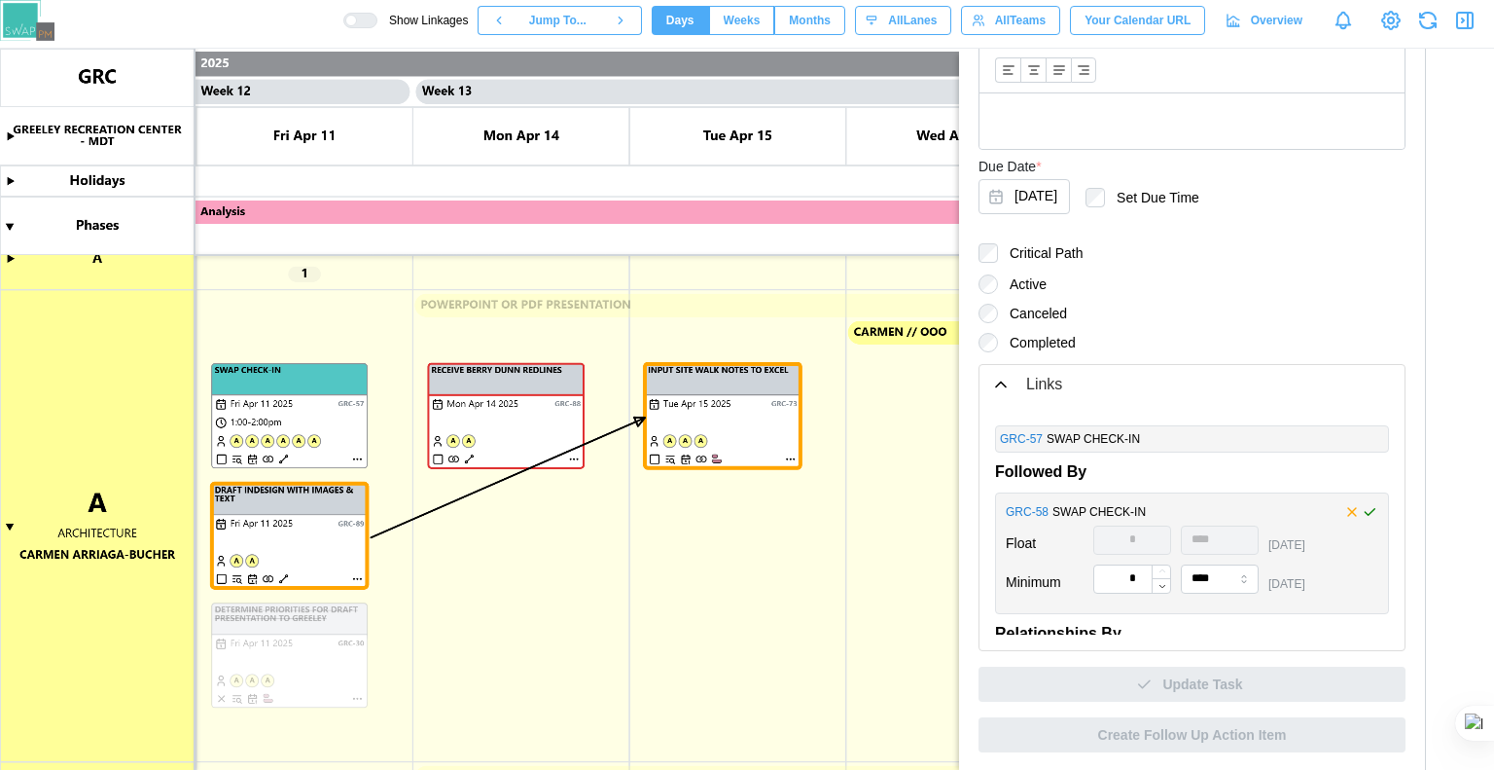
scroll to position [109, 0]
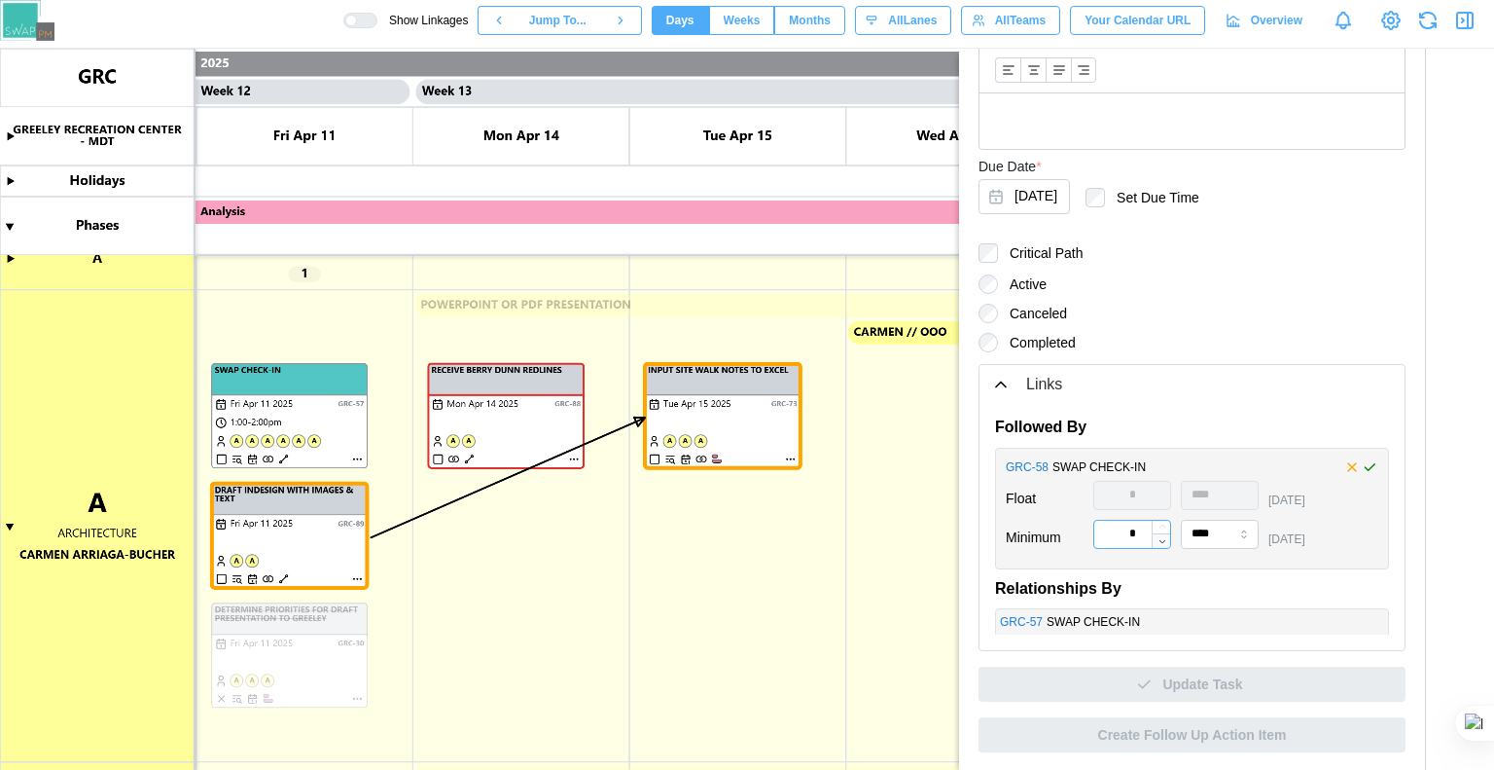
click at [1166, 542] on icon "button" at bounding box center [1163, 541] width 10 height 10
type input "*"
click at [1362, 460] on icon "button" at bounding box center [1370, 466] width 16 height 23
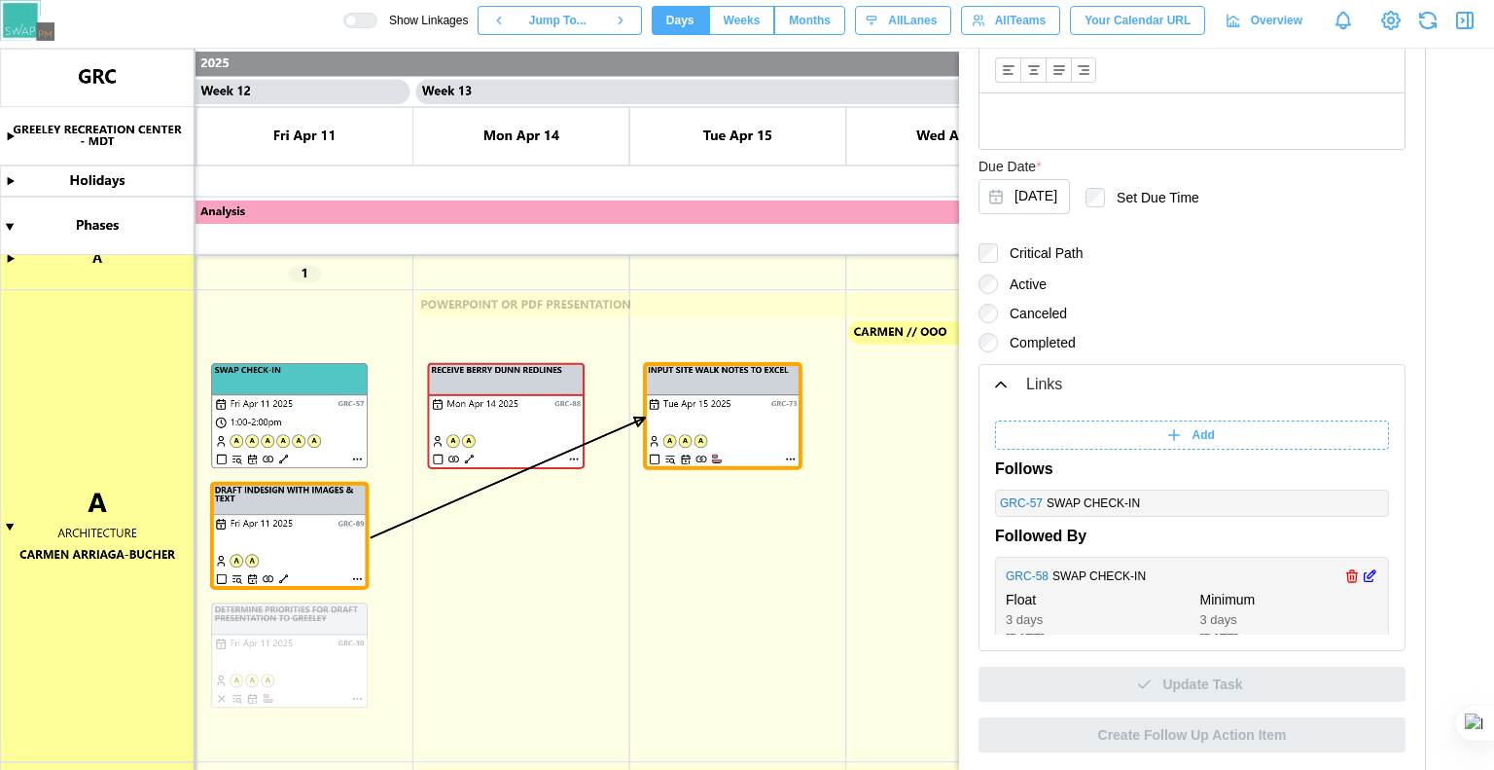
click at [1239, 610] on div "3 days" at bounding box center [1290, 619] width 179 height 19
click at [1201, 619] on div "3 days" at bounding box center [1290, 619] width 179 height 19
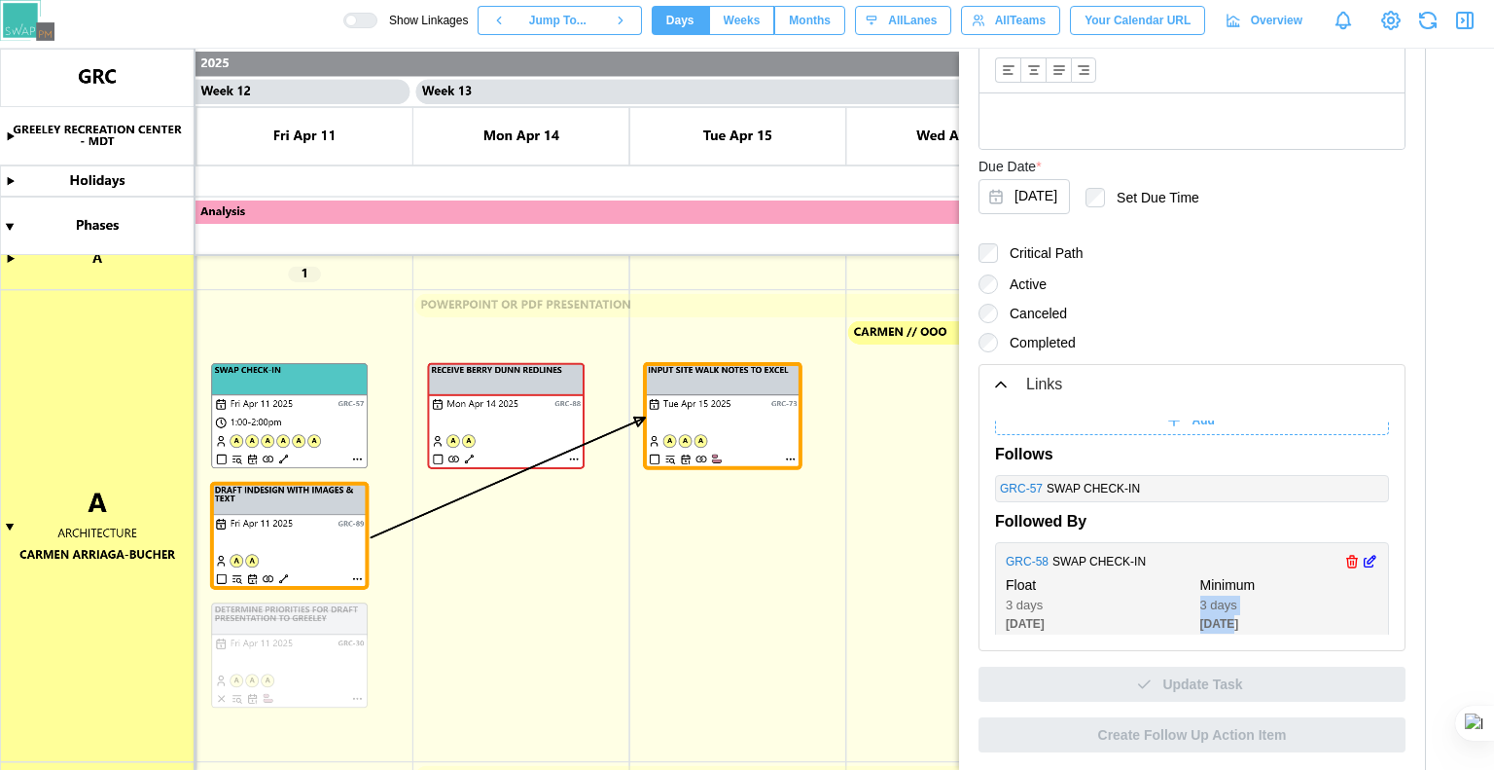
scroll to position [33, 0]
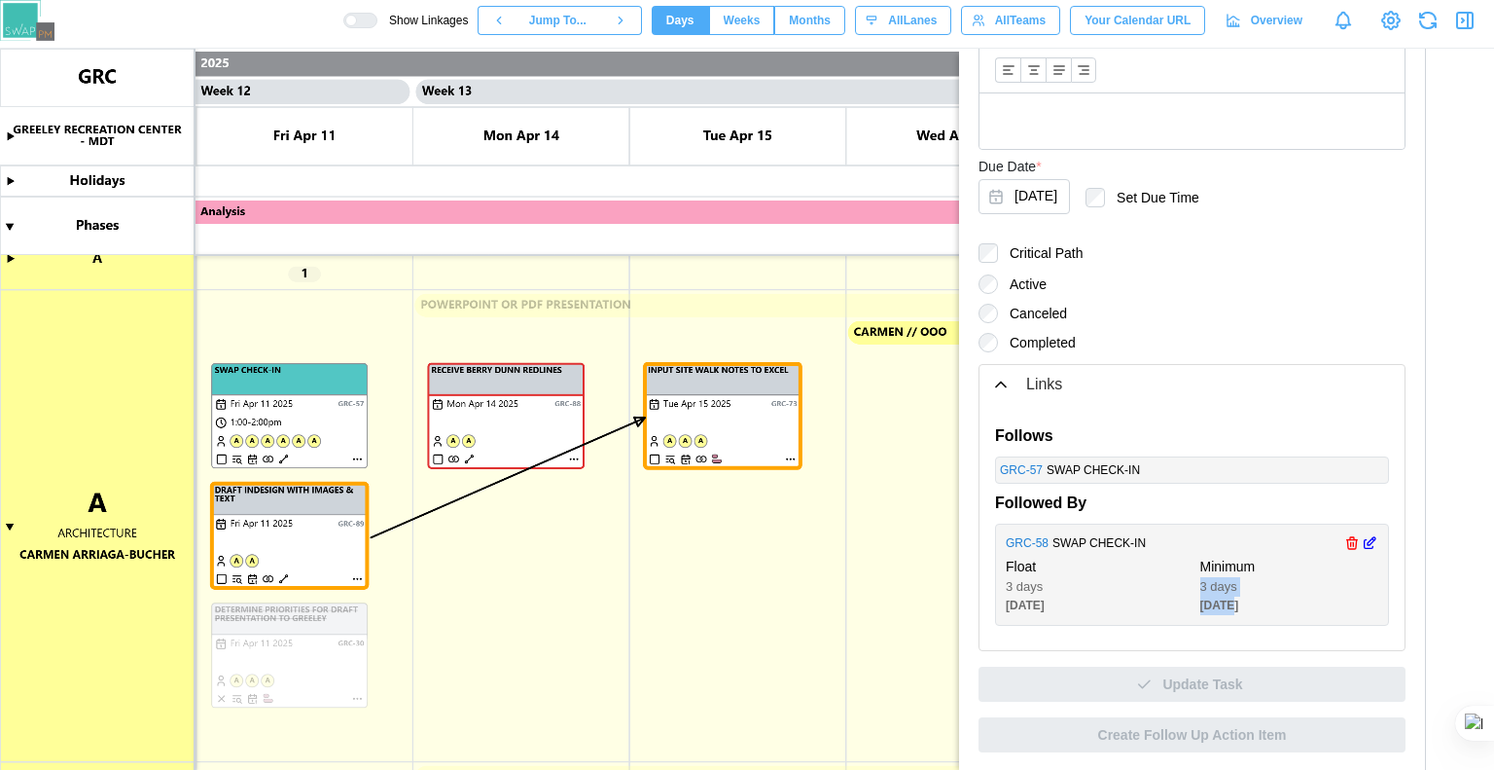
drag, startPoint x: 1187, startPoint y: 623, endPoint x: 1234, endPoint y: 624, distance: 46.7
click at [1234, 624] on div "Add Follows GRC - 57 SWAP CHECK-IN Followed By GRC - 58 SWAP CHECK-IN Float 3 d…" at bounding box center [1192, 540] width 394 height 306
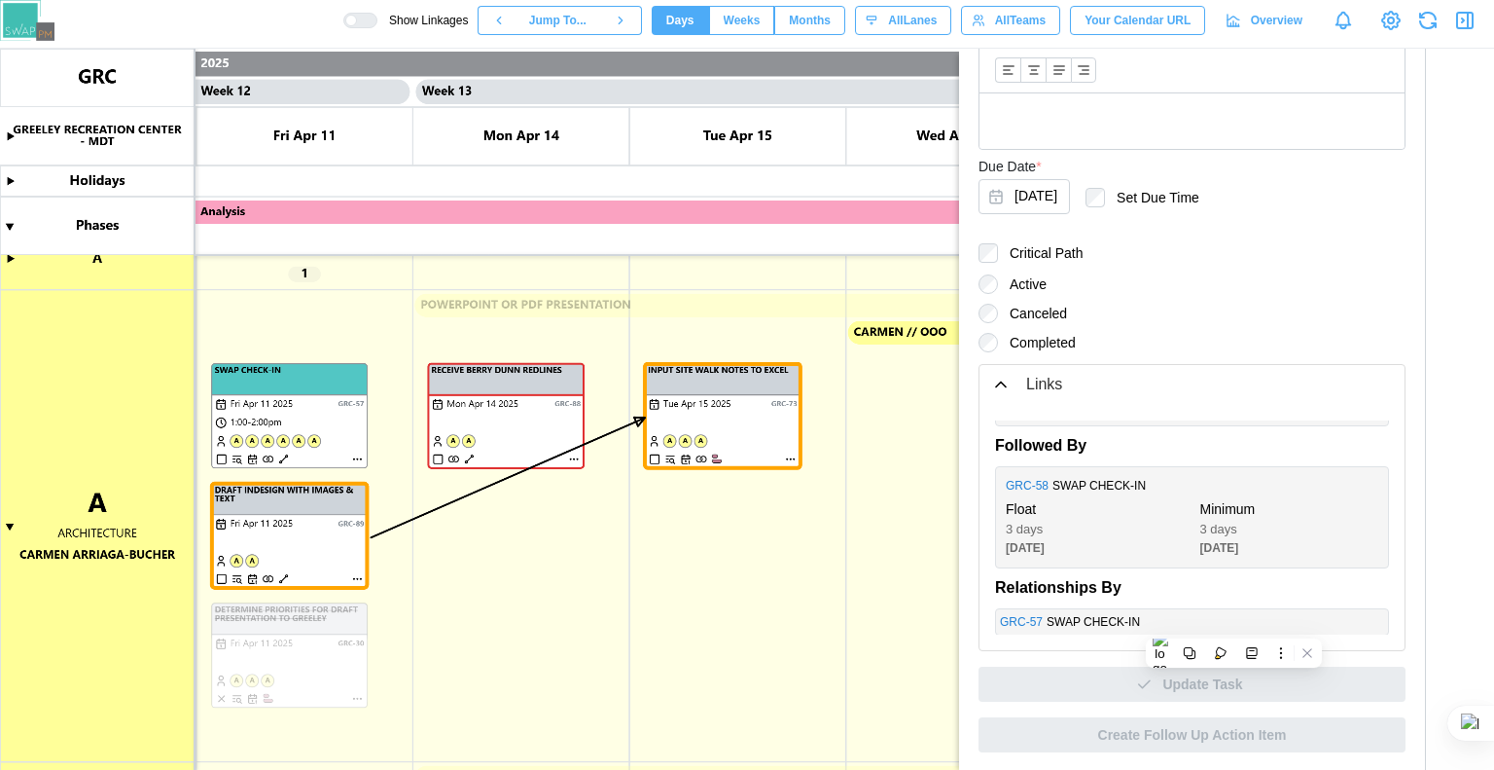
click at [1094, 587] on div "Relationships By" at bounding box center [1058, 588] width 126 height 24
click at [1362, 484] on icon "button" at bounding box center [1370, 485] width 16 height 23
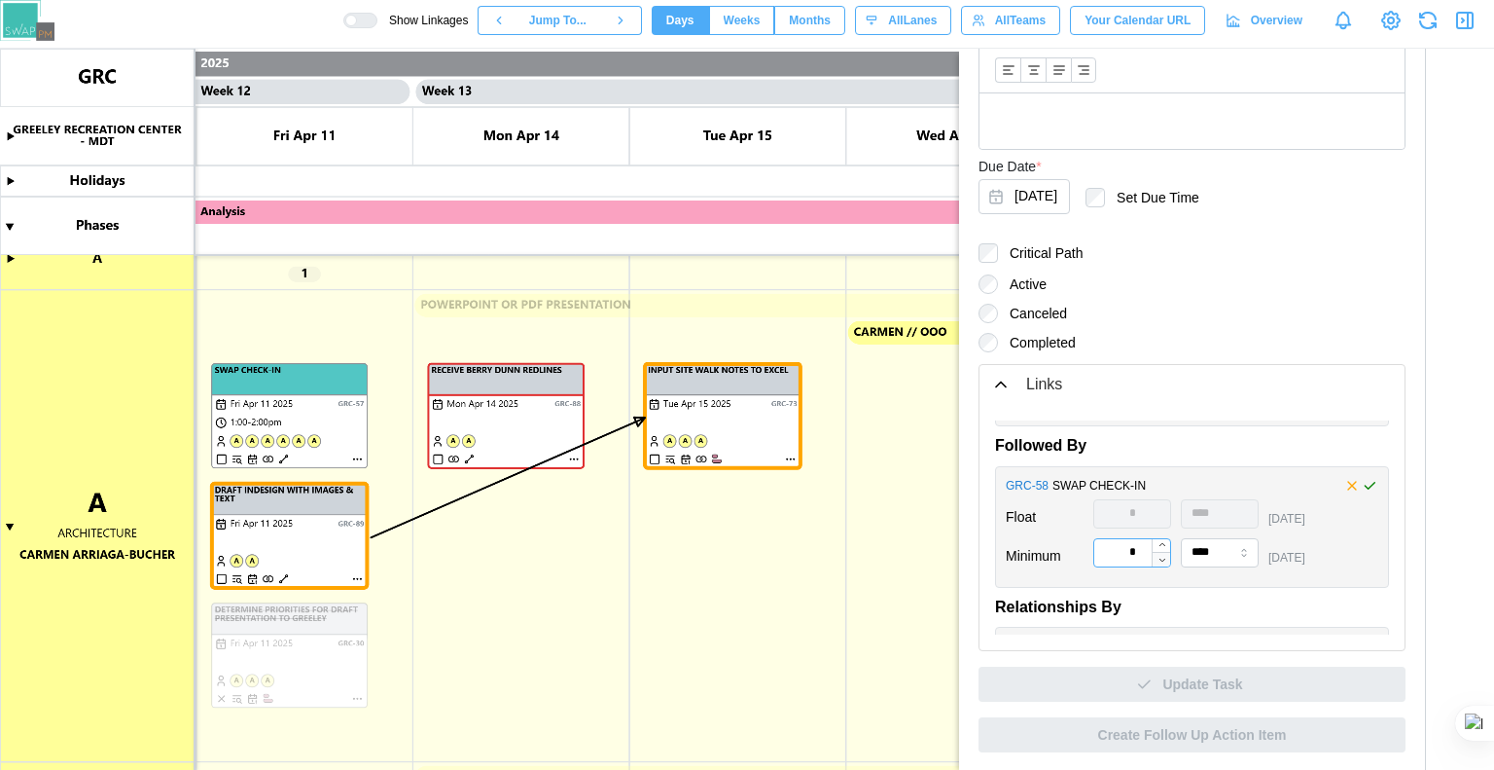
click at [1162, 558] on icon "button" at bounding box center [1163, 559] width 6 height 3
click at [1164, 555] on icon "button" at bounding box center [1163, 560] width 10 height 10
type input "*"
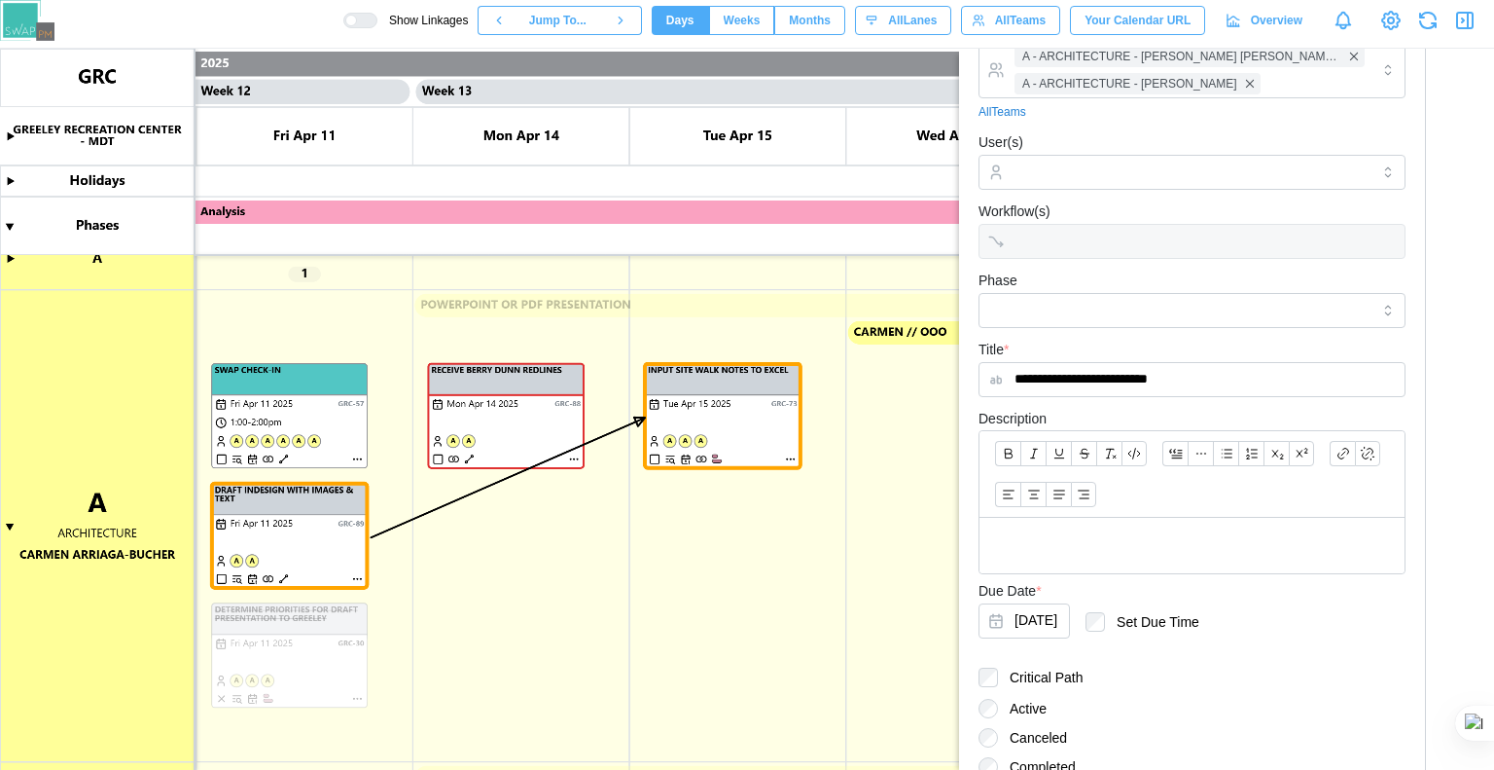
scroll to position [0, 0]
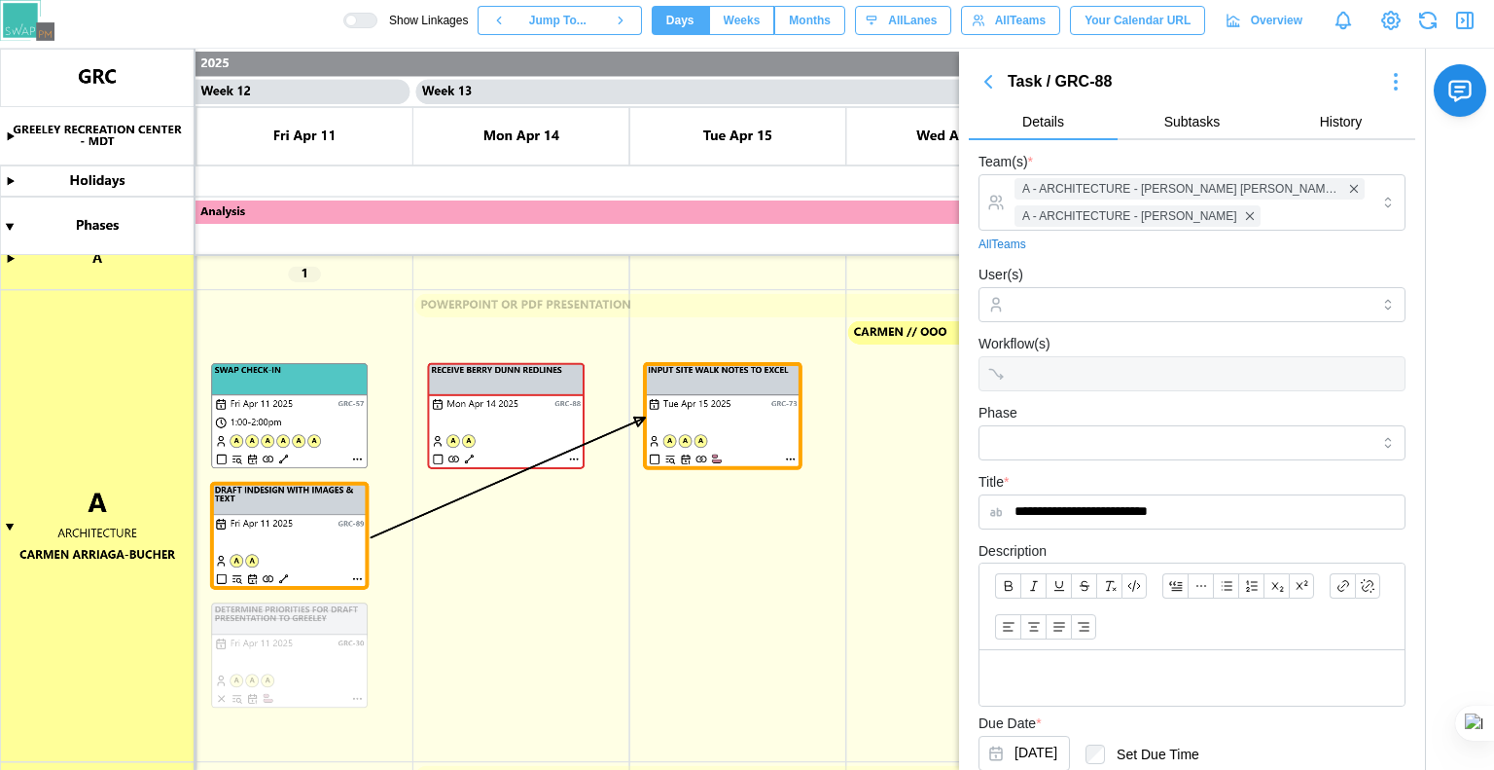
drag, startPoint x: 979, startPoint y: 87, endPoint x: 1228, endPoint y: 761, distance: 718.8
click at [979, 87] on icon "button" at bounding box center [988, 81] width 23 height 23
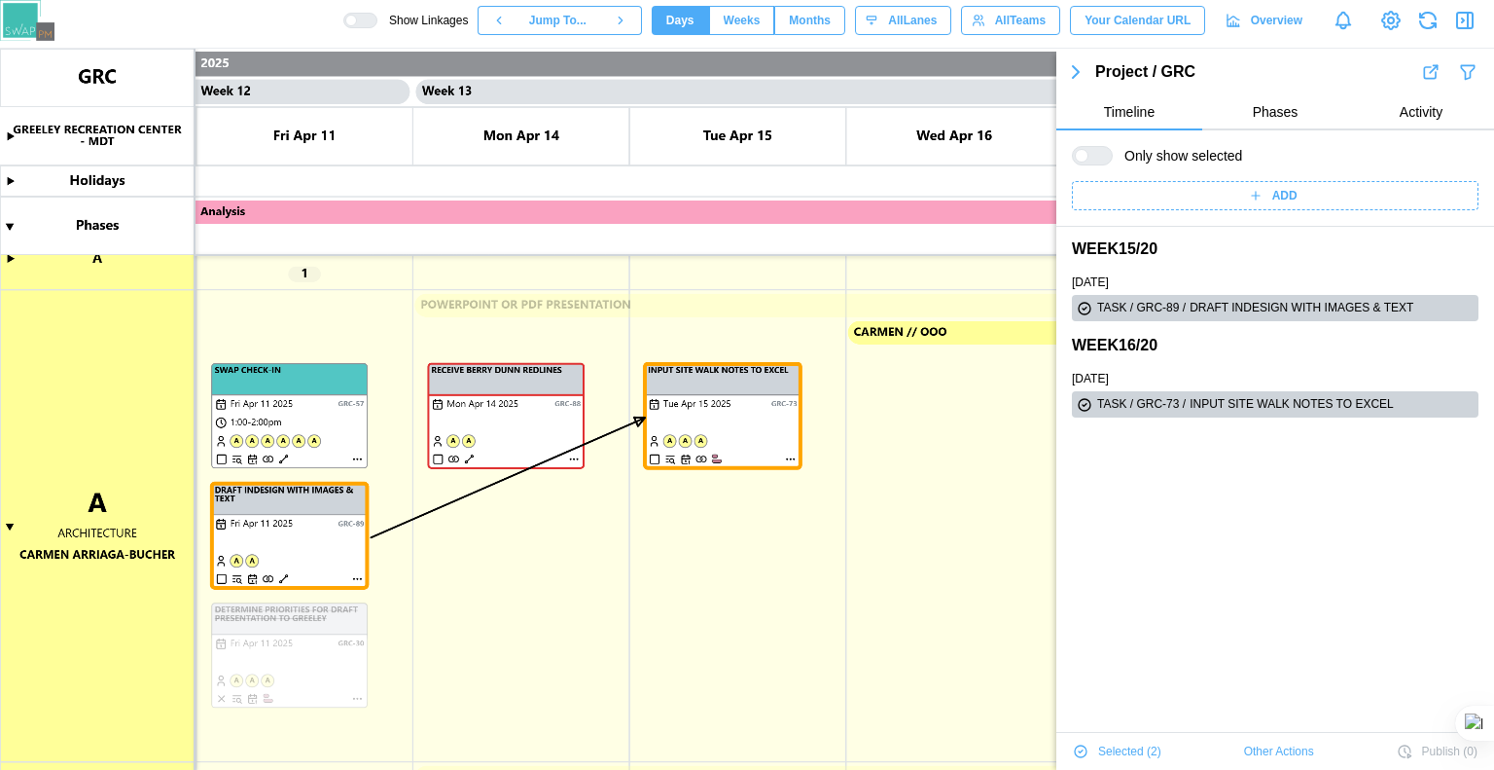
click at [552, 400] on canvas at bounding box center [747, 409] width 1494 height 721
drag, startPoint x: 552, startPoint y: 400, endPoint x: 554, endPoint y: 427, distance: 27.3
click at [554, 428] on canvas at bounding box center [747, 409] width 1494 height 721
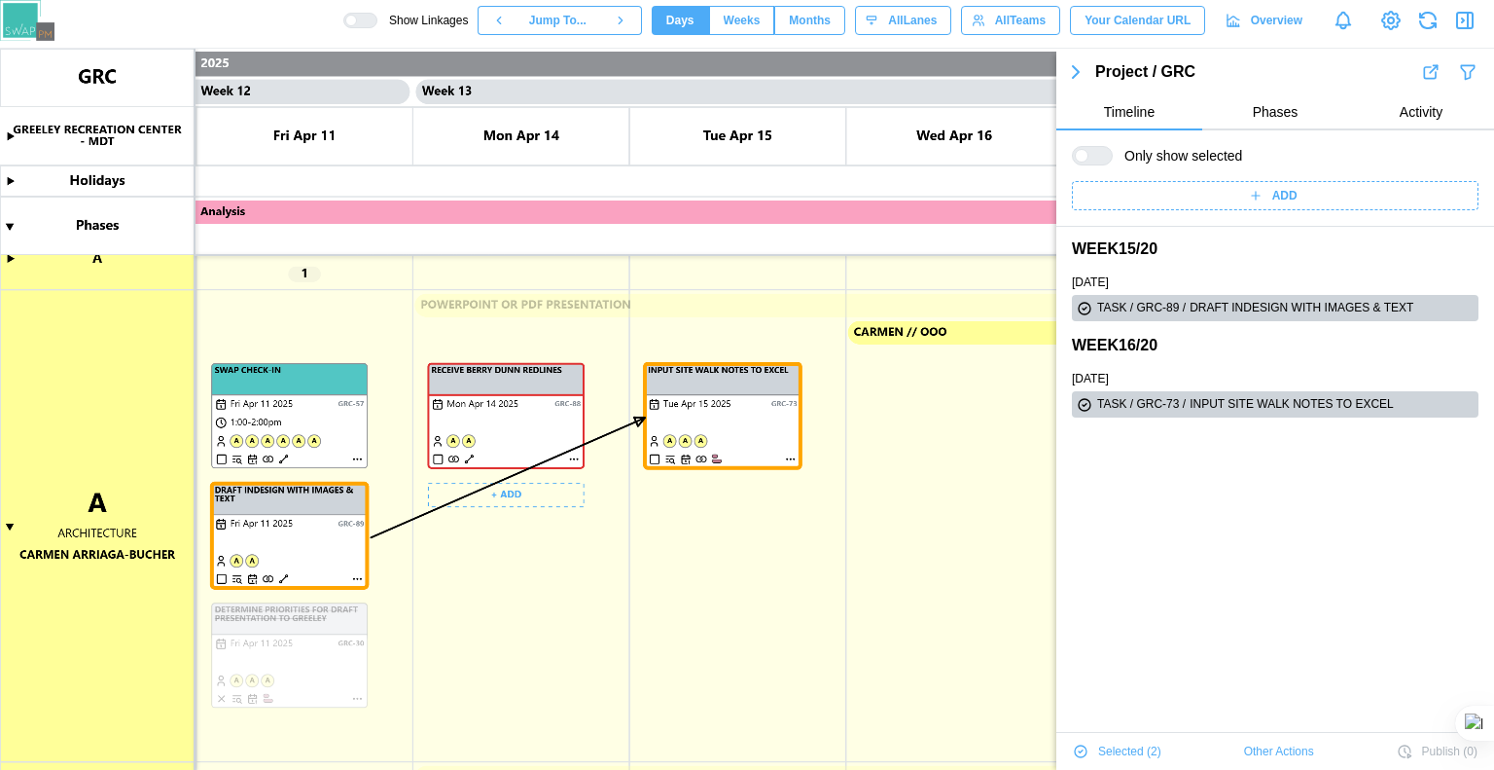
click at [554, 427] on canvas at bounding box center [747, 409] width 1494 height 721
click at [554, 404] on canvas at bounding box center [747, 409] width 1494 height 721
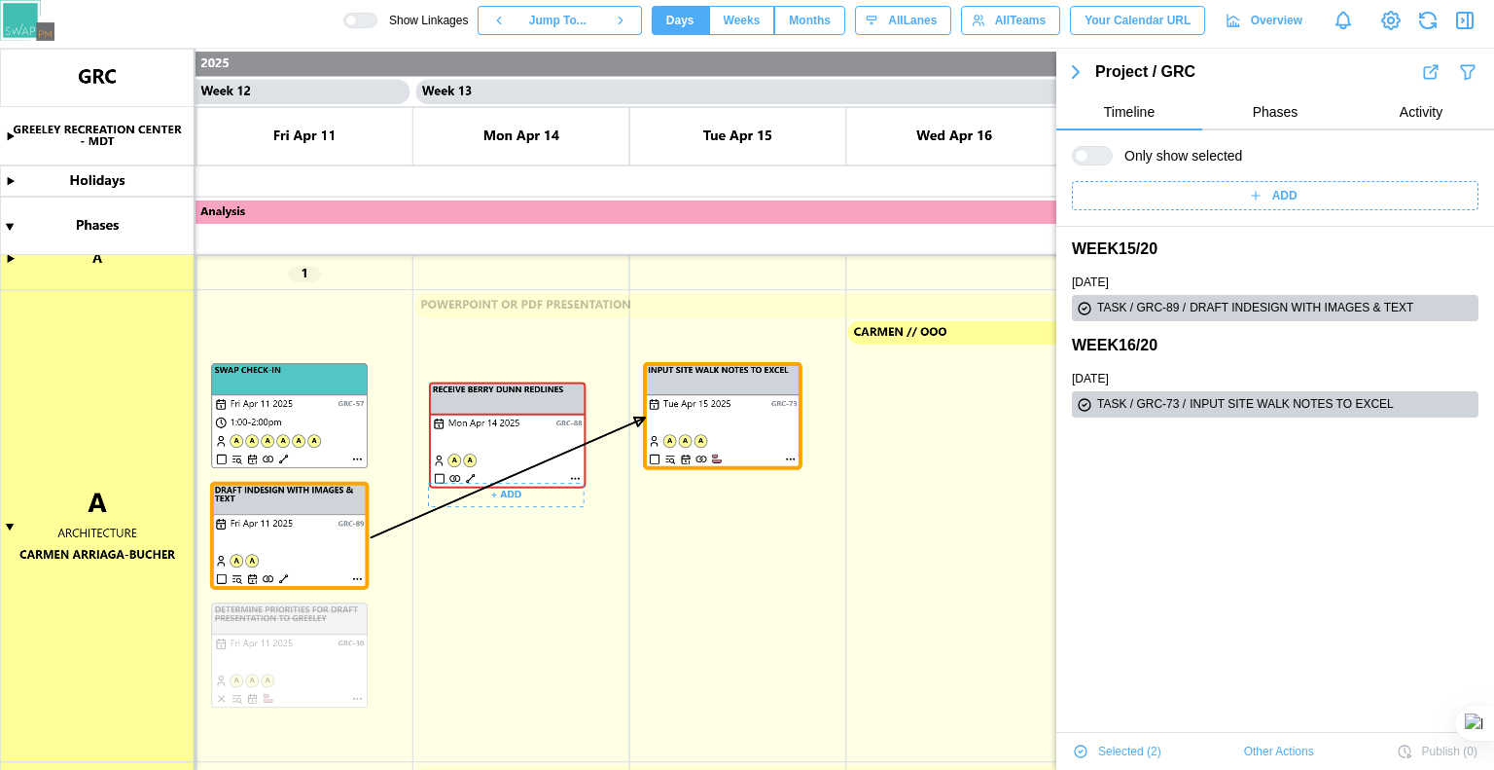
click at [554, 404] on canvas at bounding box center [747, 409] width 1494 height 721
click at [544, 429] on canvas at bounding box center [747, 409] width 1494 height 721
click at [538, 422] on canvas at bounding box center [747, 409] width 1494 height 721
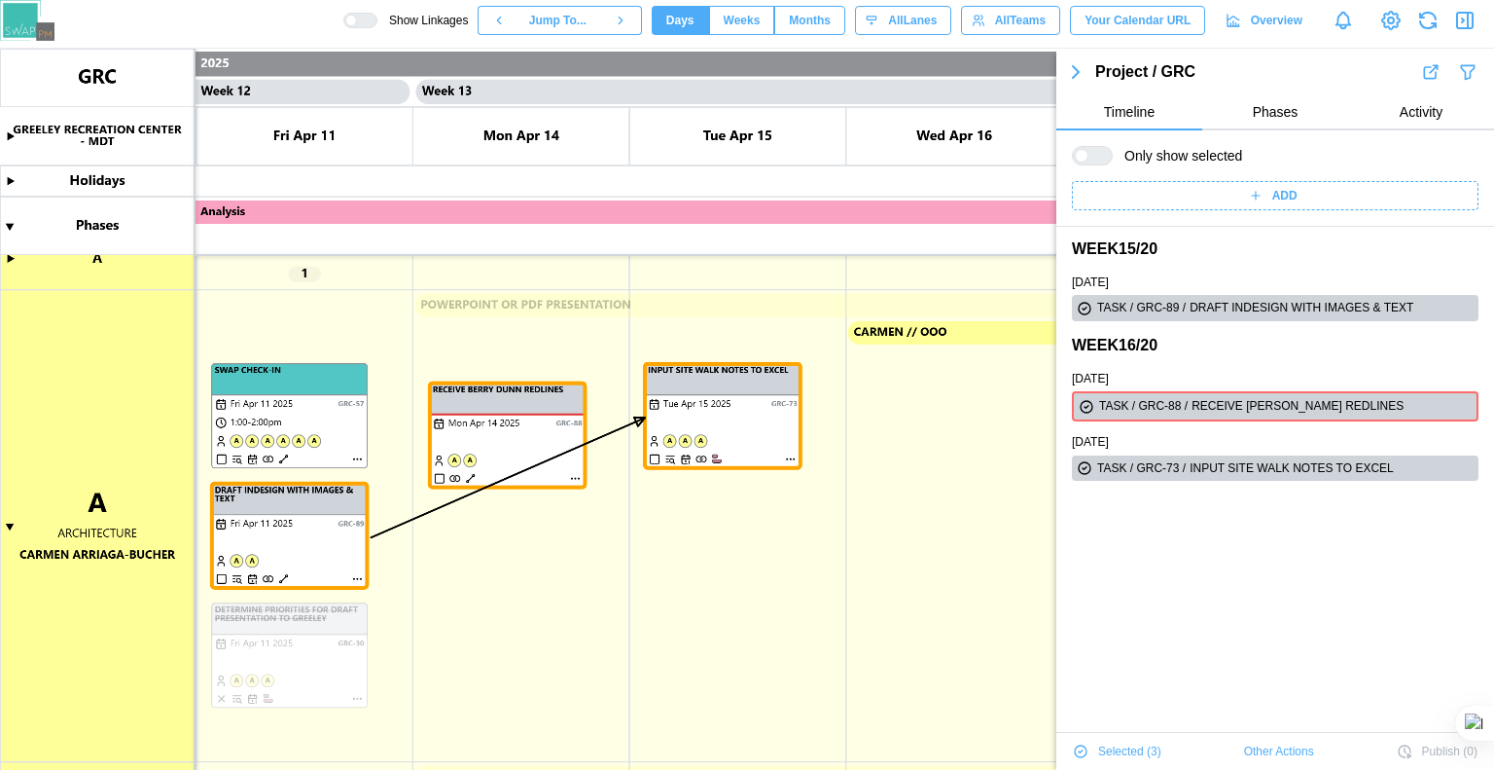
click at [1254, 750] on span "Other Actions" at bounding box center [1279, 750] width 70 height 27
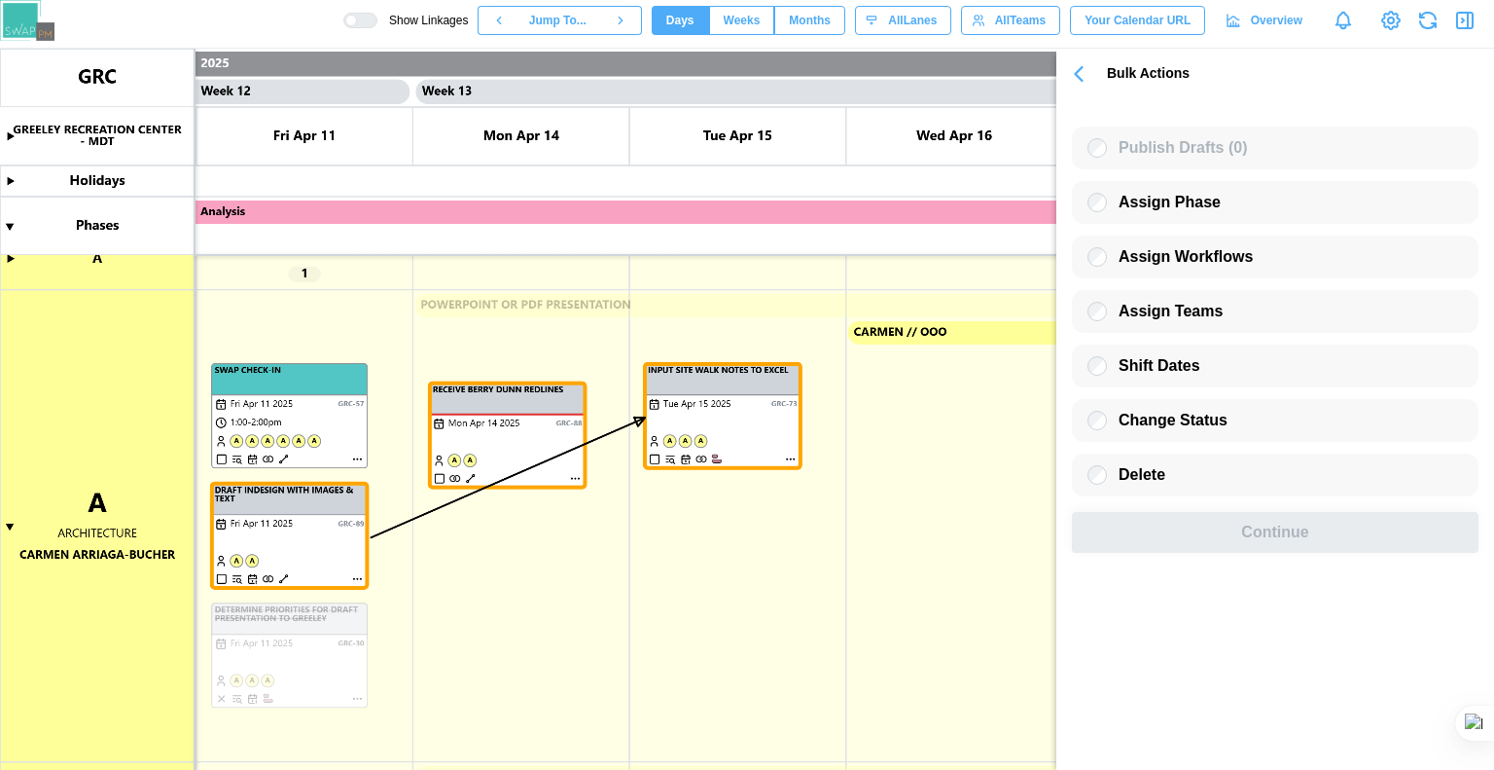
click at [1077, 70] on icon "button" at bounding box center [1078, 73] width 27 height 27
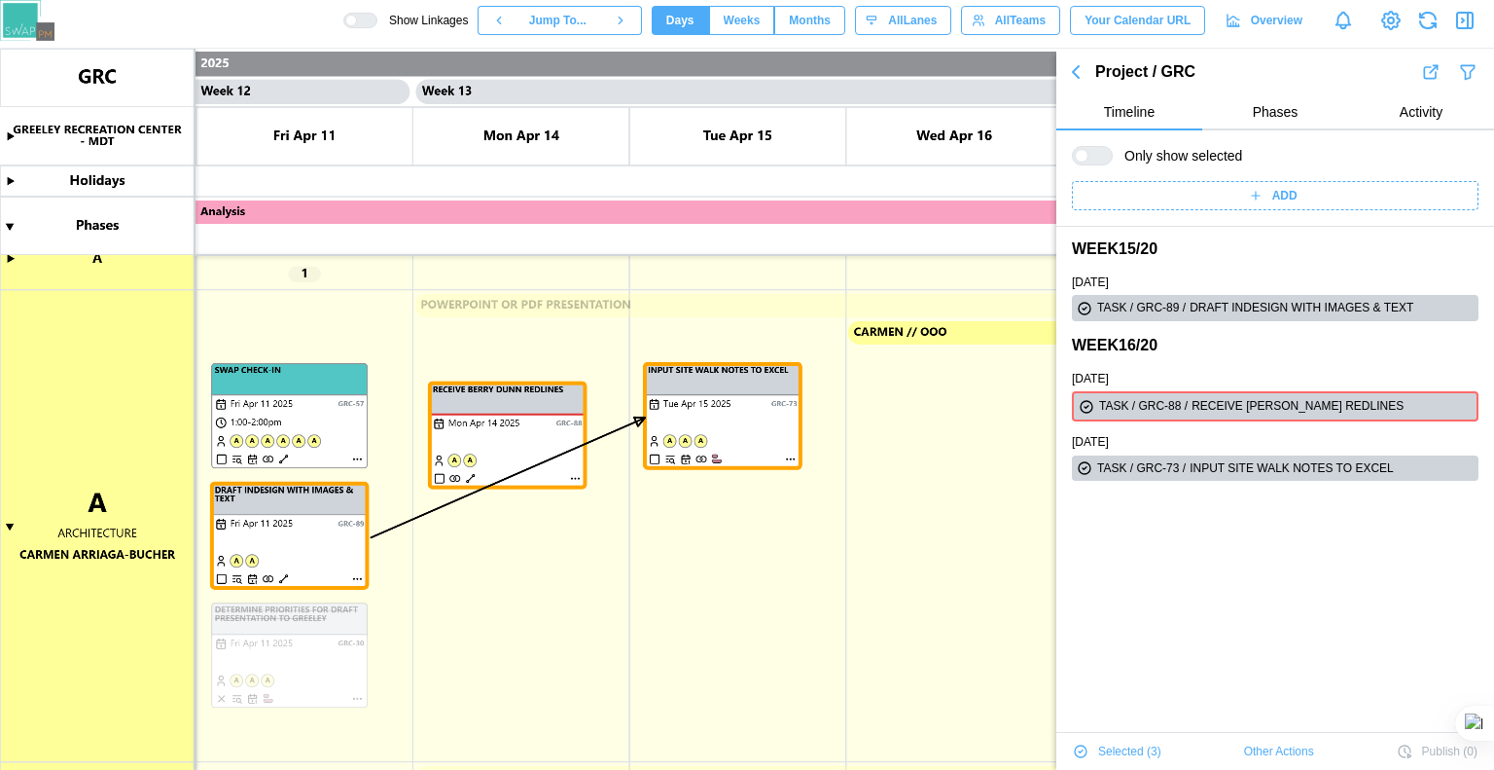
click at [1307, 756] on span "Other Actions" at bounding box center [1279, 750] width 70 height 27
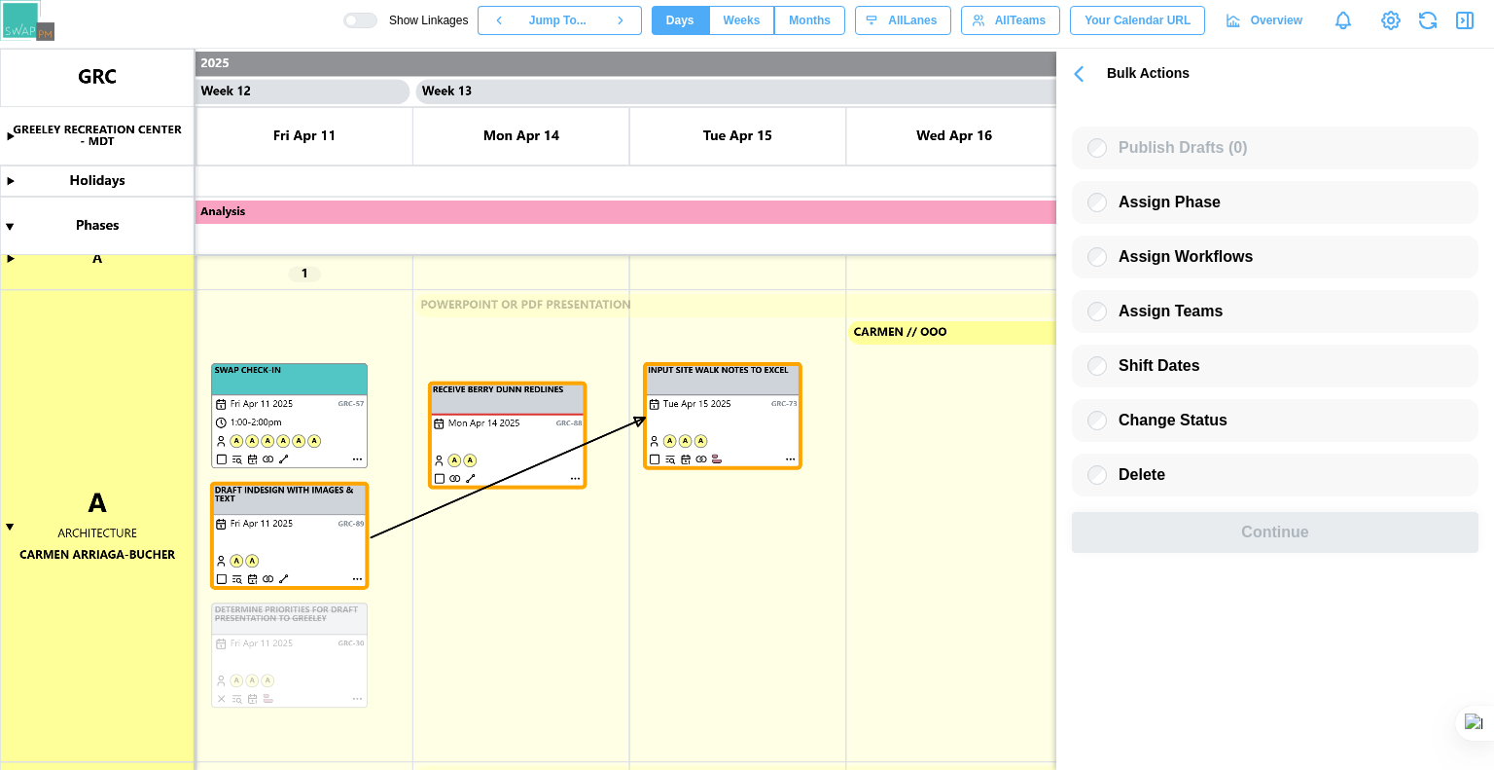
click at [1076, 69] on icon "button" at bounding box center [1078, 73] width 27 height 27
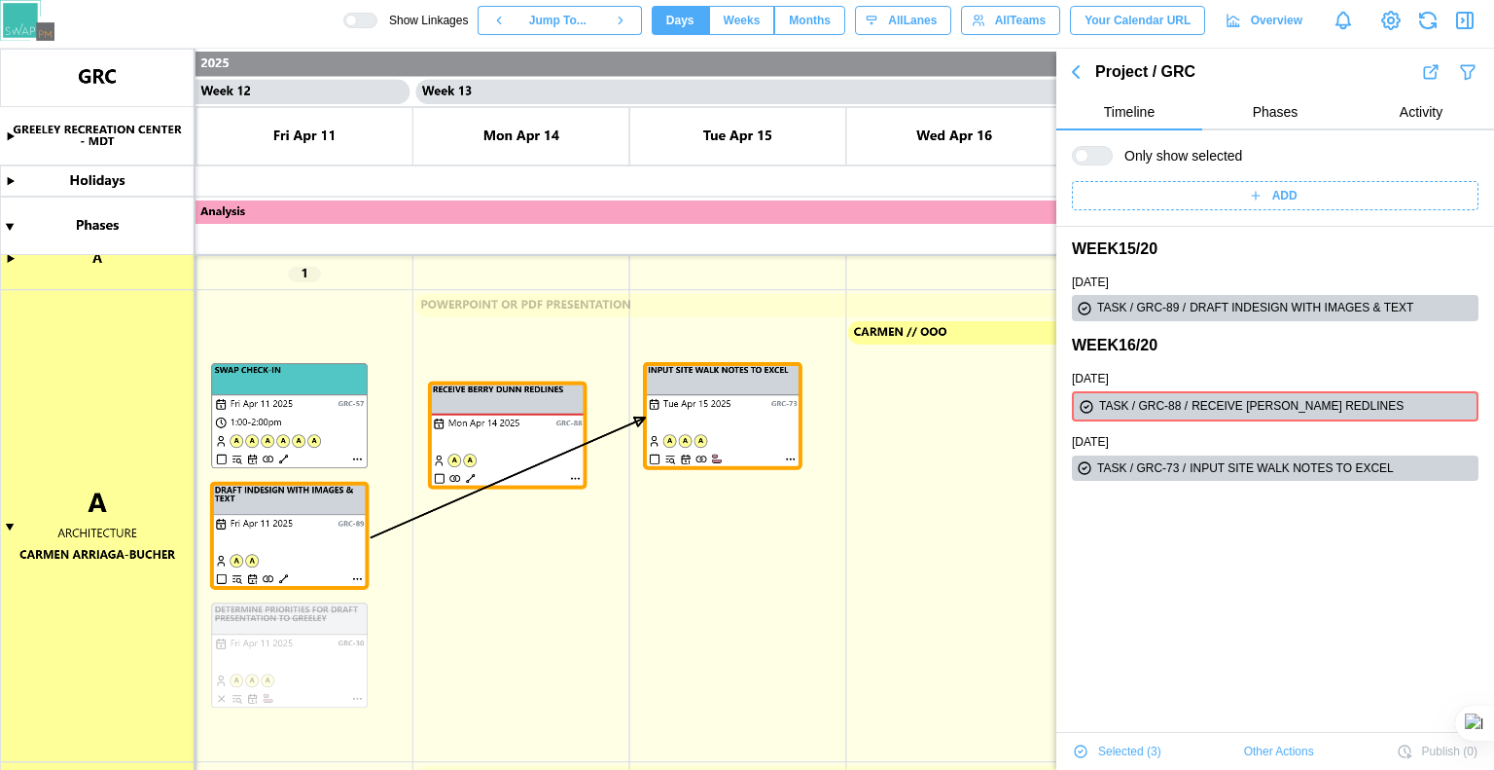
click at [1306, 748] on span "Other Actions" at bounding box center [1279, 750] width 70 height 27
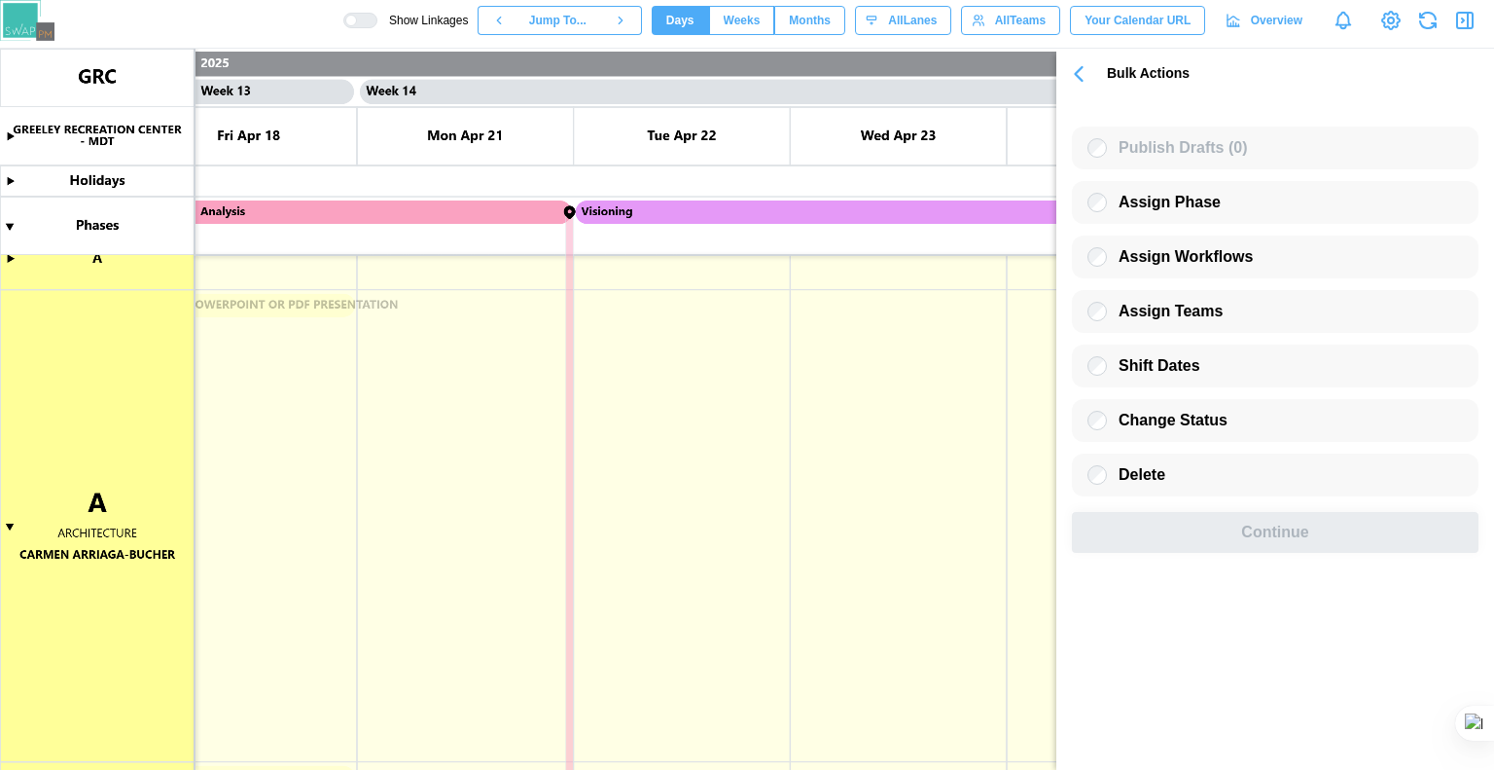
scroll to position [0, 13962]
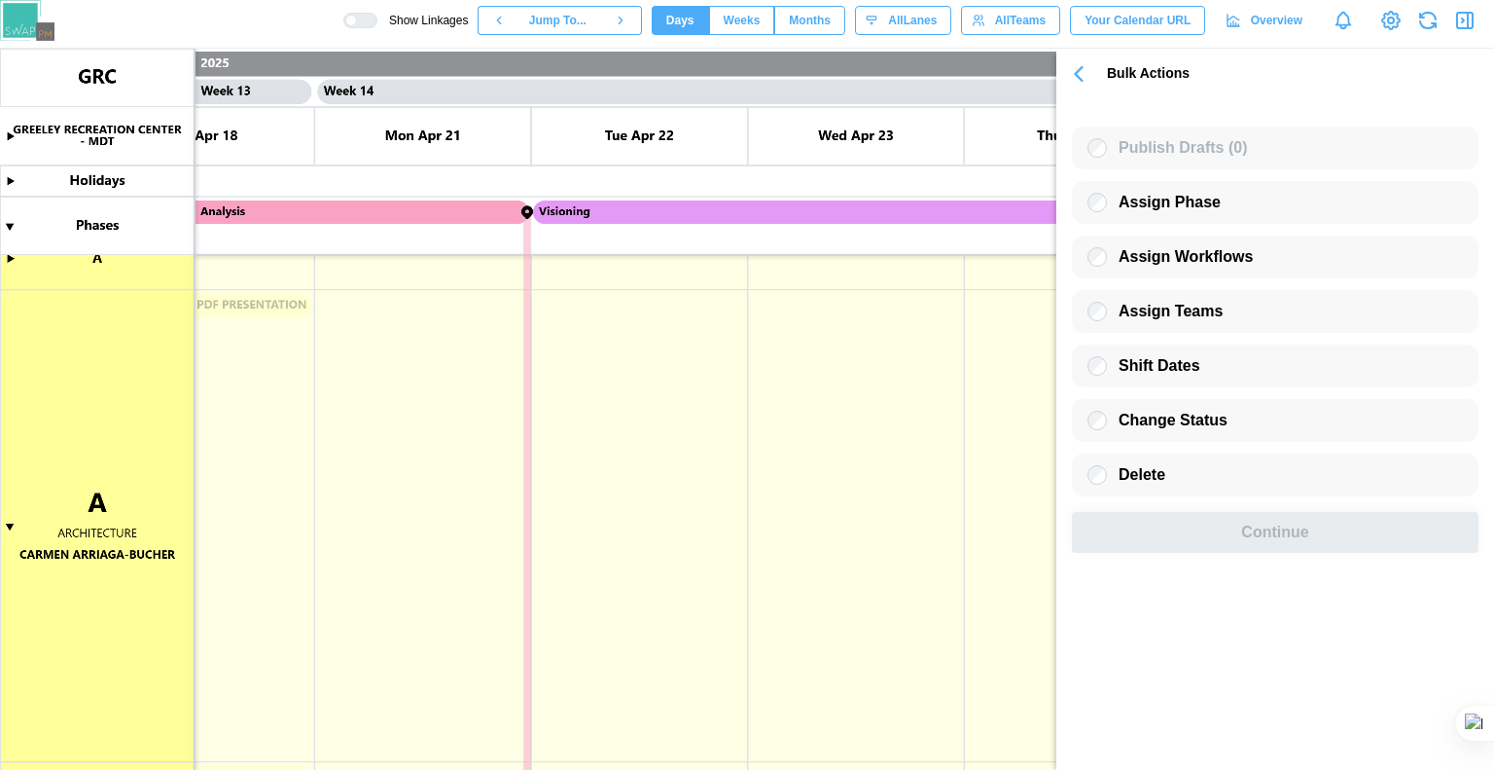
click at [529, 209] on canvas at bounding box center [747, 409] width 1494 height 721
click at [527, 217] on canvas at bounding box center [747, 409] width 1494 height 721
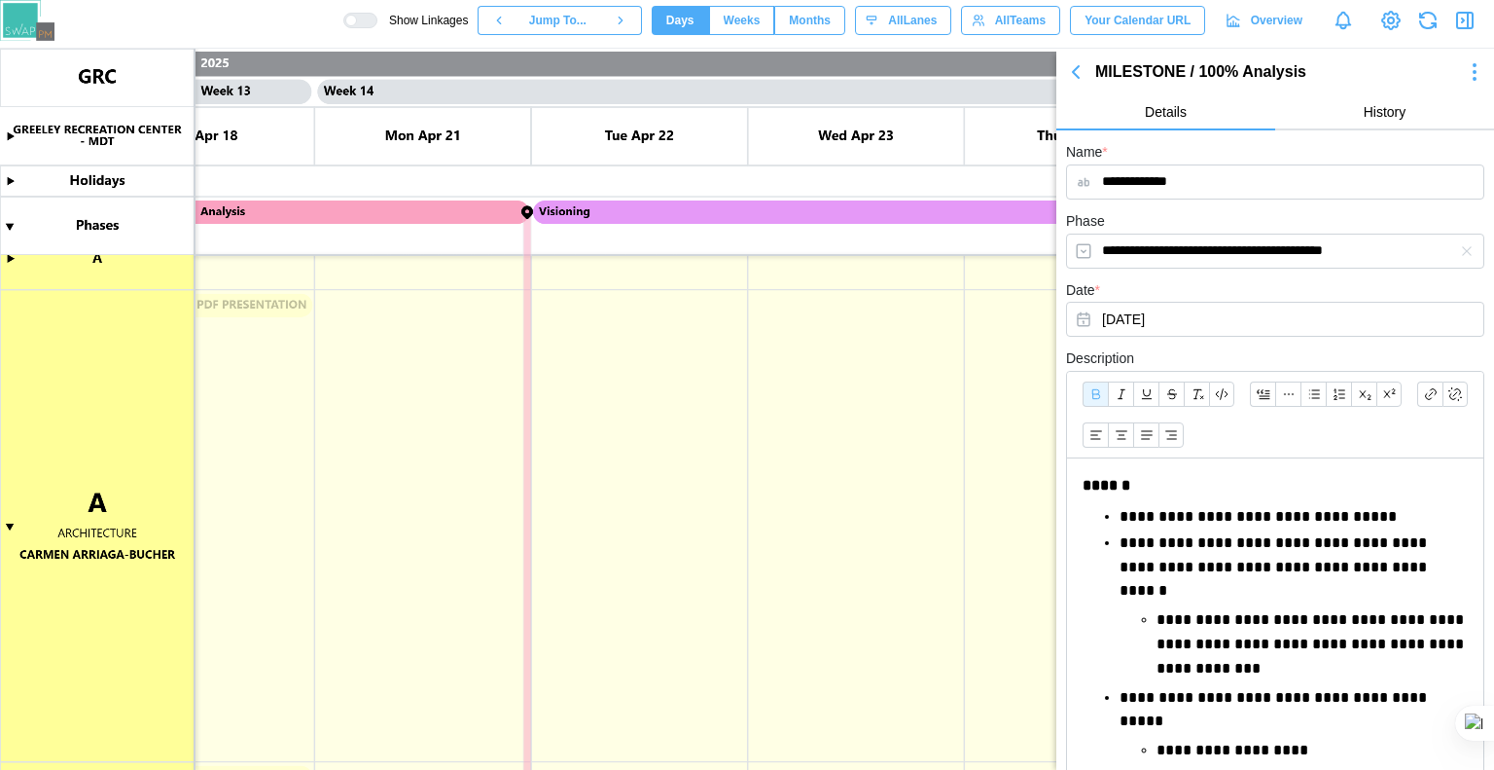
click at [524, 234] on body "**********" at bounding box center [747, 385] width 1494 height 770
click at [528, 213] on canvas at bounding box center [747, 409] width 1494 height 721
click at [527, 207] on canvas at bounding box center [747, 409] width 1494 height 721
click at [1096, 75] on div "MILESTONE / 100% Analysis" at bounding box center [1276, 72] width 360 height 24
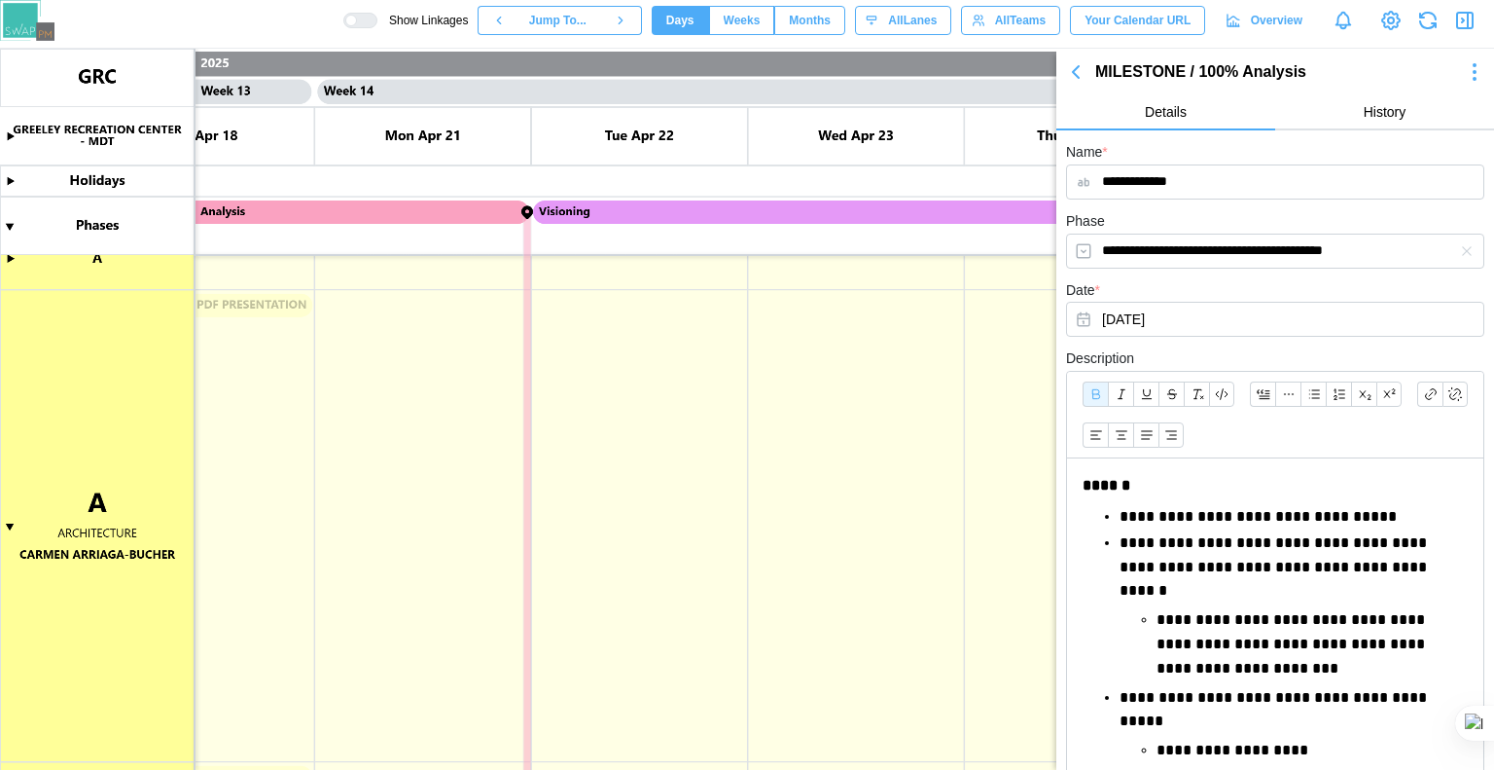
click at [1083, 68] on icon "button" at bounding box center [1075, 71] width 23 height 23
click at [1466, 20] on icon "button" at bounding box center [1465, 20] width 23 height 23
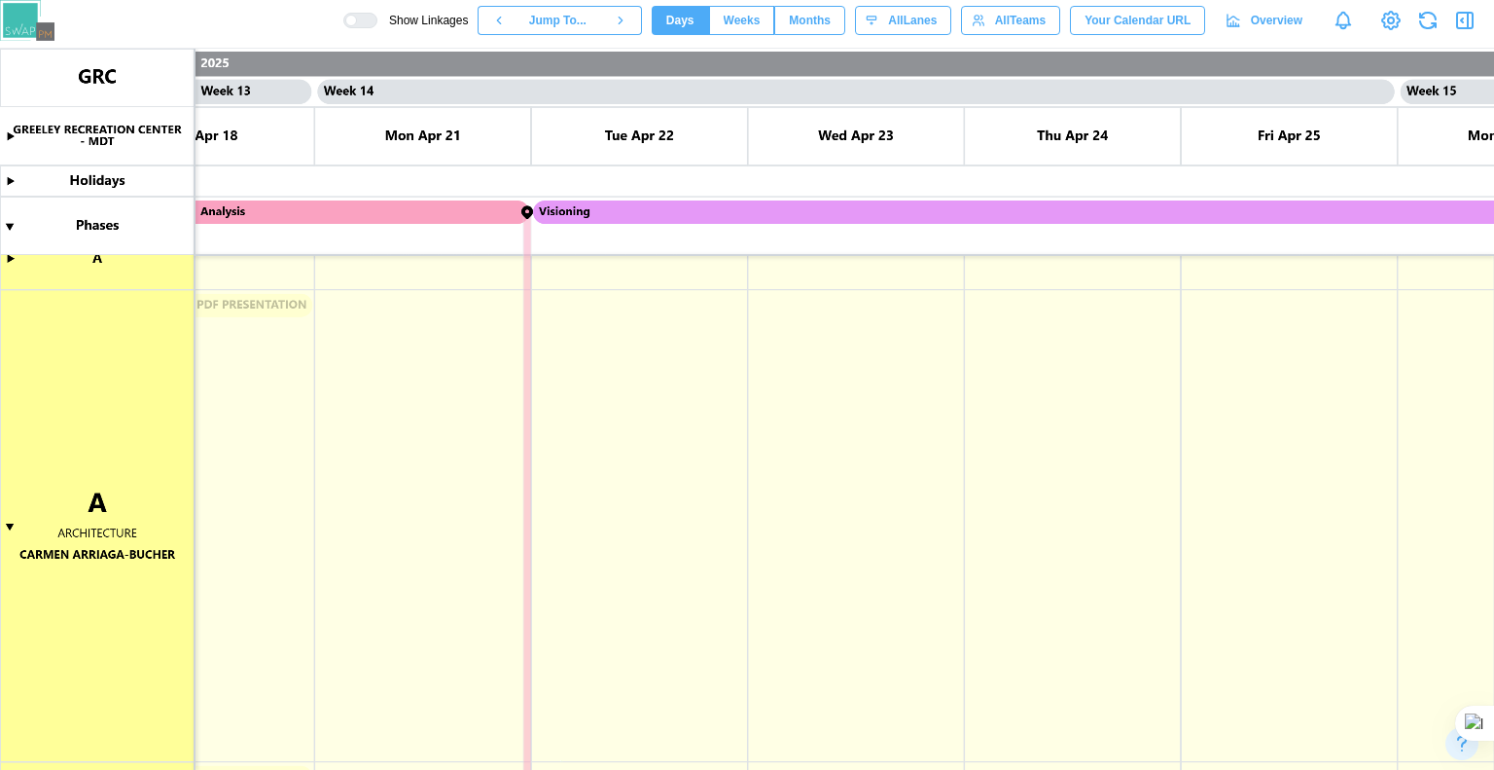
click at [1466, 20] on icon "button" at bounding box center [1465, 20] width 23 height 23
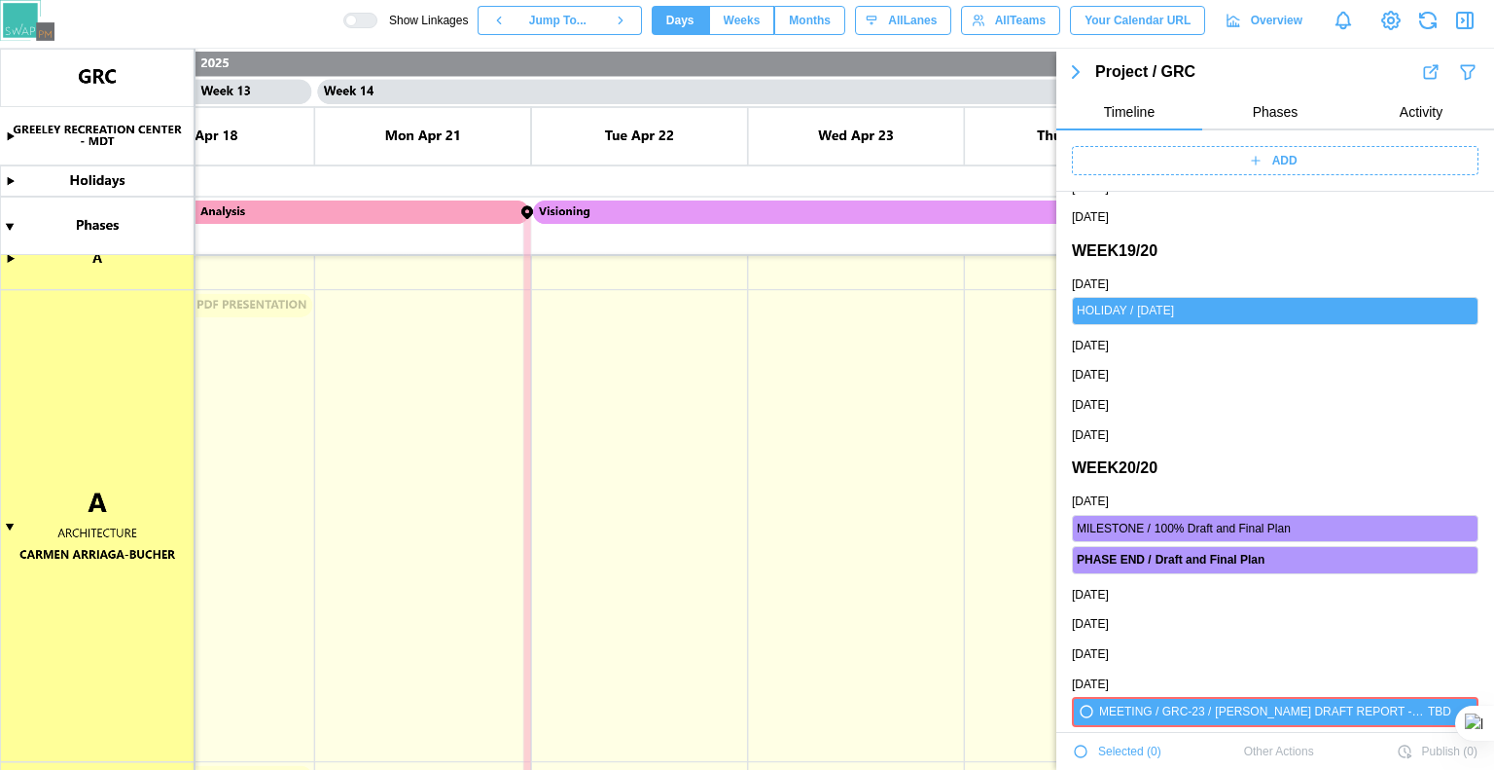
click at [1261, 105] on span "Phases" at bounding box center [1276, 112] width 46 height 14
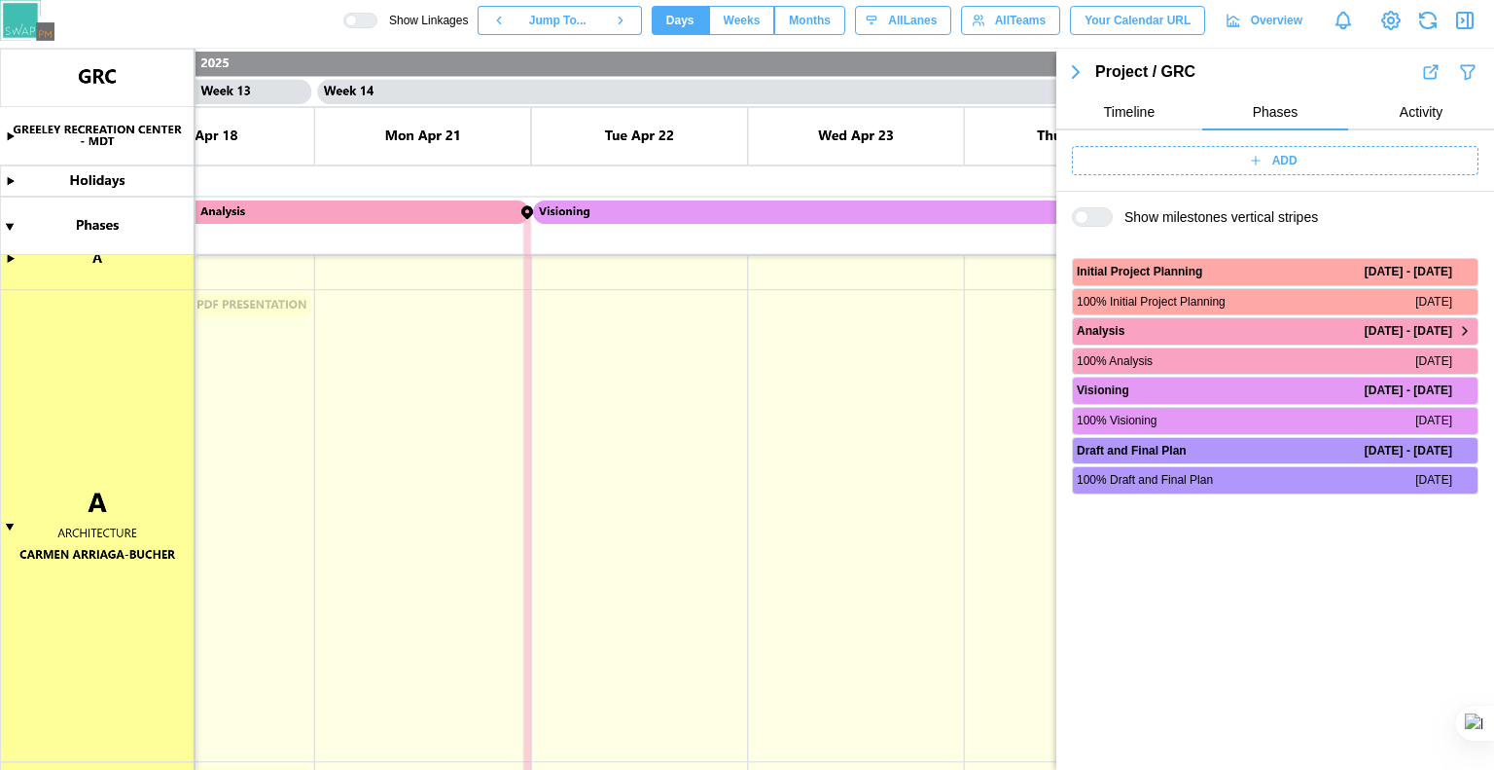
click at [1463, 328] on icon "button" at bounding box center [1465, 331] width 4 height 8
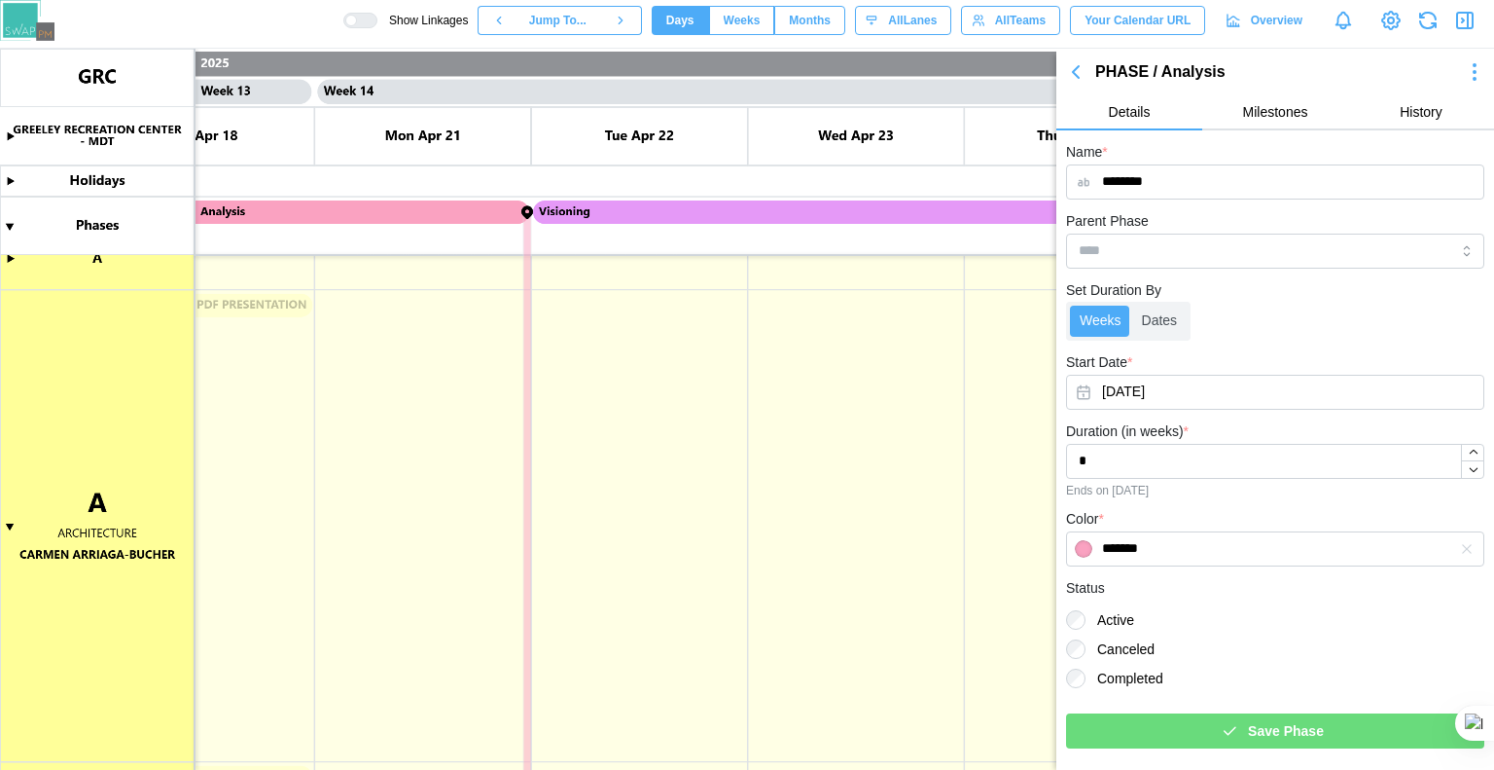
click at [1080, 66] on icon "button" at bounding box center [1075, 71] width 23 height 23
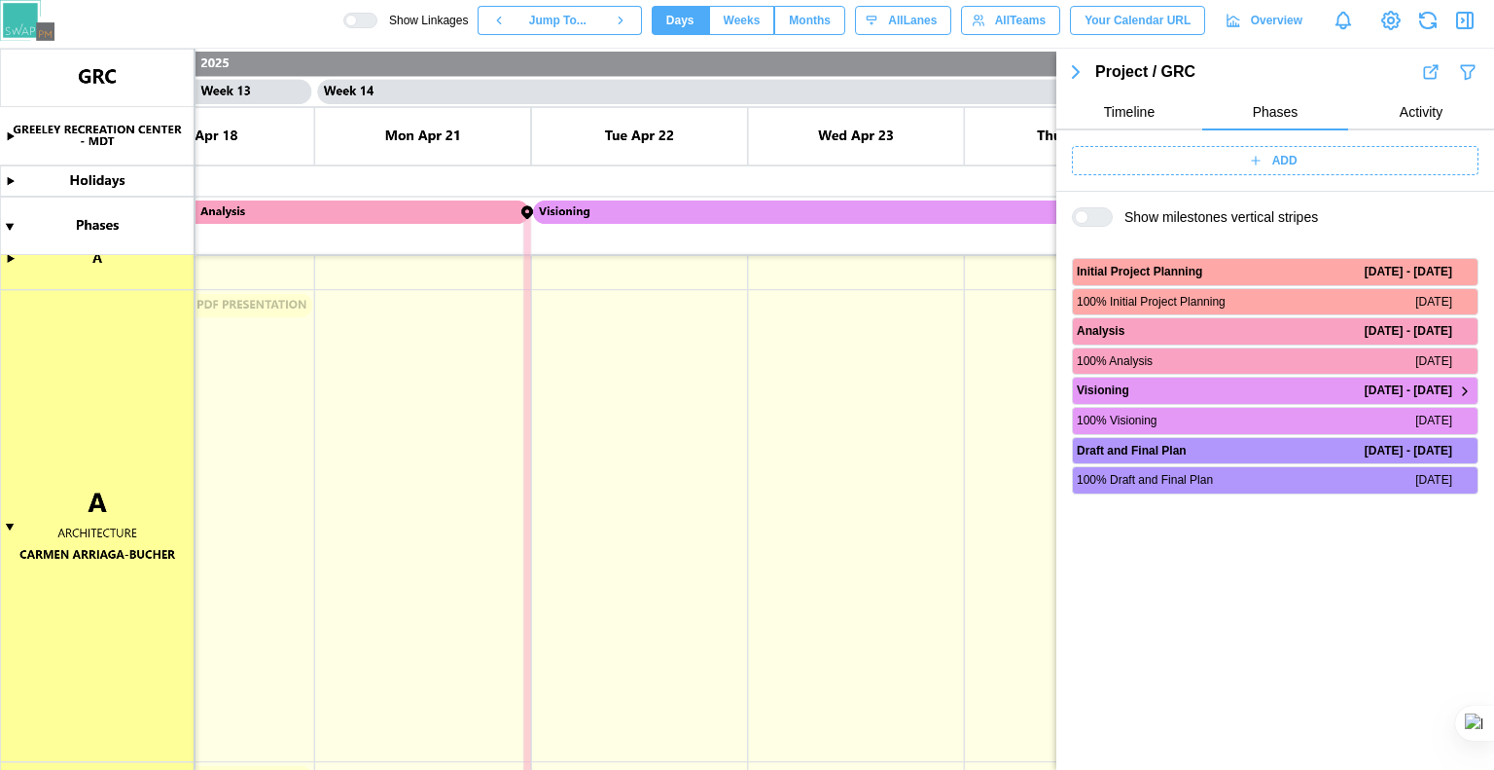
click at [1465, 388] on icon "button" at bounding box center [1465, 391] width 4 height 8
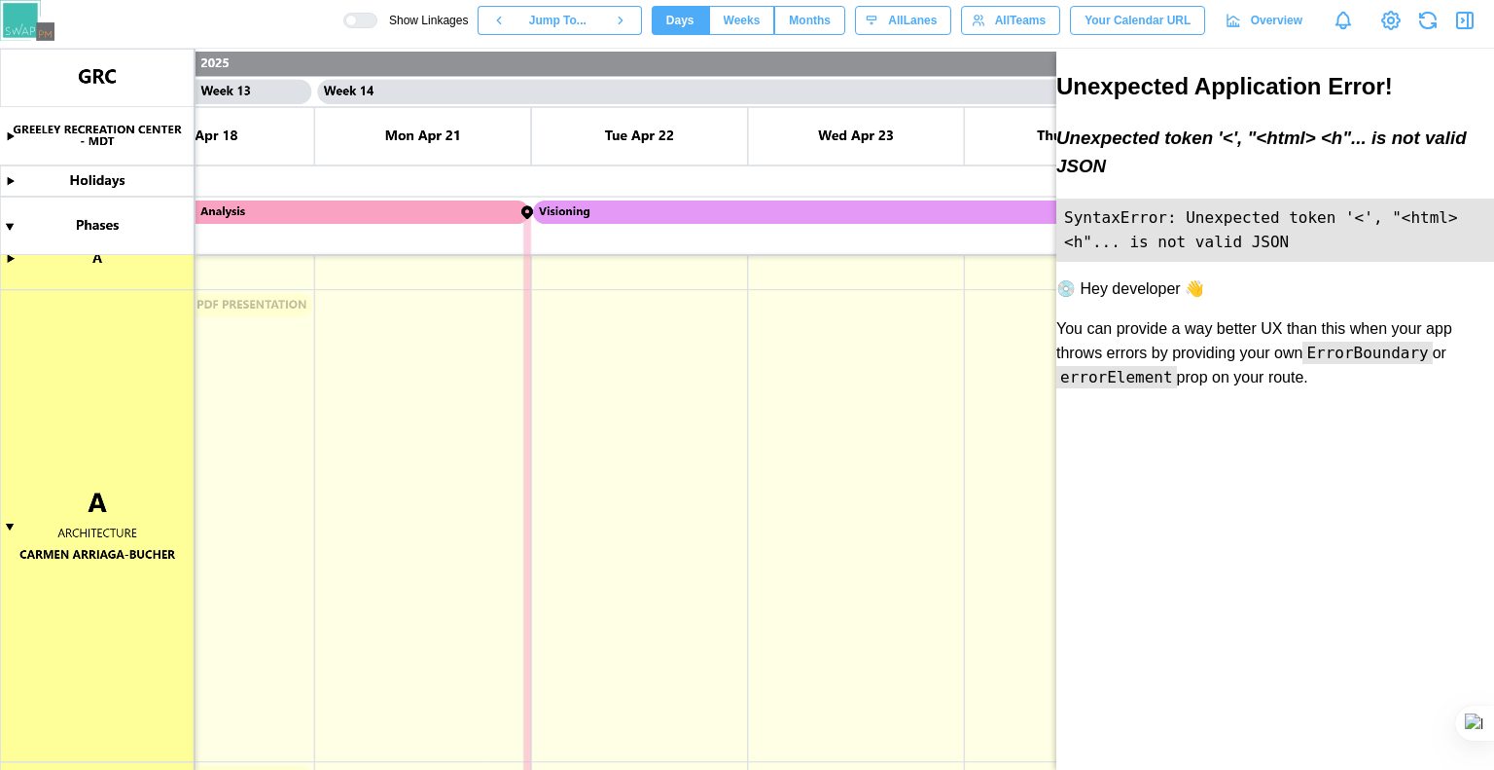
click at [560, 209] on canvas at bounding box center [747, 409] width 1494 height 721
click at [524, 213] on canvas at bounding box center [747, 409] width 1494 height 721
click at [527, 213] on canvas at bounding box center [747, 409] width 1494 height 721
click at [550, 213] on canvas at bounding box center [747, 409] width 1494 height 721
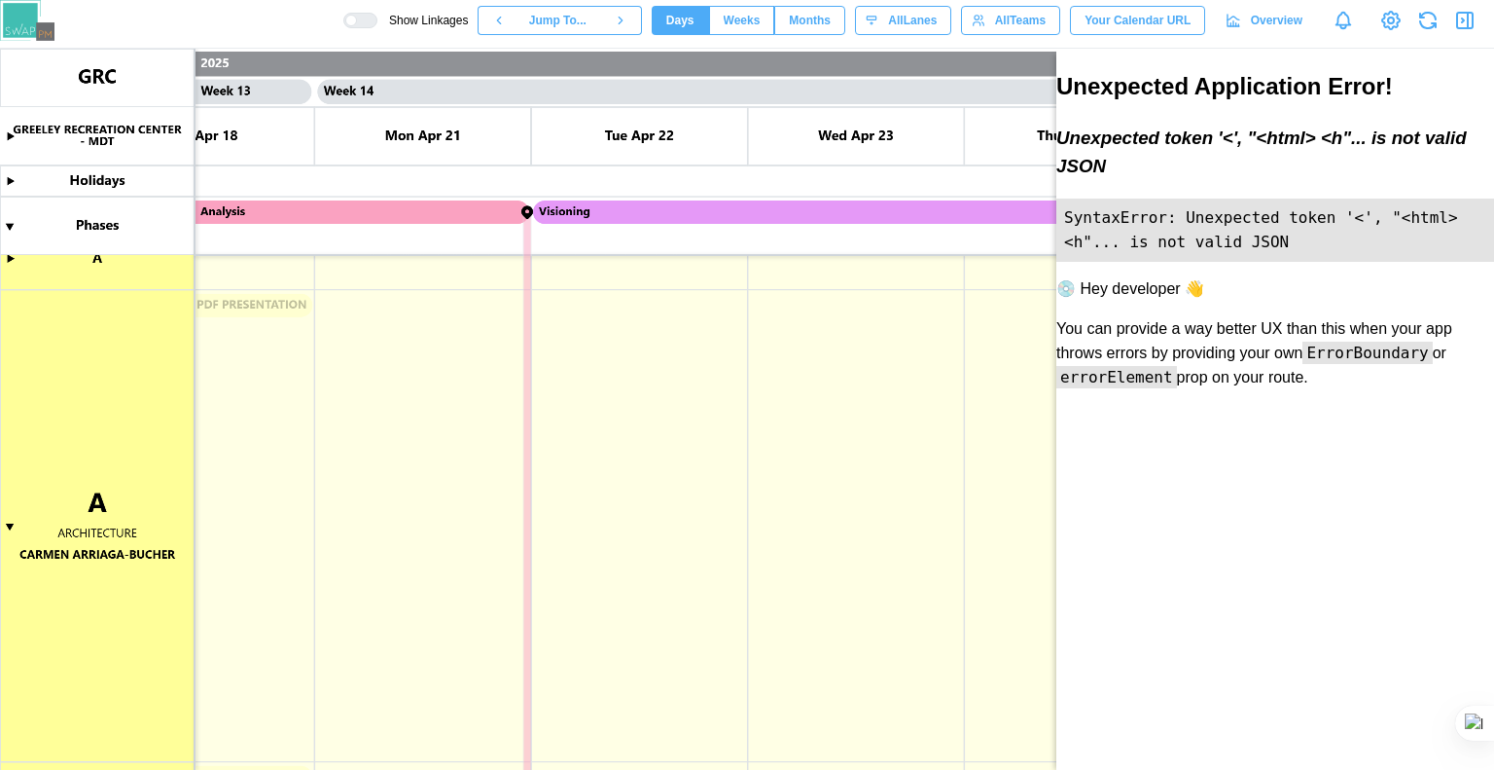
click at [521, 220] on canvas at bounding box center [747, 409] width 1494 height 721
click at [571, 212] on canvas at bounding box center [747, 409] width 1494 height 721
click at [512, 209] on canvas at bounding box center [747, 409] width 1494 height 721
click at [524, 211] on canvas at bounding box center [747, 409] width 1494 height 721
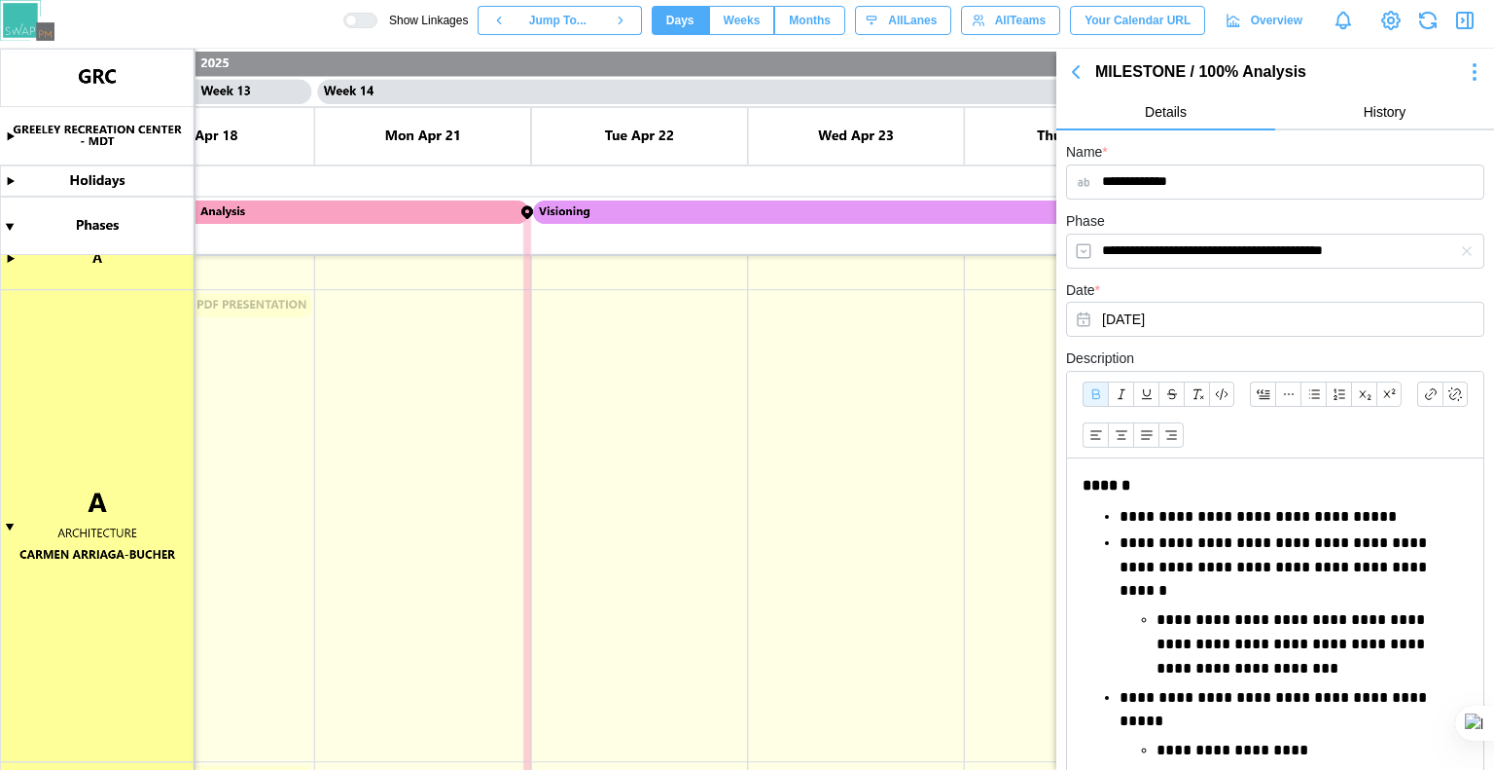
click at [496, 209] on canvas at bounding box center [747, 409] width 1494 height 721
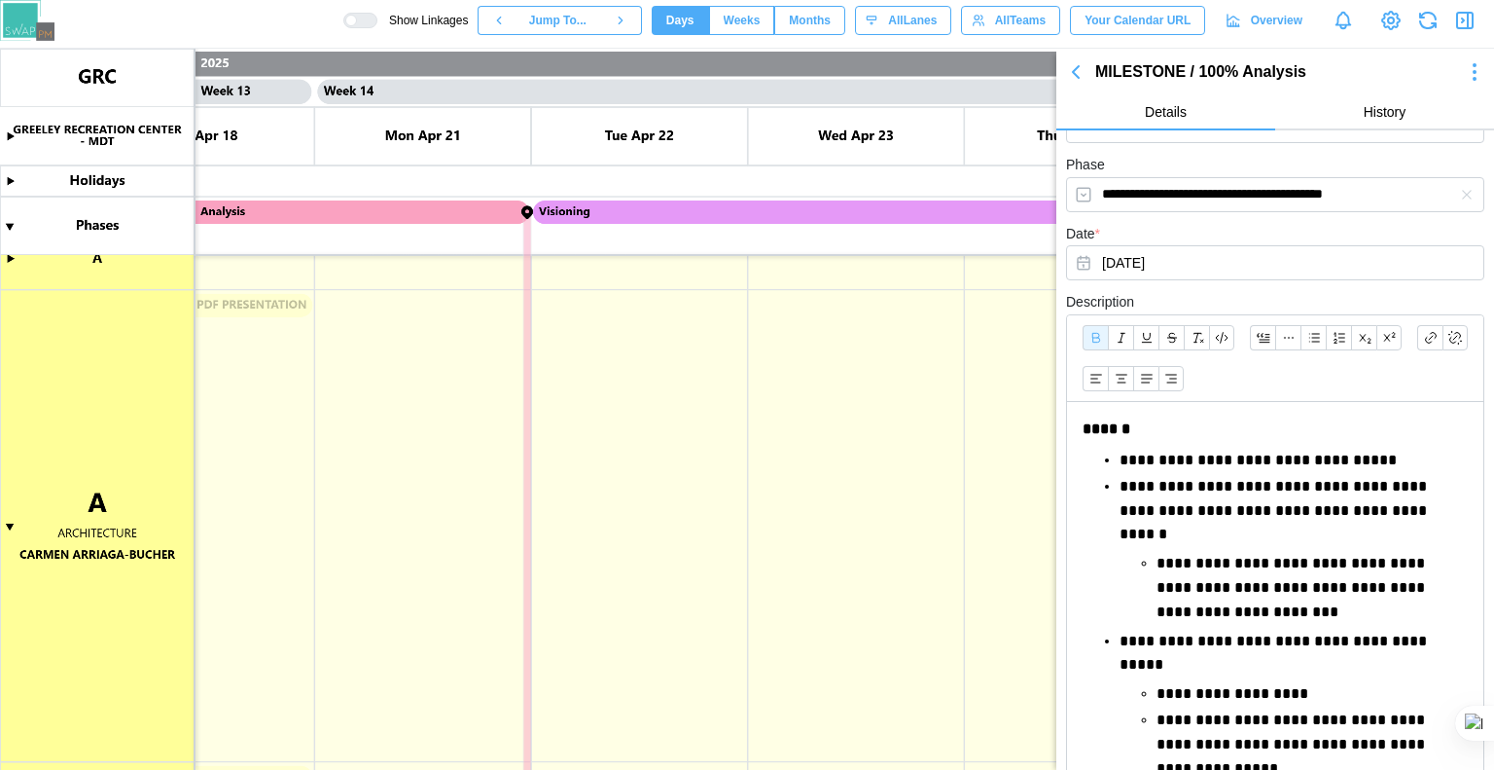
scroll to position [19, 0]
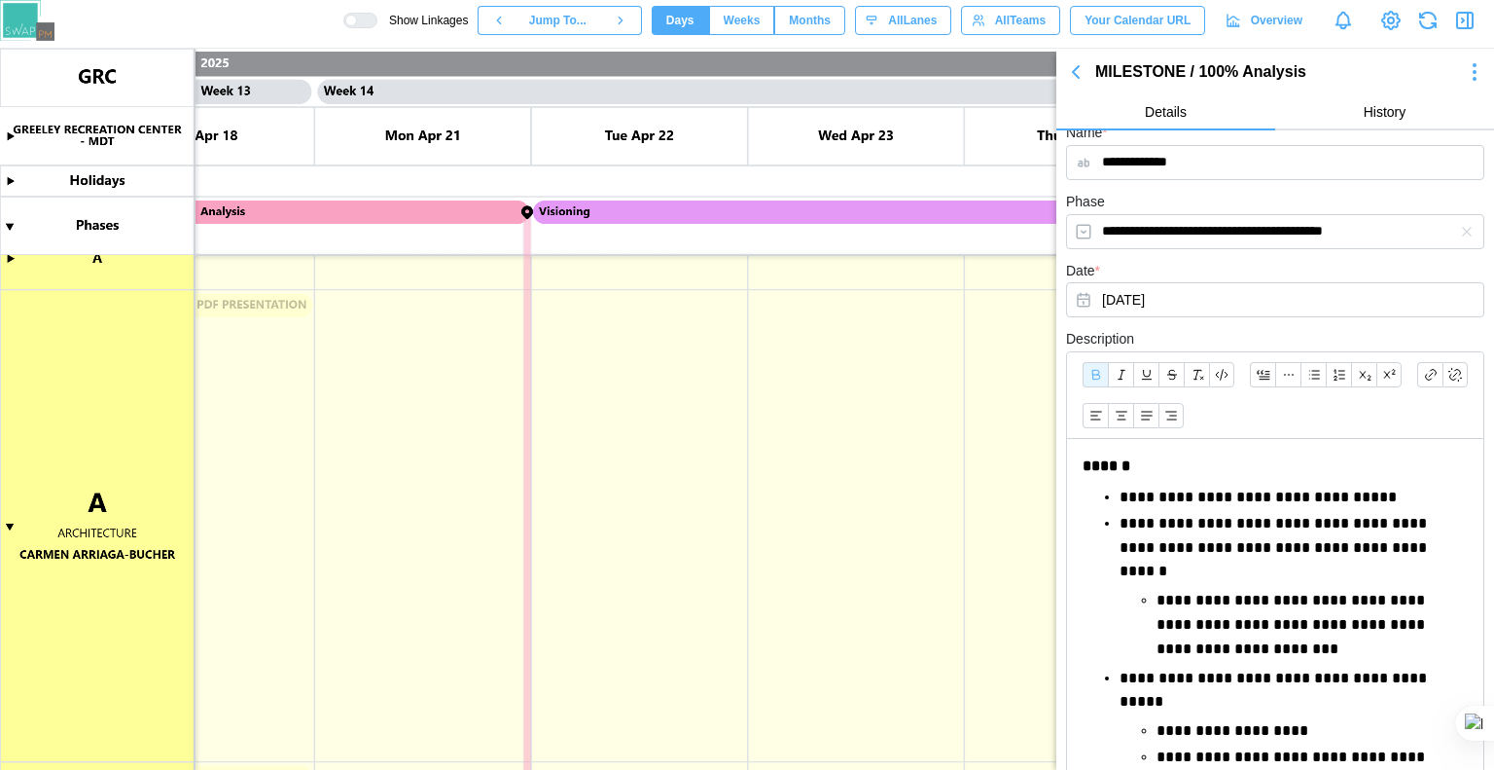
click at [1078, 67] on icon "button" at bounding box center [1076, 72] width 6 height 12
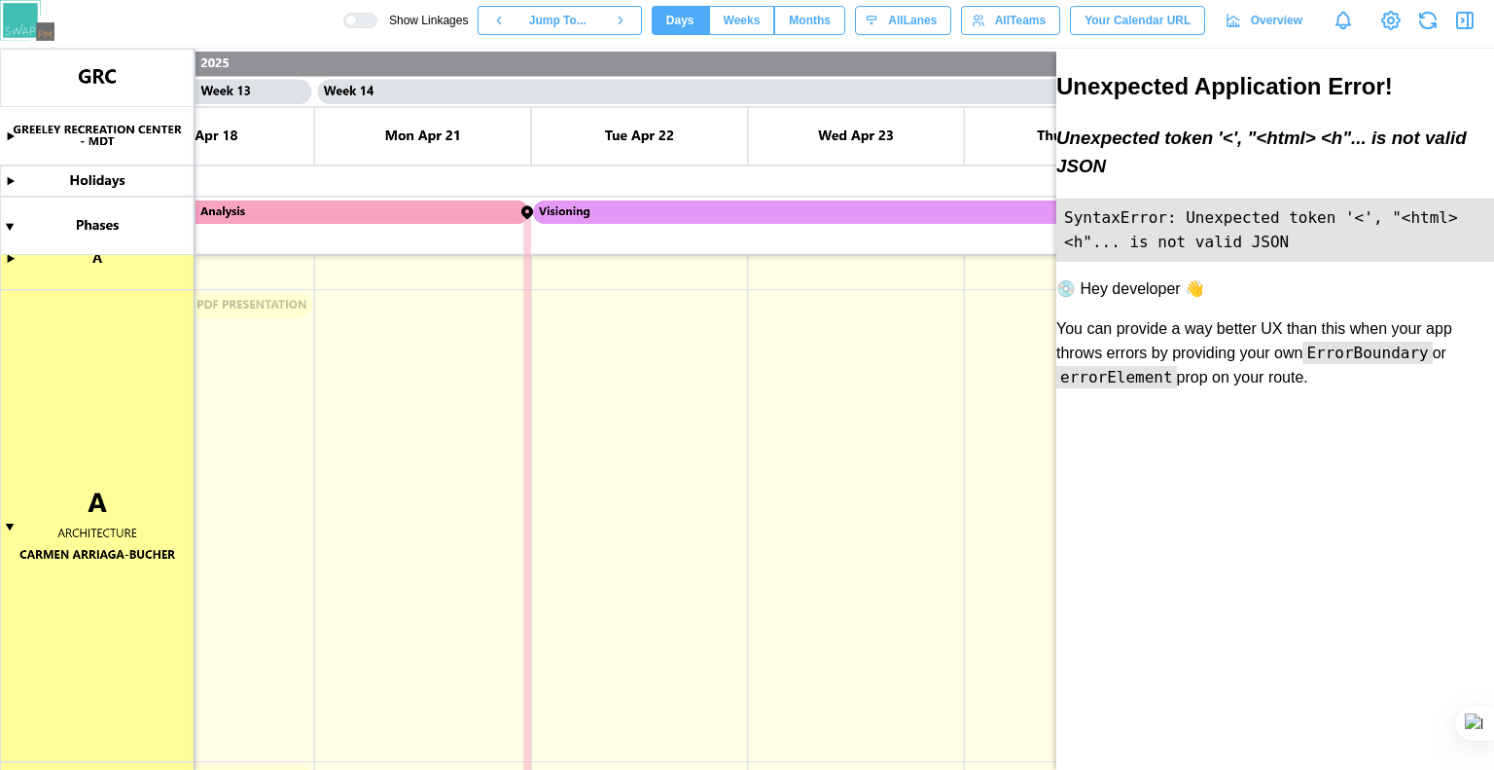
click at [1460, 22] on icon "button" at bounding box center [1465, 20] width 23 height 23
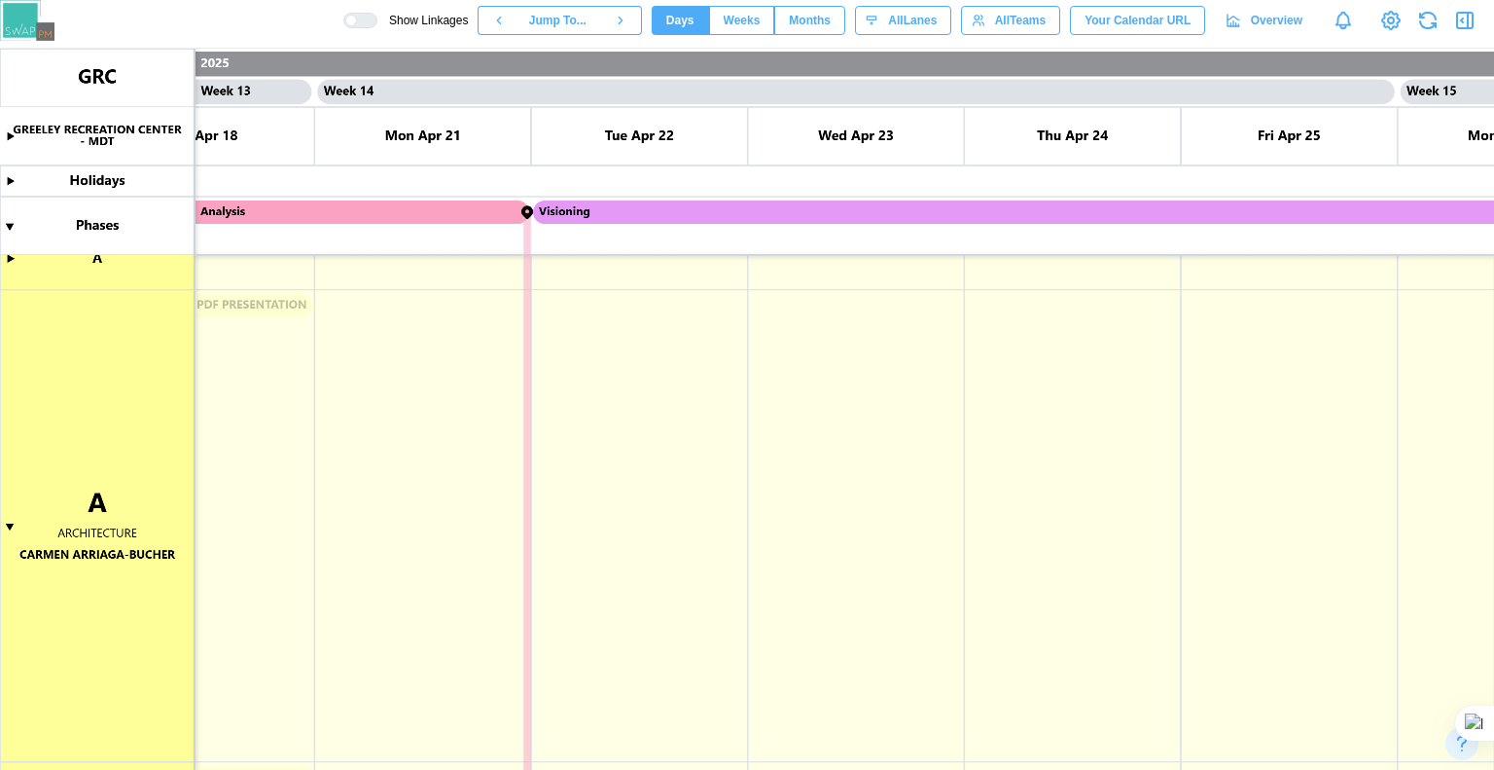
click at [1459, 22] on icon "button" at bounding box center [1465, 20] width 23 height 23
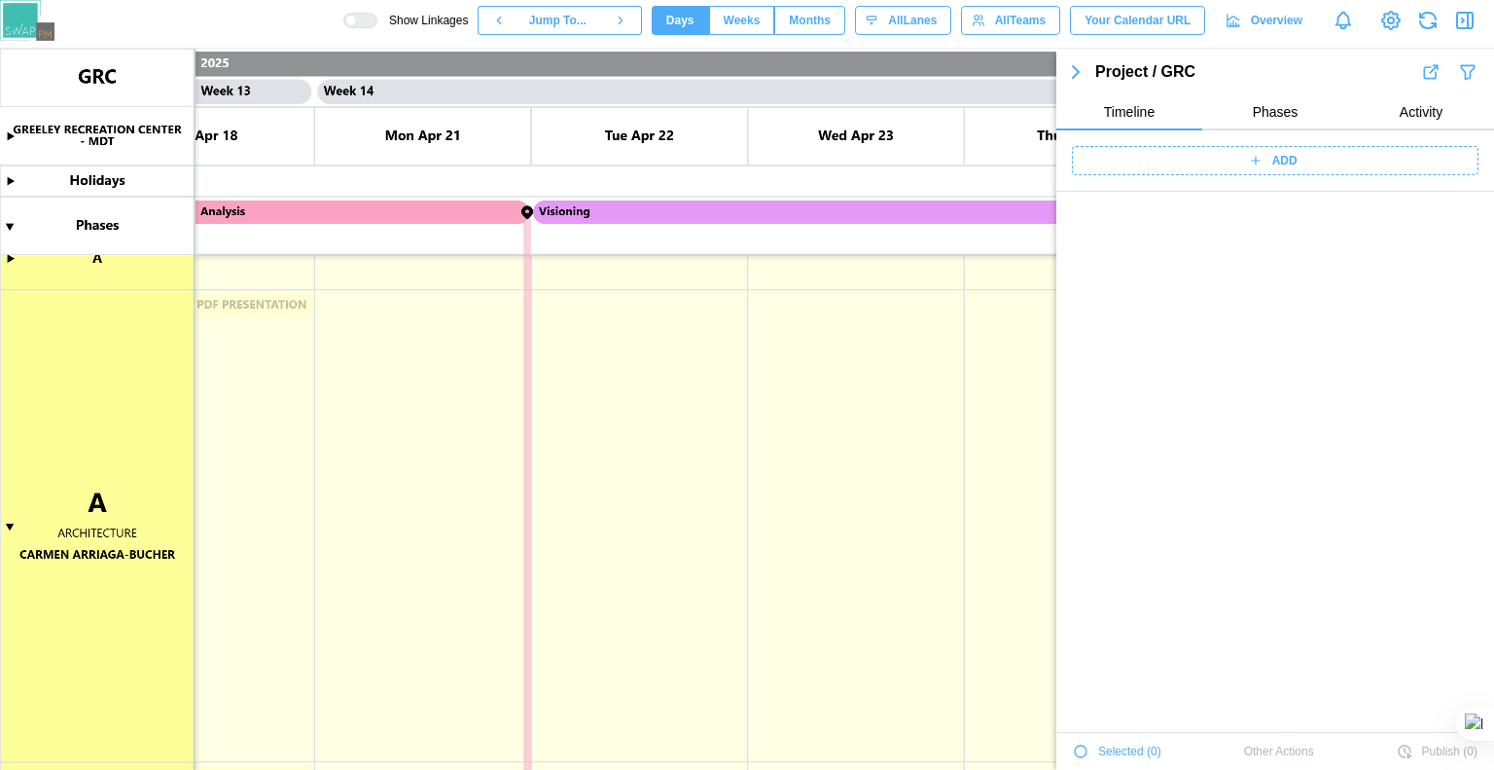
scroll to position [7496, 0]
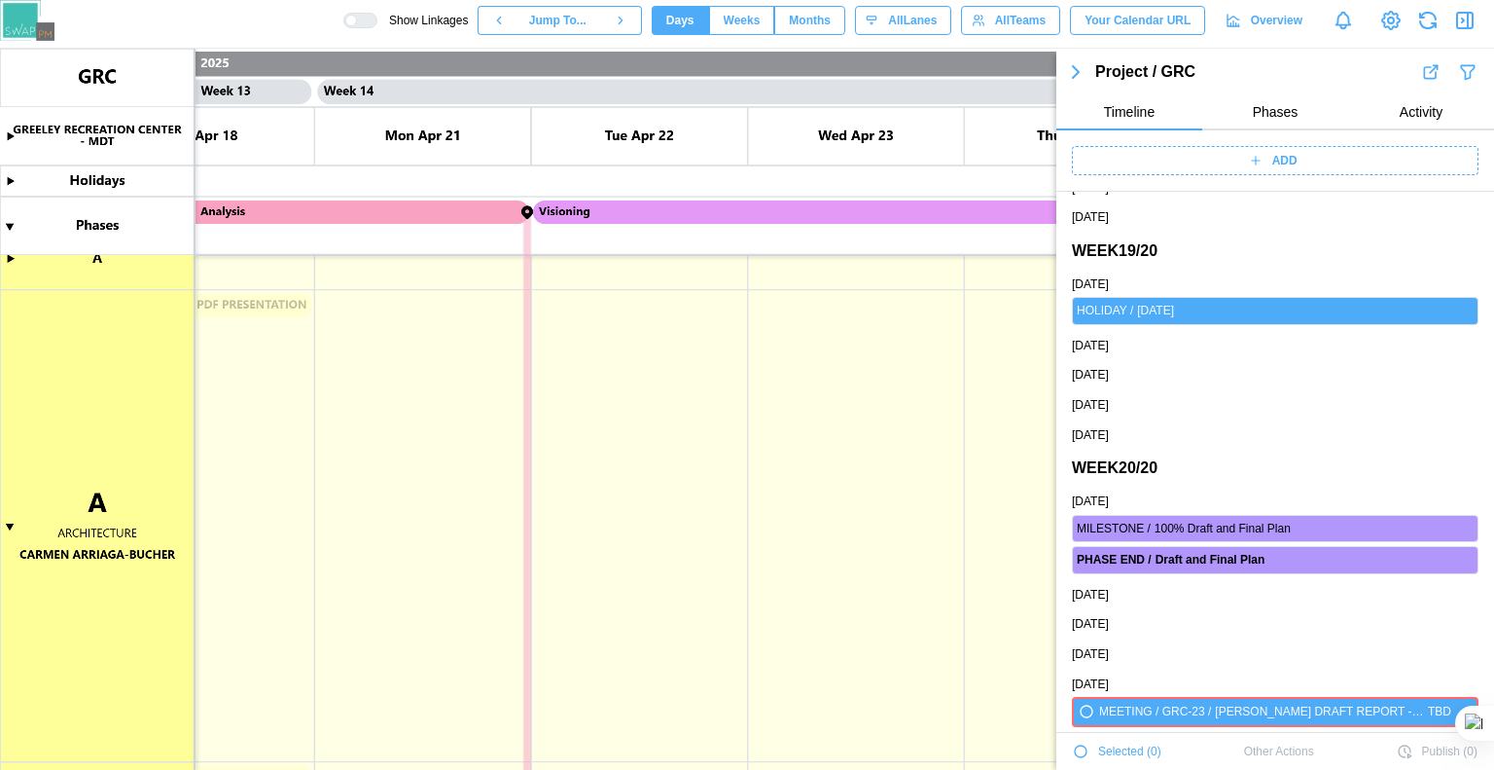
click at [1422, 118] on span "Activity" at bounding box center [1421, 112] width 43 height 14
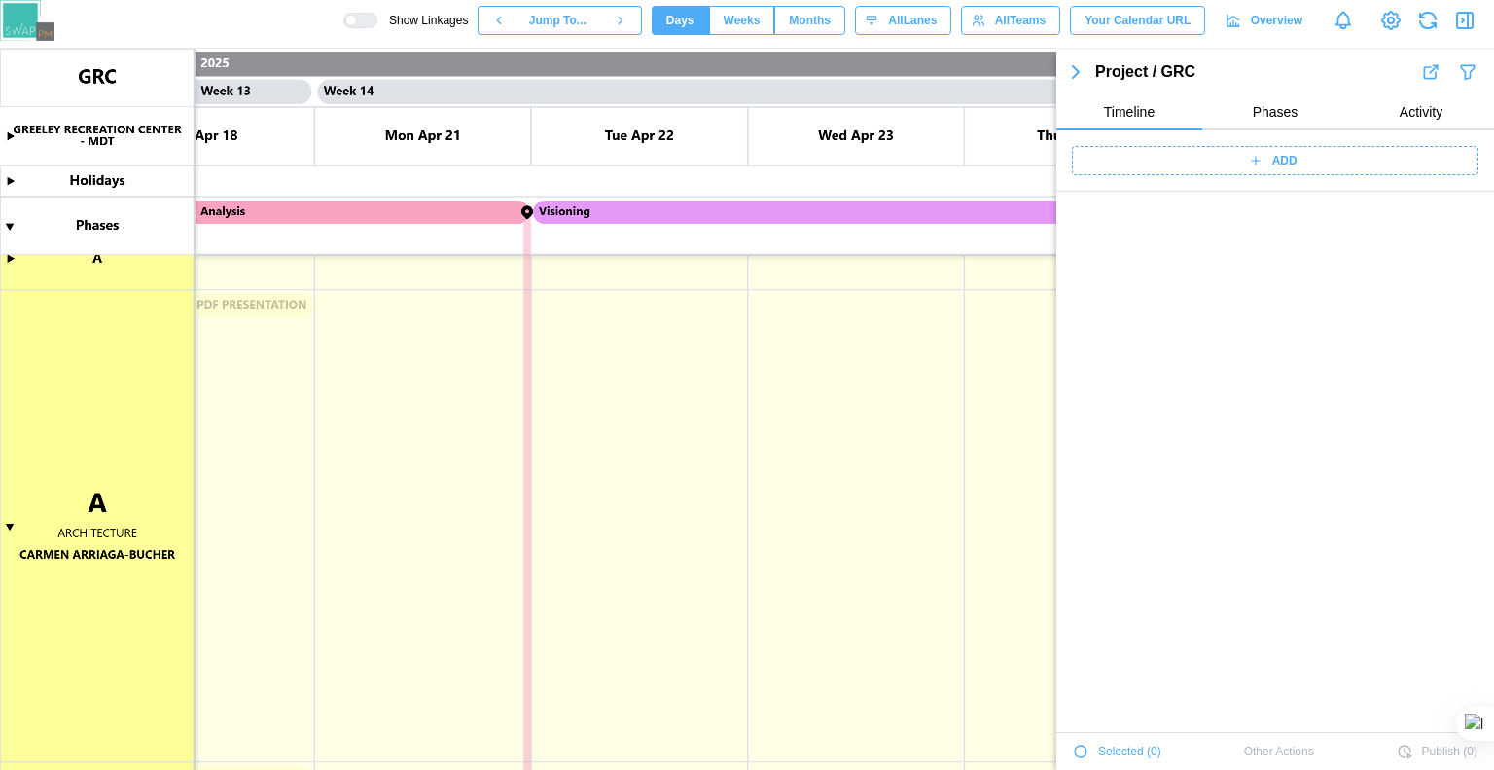
scroll to position [0, 0]
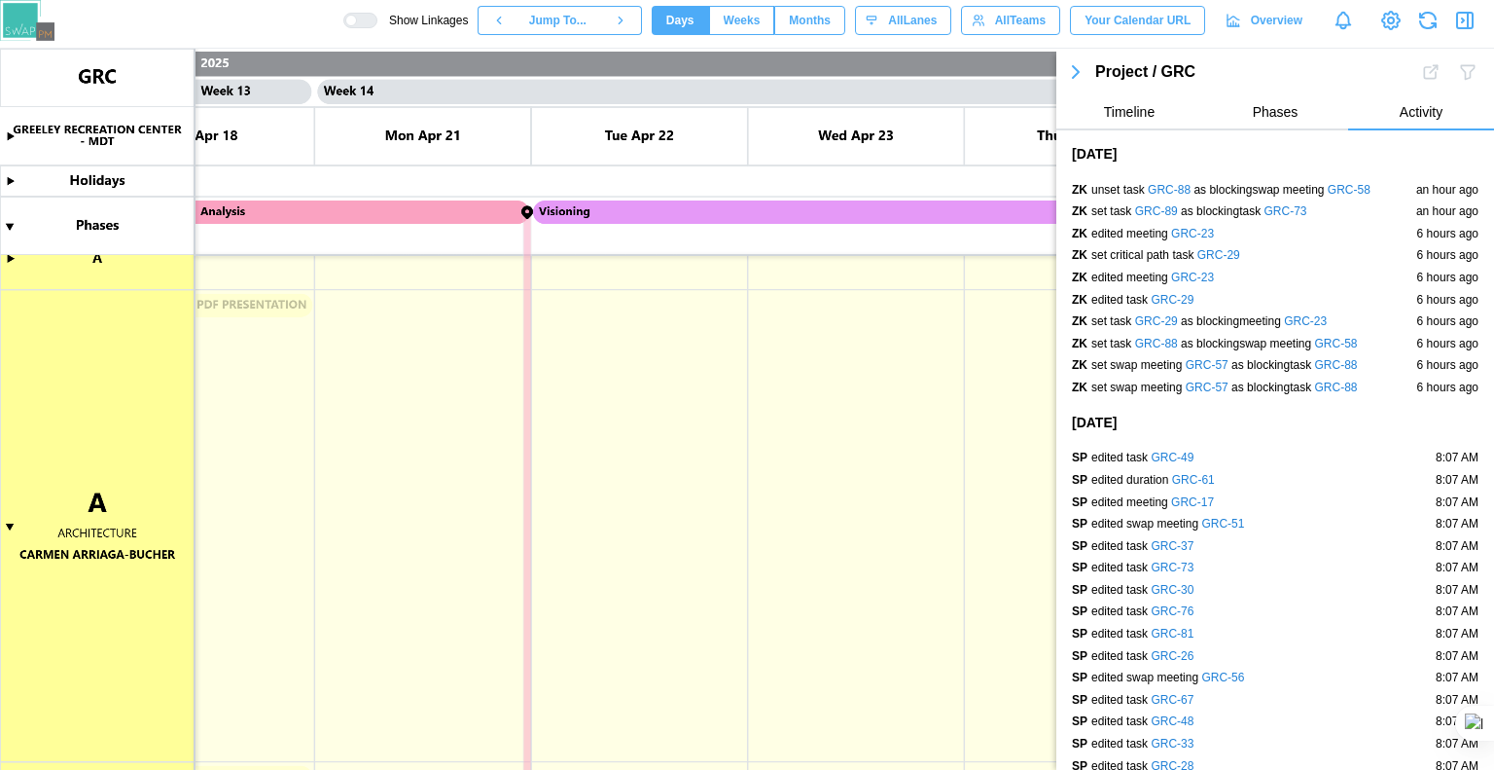
click at [1281, 116] on span "Phases" at bounding box center [1276, 112] width 46 height 14
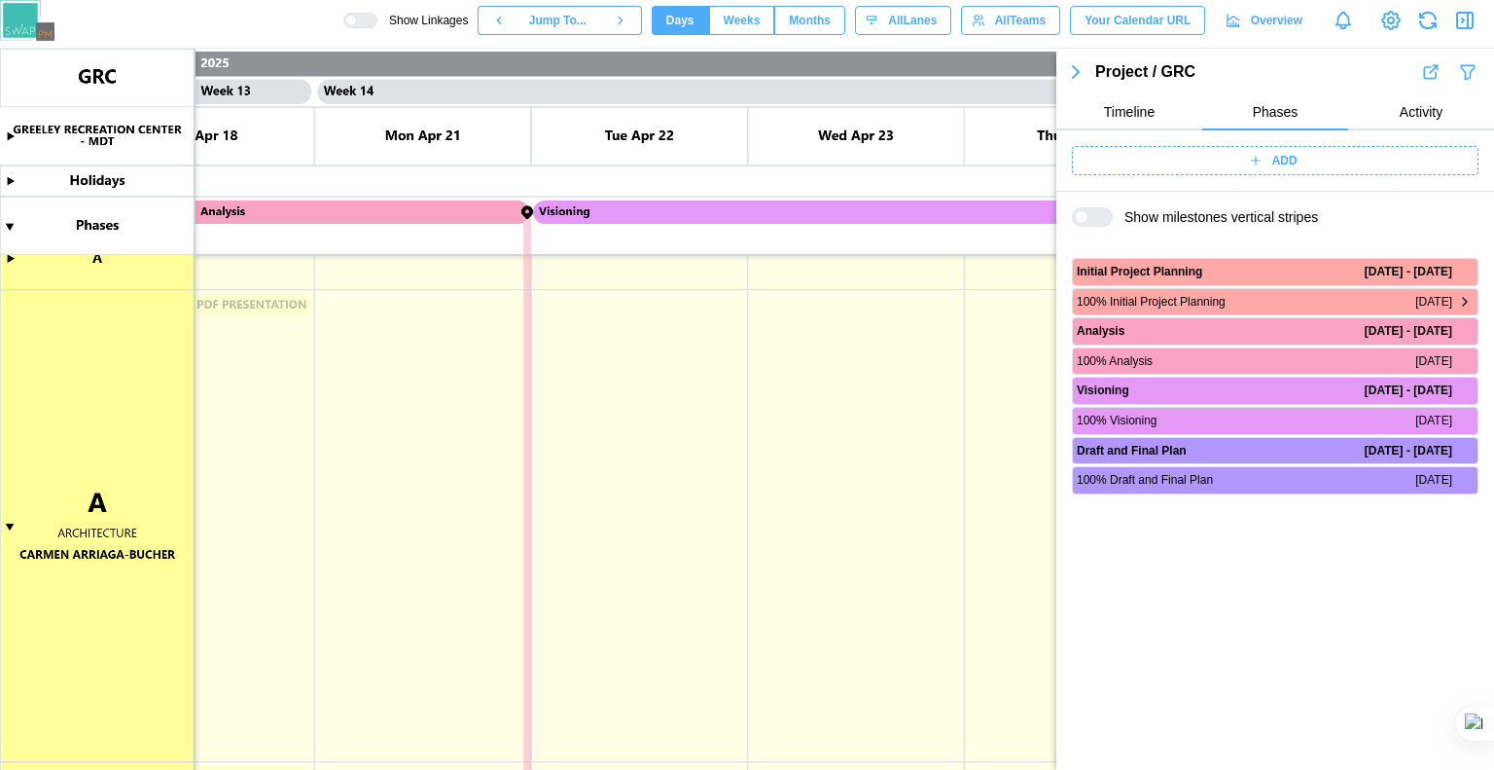
click at [1125, 290] on div "100% Initial Project Planning [DATE]" at bounding box center [1275, 302] width 407 height 28
click at [1089, 214] on div at bounding box center [1082, 217] width 14 height 14
click at [1100, 214] on div at bounding box center [1100, 217] width 23 height 18
click at [1123, 116] on span "Timeline" at bounding box center [1129, 112] width 51 height 14
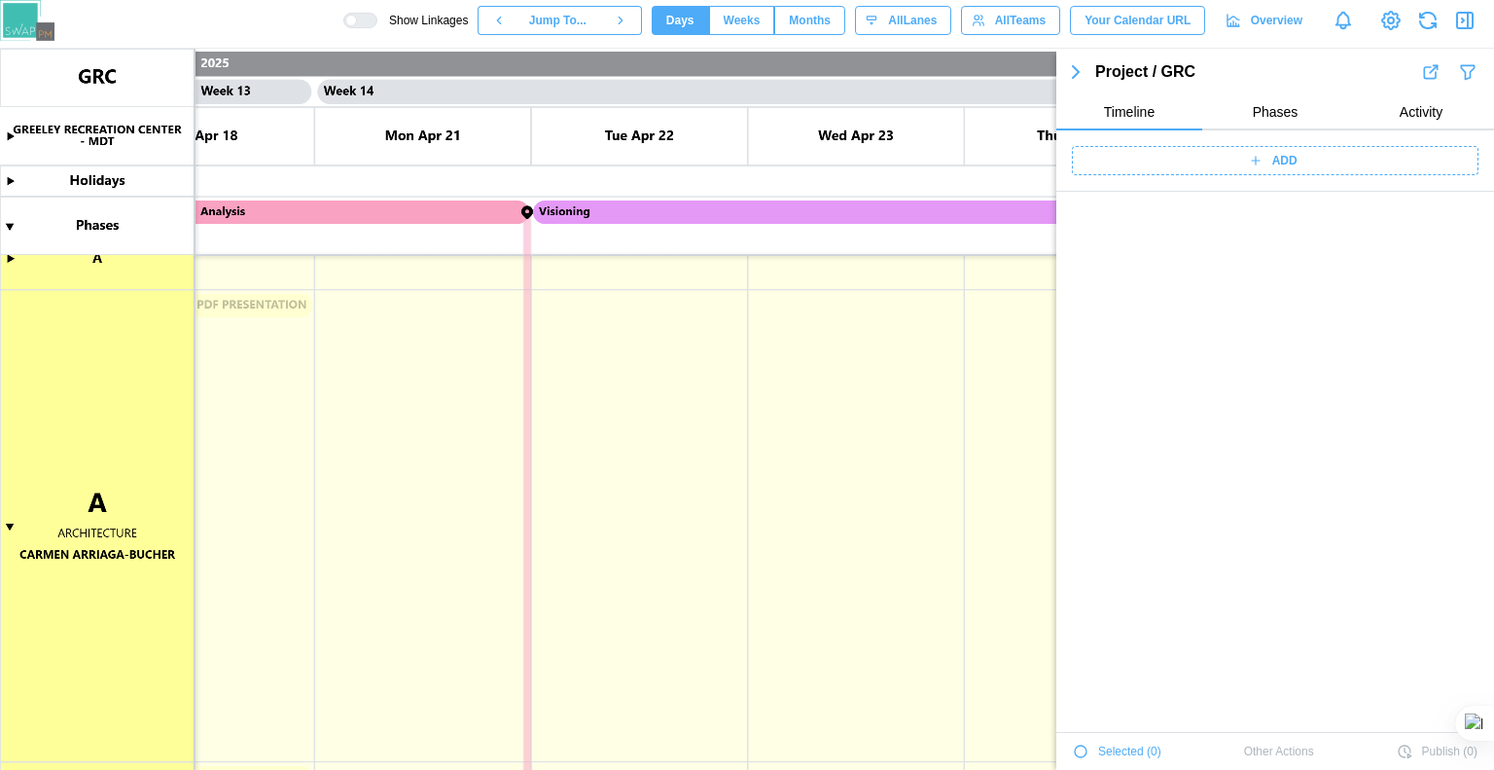
scroll to position [7308, 0]
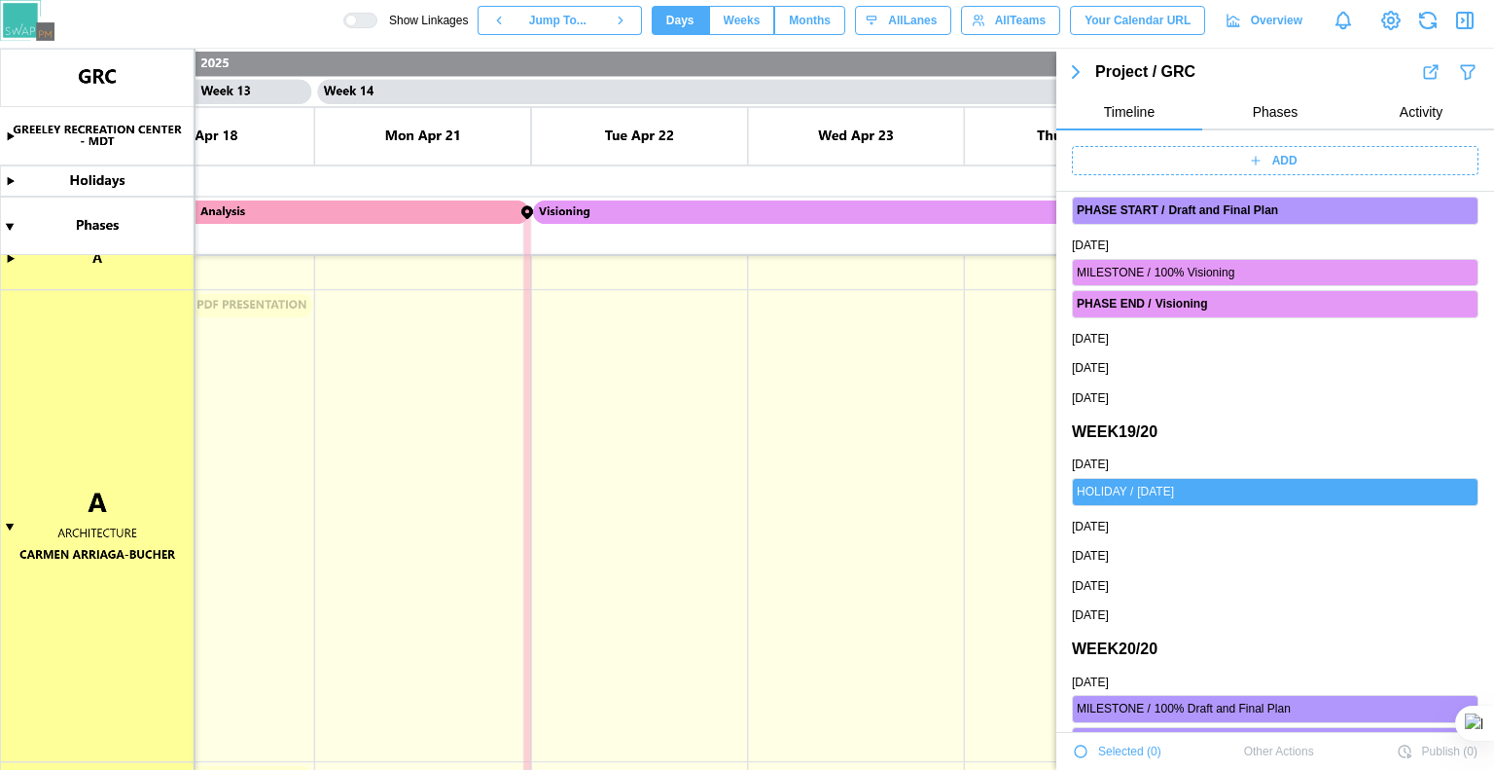
drag, startPoint x: 1461, startPoint y: 20, endPoint x: 1360, endPoint y: 143, distance: 159.0
click at [1461, 20] on icon "button" at bounding box center [1465, 20] width 23 height 23
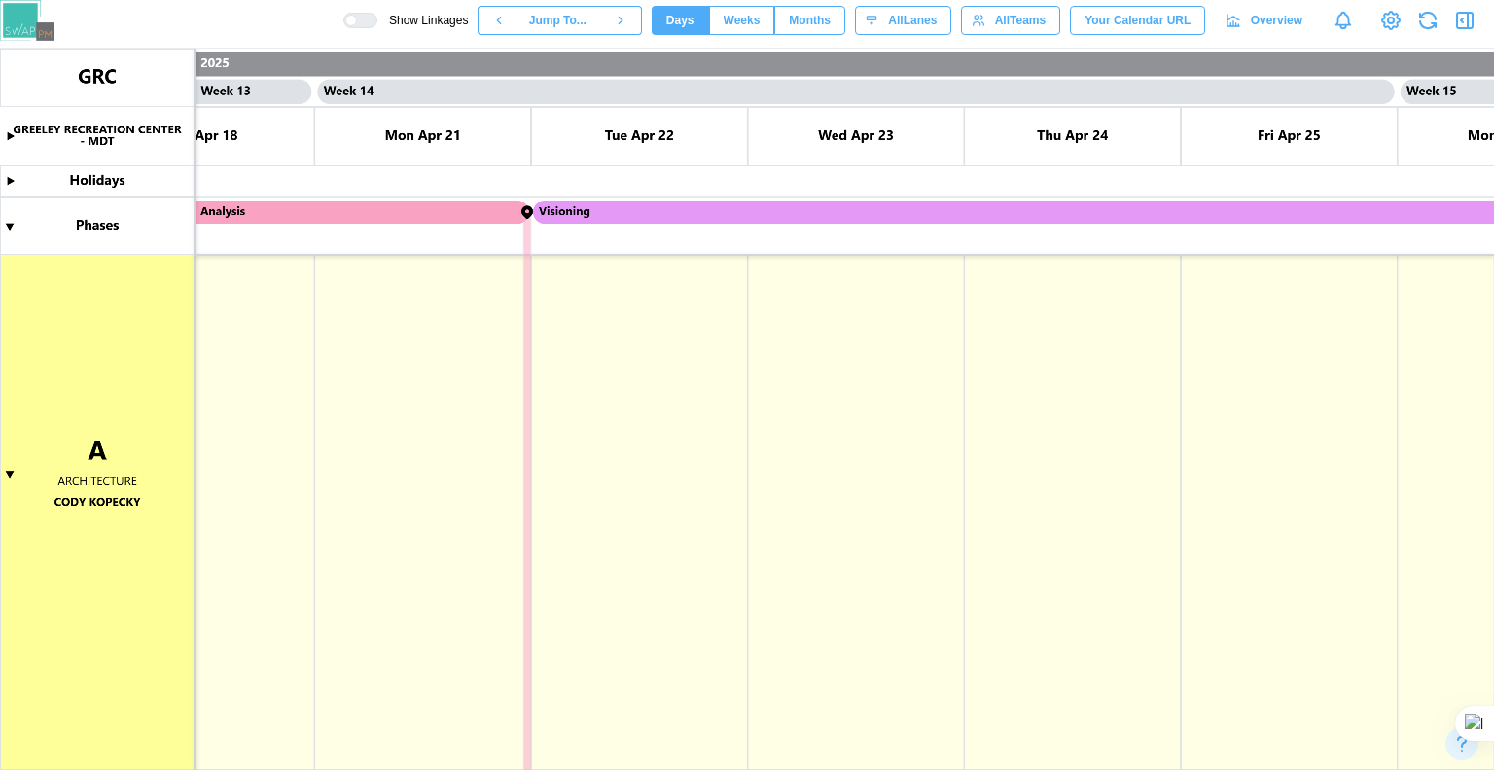
scroll to position [372, 0]
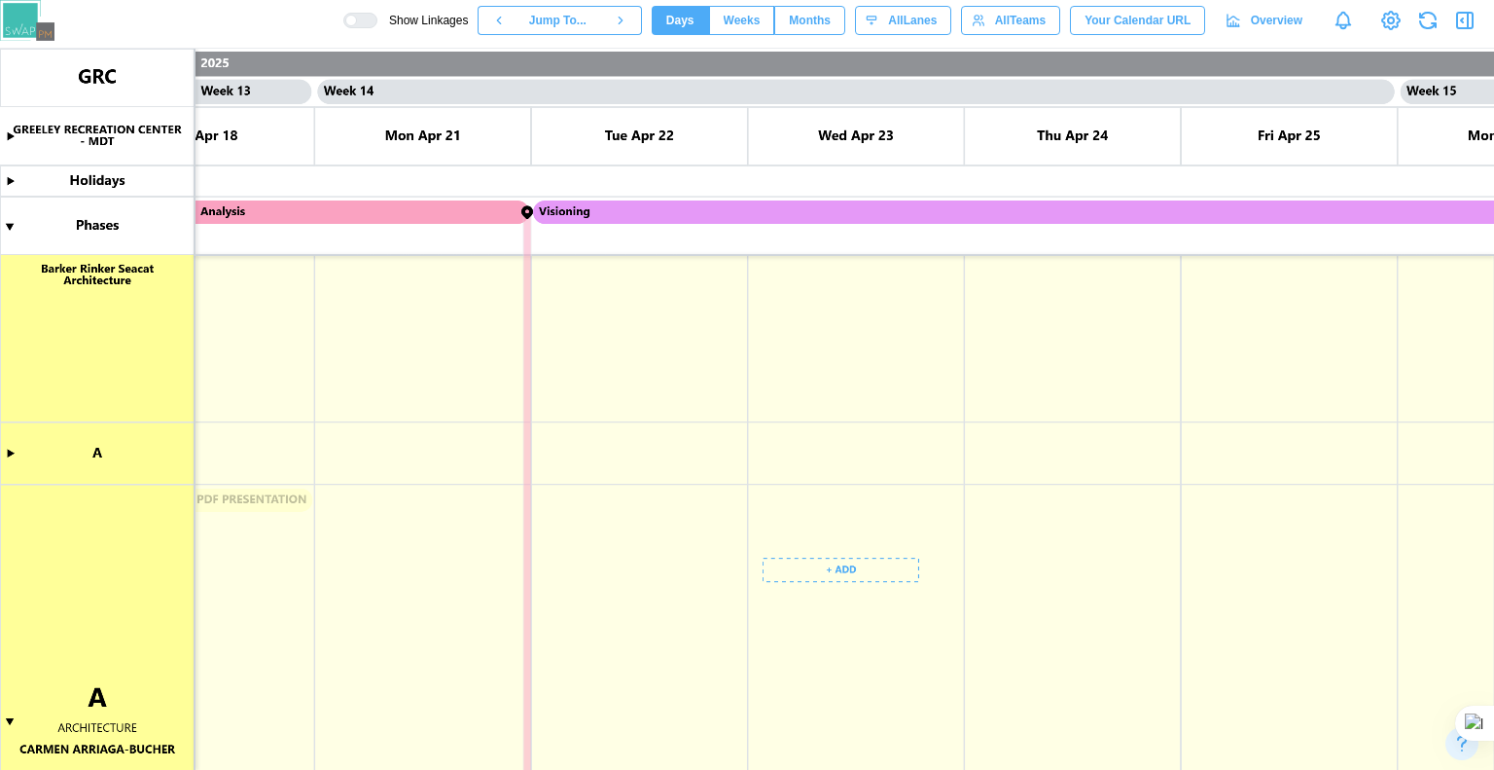
click at [1468, 14] on icon "button" at bounding box center [1468, 21] width 0 height 16
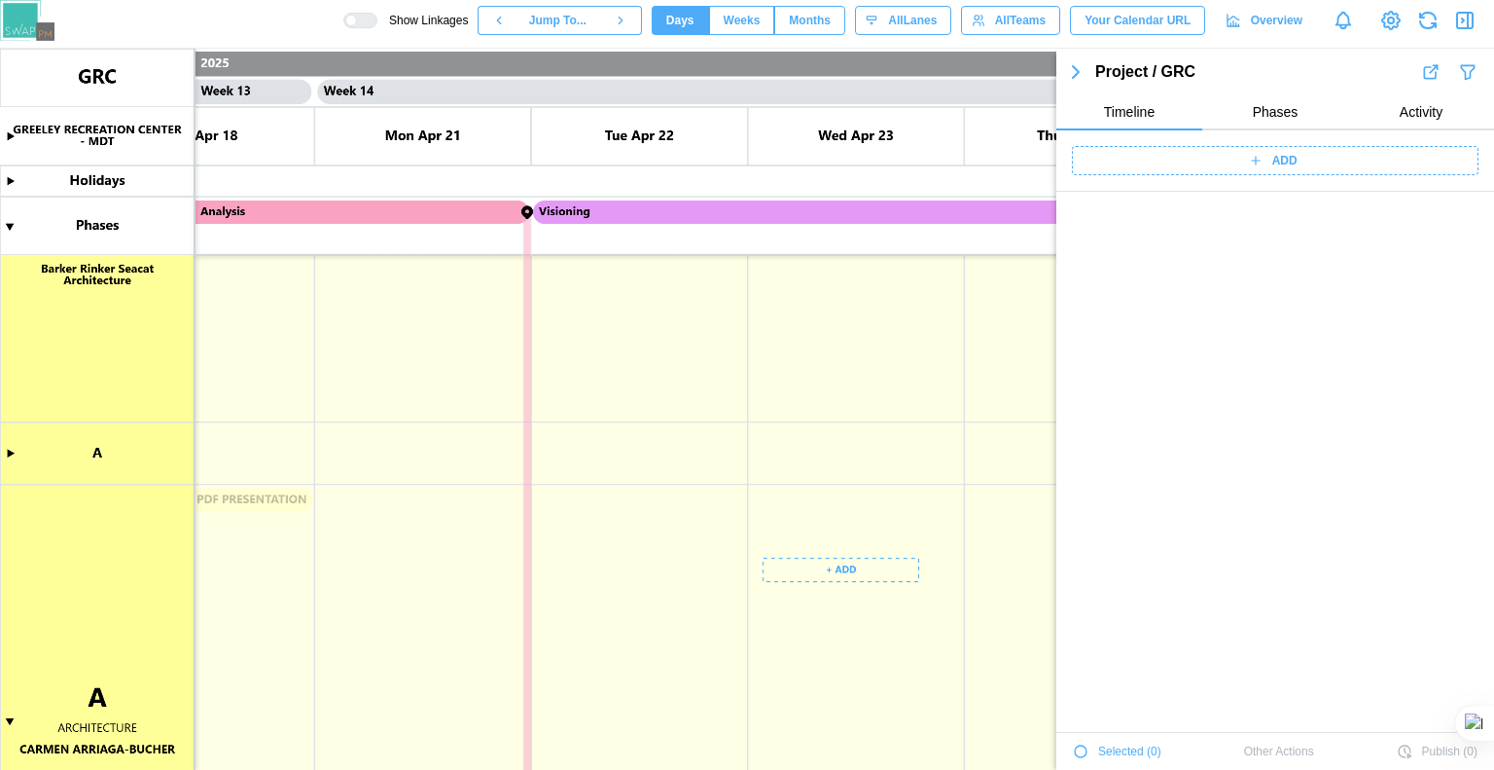
scroll to position [7496, 0]
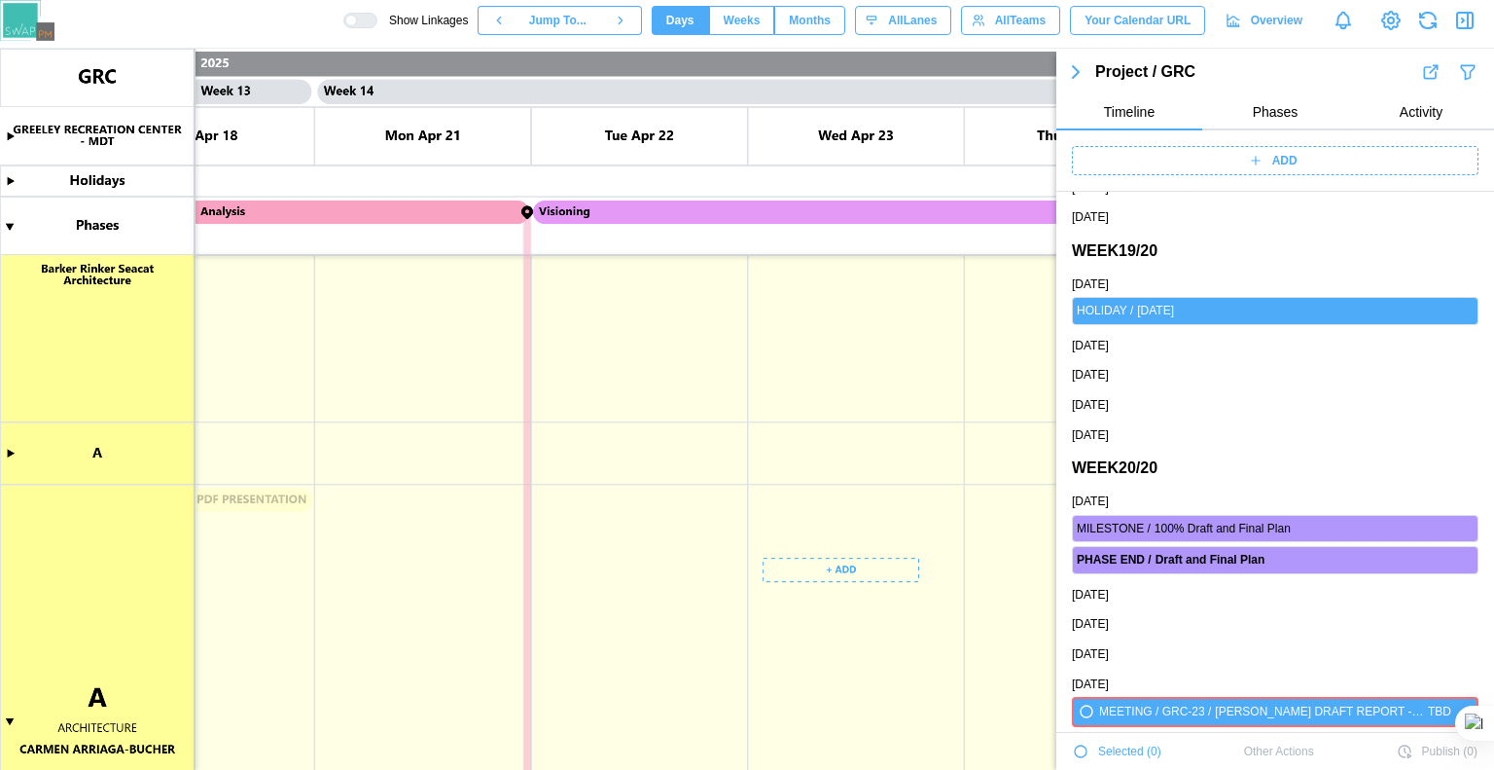
click at [1090, 753] on div "Selected ( 0 )" at bounding box center [1117, 750] width 89 height 27
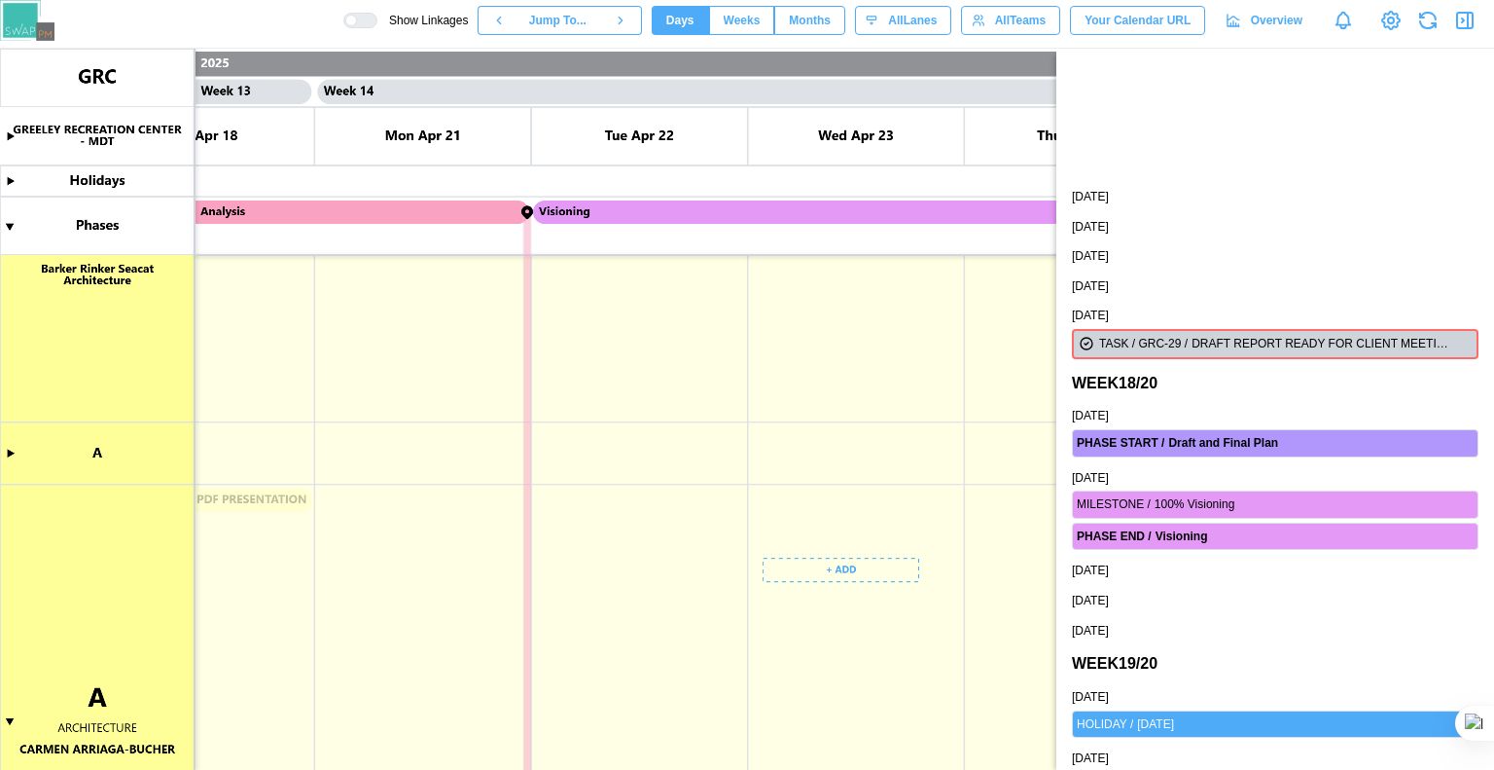
scroll to position [7093, 0]
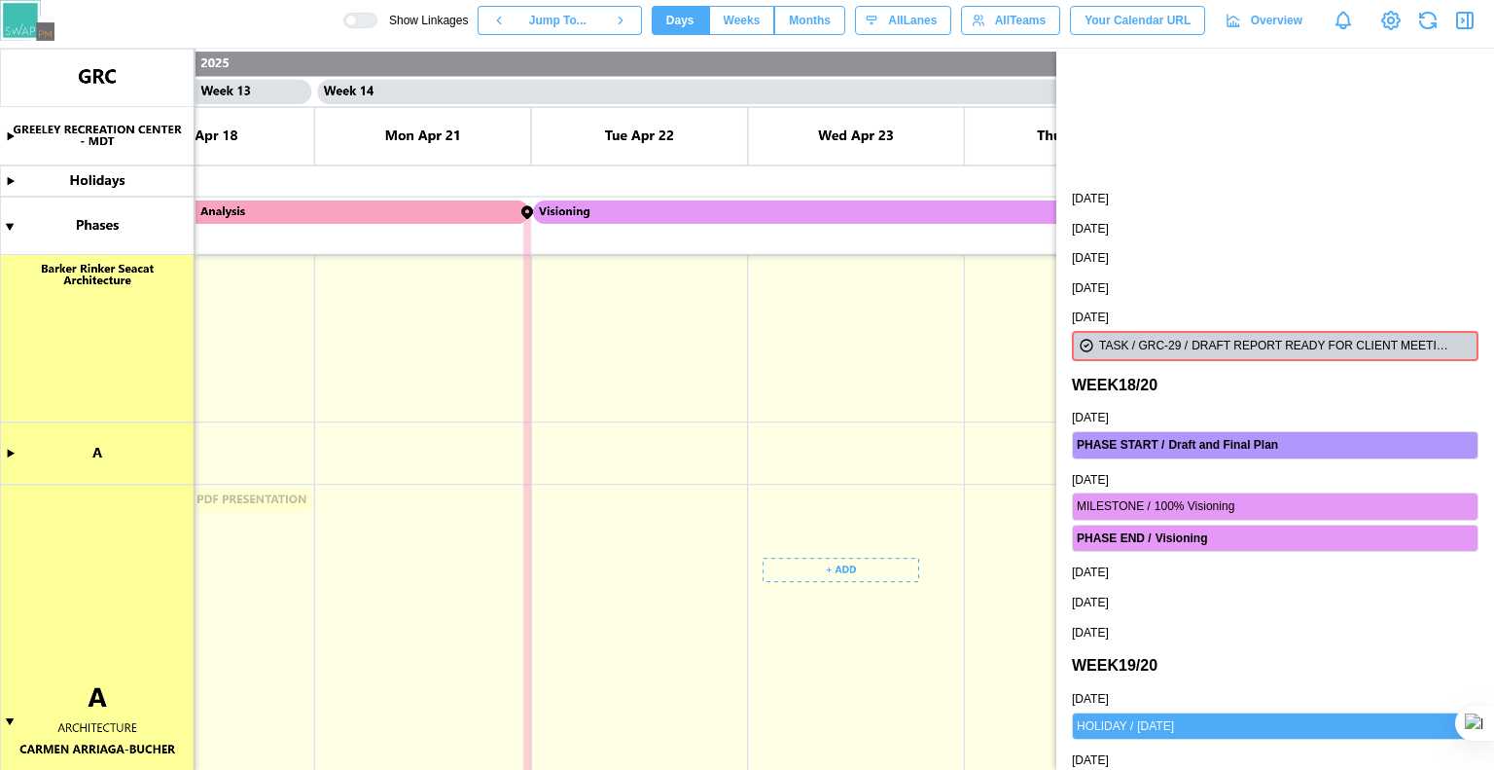
click at [1088, 345] on icon "button" at bounding box center [1087, 345] width 4 height 3
click at [1083, 450] on div "PHASE START /" at bounding box center [1121, 445] width 88 height 18
click at [1082, 499] on div "MILESTONE /" at bounding box center [1114, 506] width 74 height 18
click at [1091, 529] on div "PHASE END /" at bounding box center [1114, 538] width 75 height 18
click at [1214, 494] on div "MILESTONE / 100% Visioning" at bounding box center [1275, 506] width 407 height 28
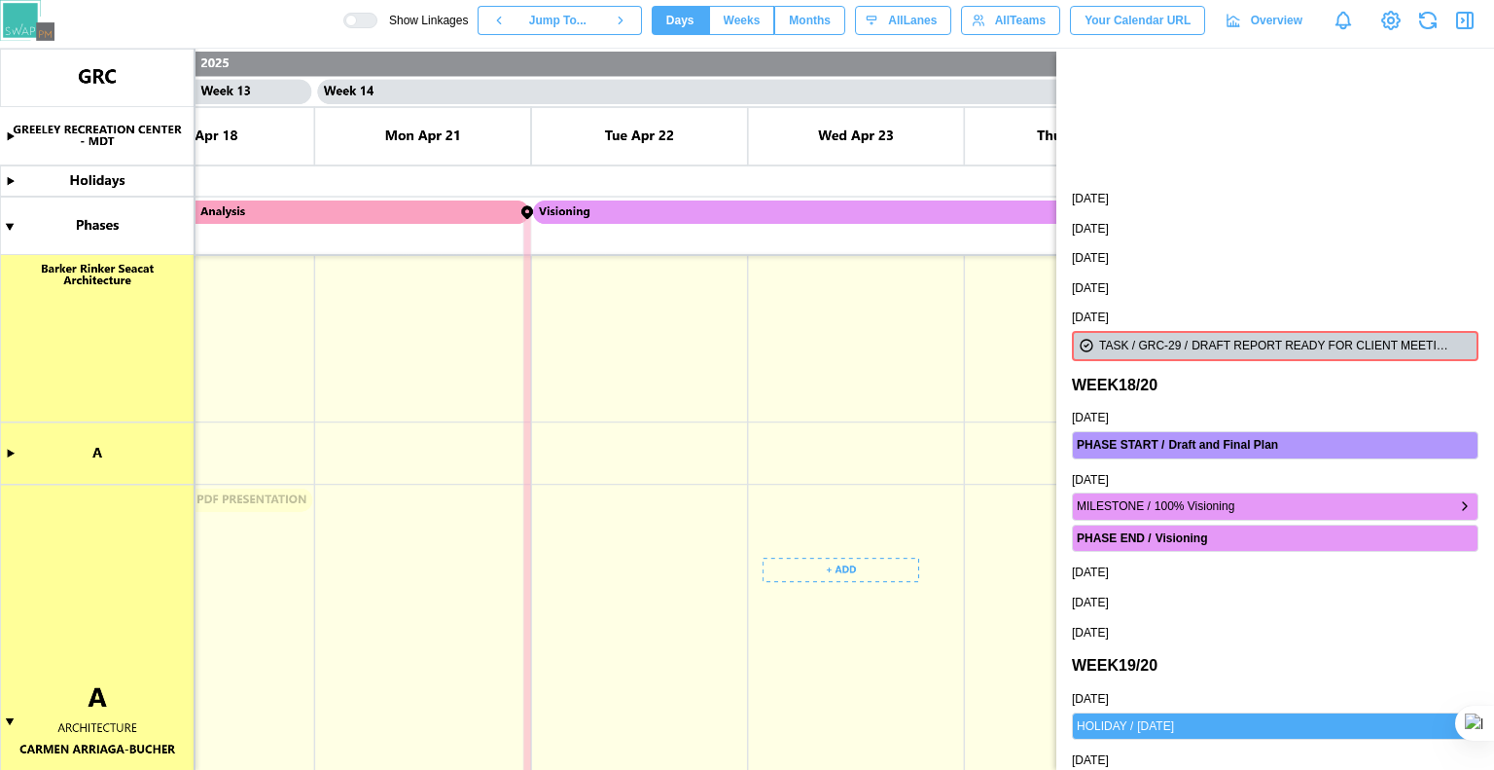
click at [1452, 22] on button "button" at bounding box center [1465, 20] width 27 height 27
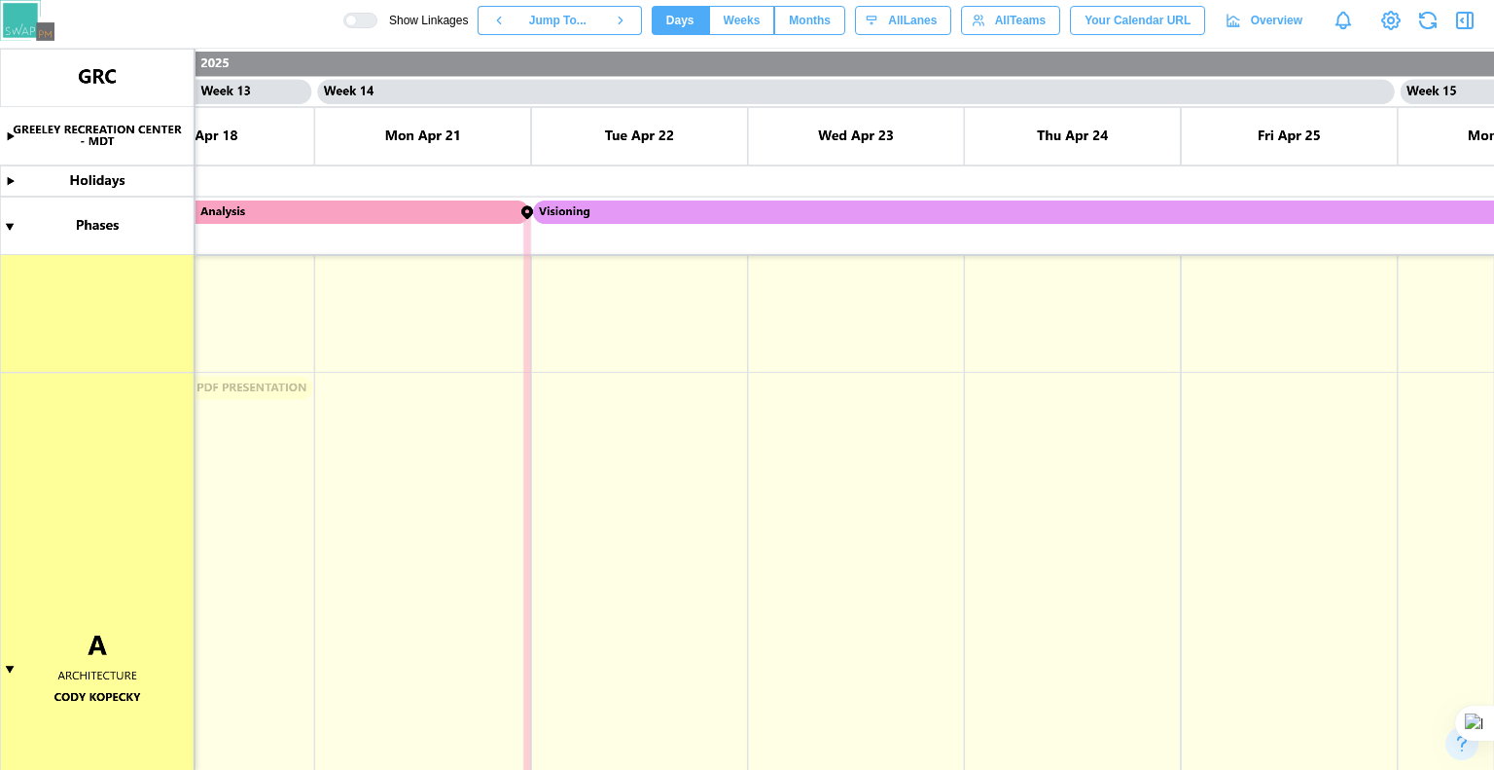
scroll to position [1867, 0]
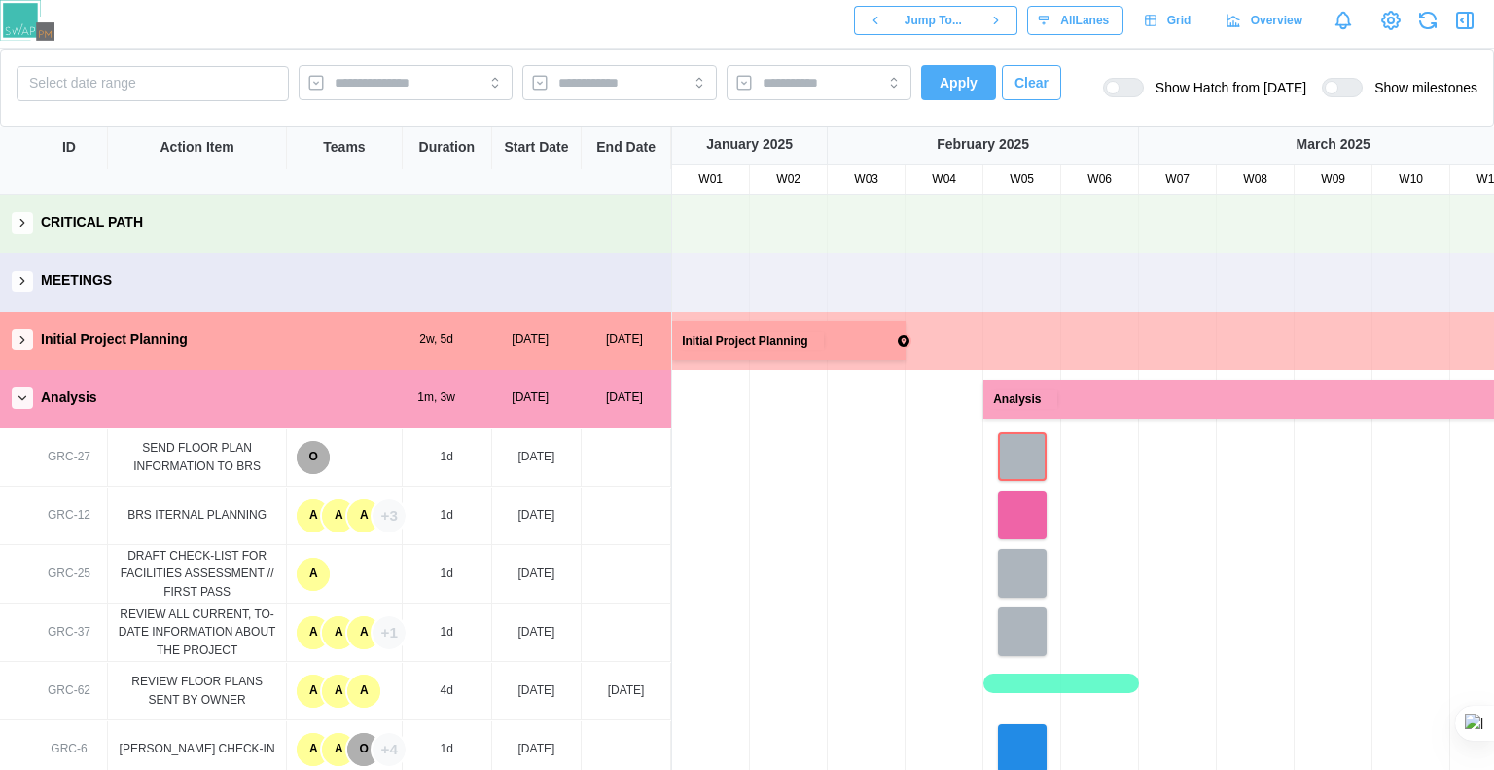
scroll to position [876, 0]
